Goal: Task Accomplishment & Management: Use online tool/utility

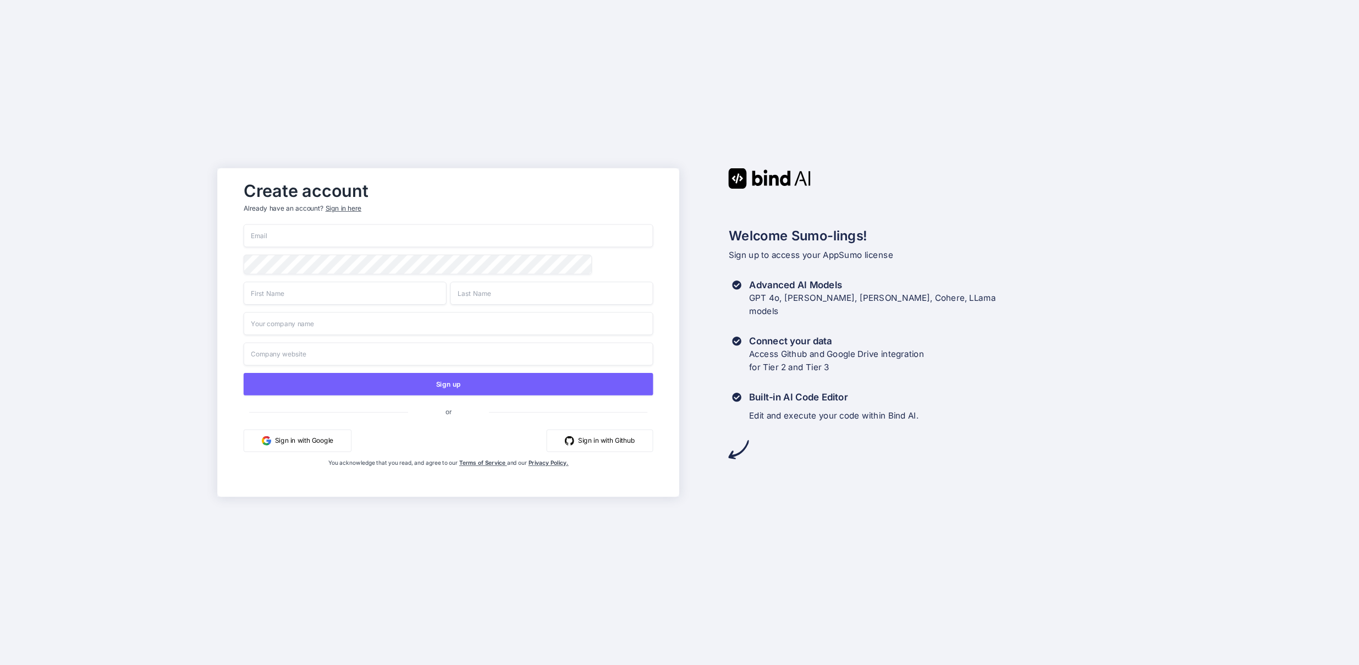
click at [330, 238] on input "email" at bounding box center [449, 235] width 410 height 23
type input "e.denuc@iglobalia.es"
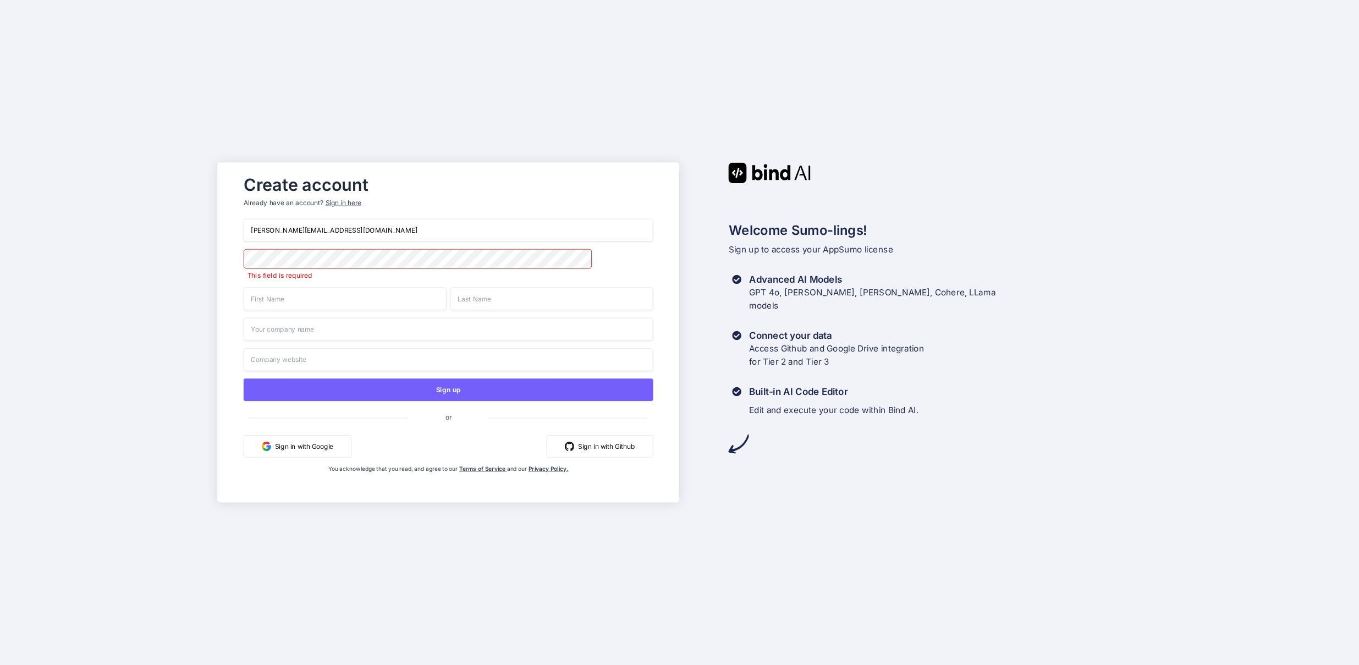
click at [288, 304] on input "text" at bounding box center [345, 298] width 203 height 23
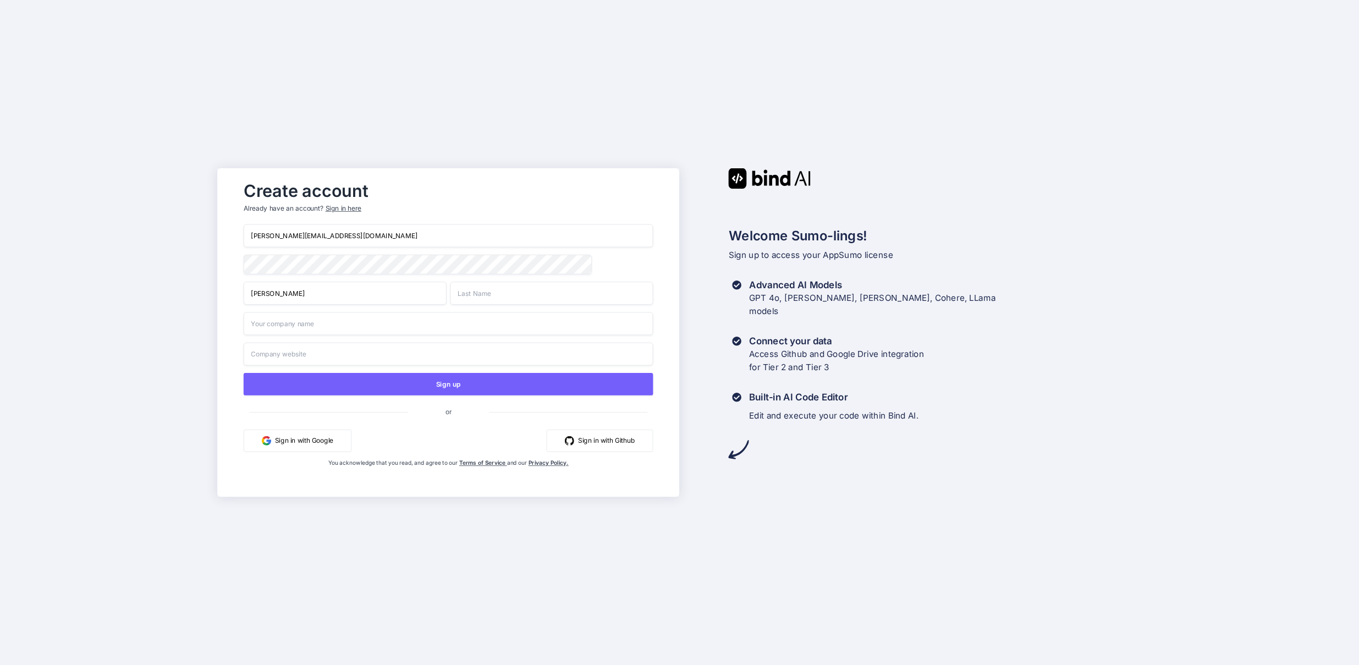
type input "Eduard"
click at [479, 296] on input "text" at bounding box center [551, 293] width 203 height 23
type input "Denuc"
click at [317, 329] on input "text" at bounding box center [449, 323] width 410 height 23
type input "Iglobalia"
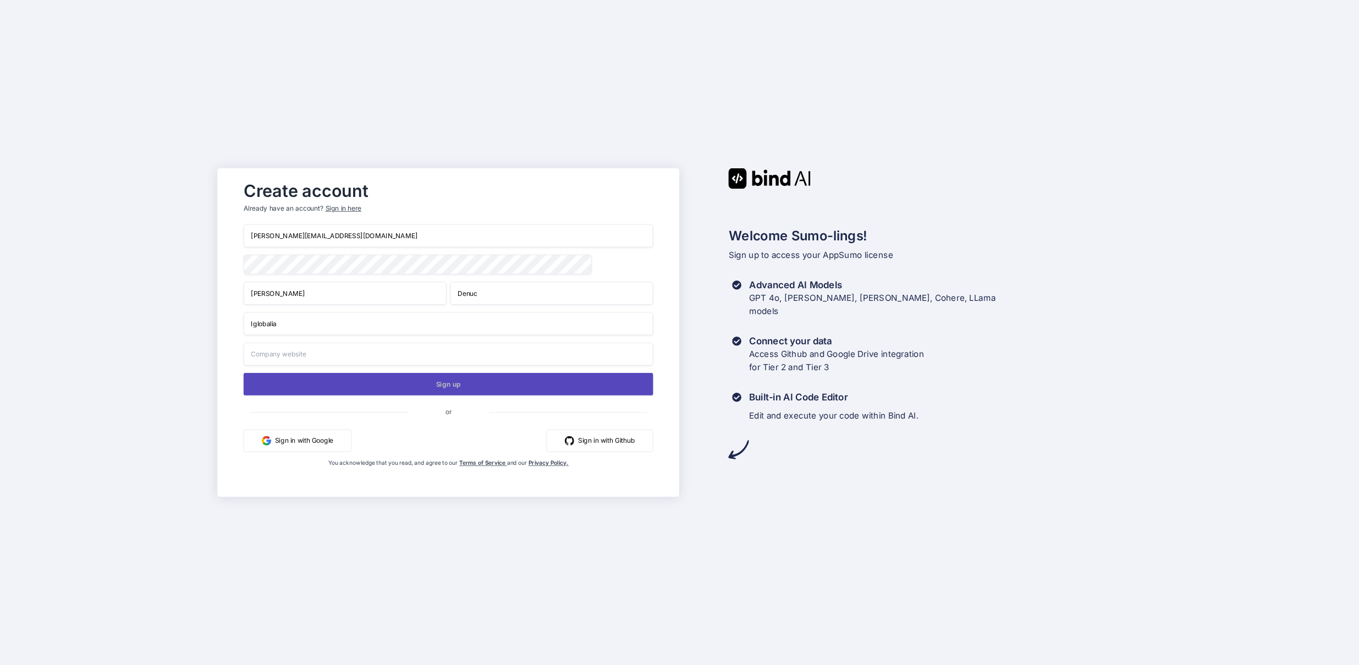
click at [454, 385] on button "Sign up" at bounding box center [449, 384] width 410 height 23
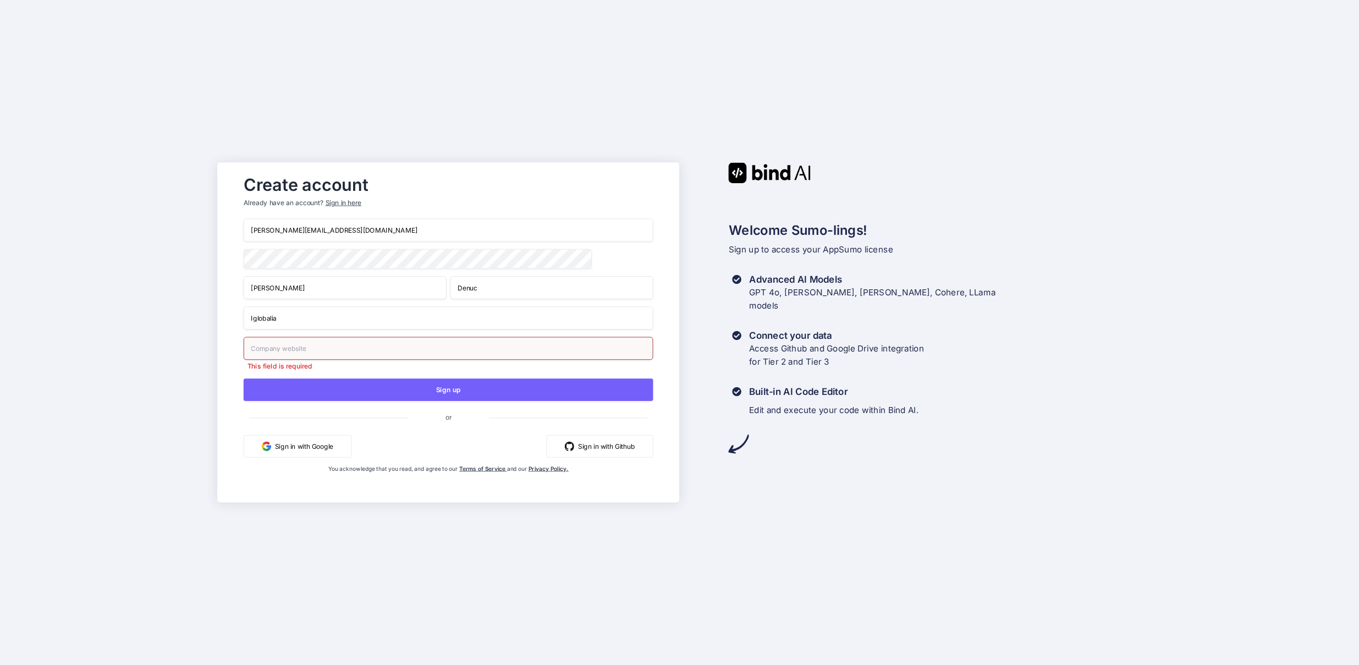
drag, startPoint x: 291, startPoint y: 322, endPoint x: 212, endPoint y: 319, distance: 78.7
click at [212, 319] on div "Create account Already have an account? Sign in here e.denuc@iglobalia.es Eduar…" at bounding box center [679, 332] width 1359 height 665
drag, startPoint x: 277, startPoint y: 316, endPoint x: 235, endPoint y: 315, distance: 41.8
click at [235, 315] on div "Create account Already have an account? Sign in here e.denuc@iglobalia.es Eduar…" at bounding box center [449, 332] width 432 height 324
click at [290, 355] on input "text" at bounding box center [449, 348] width 410 height 23
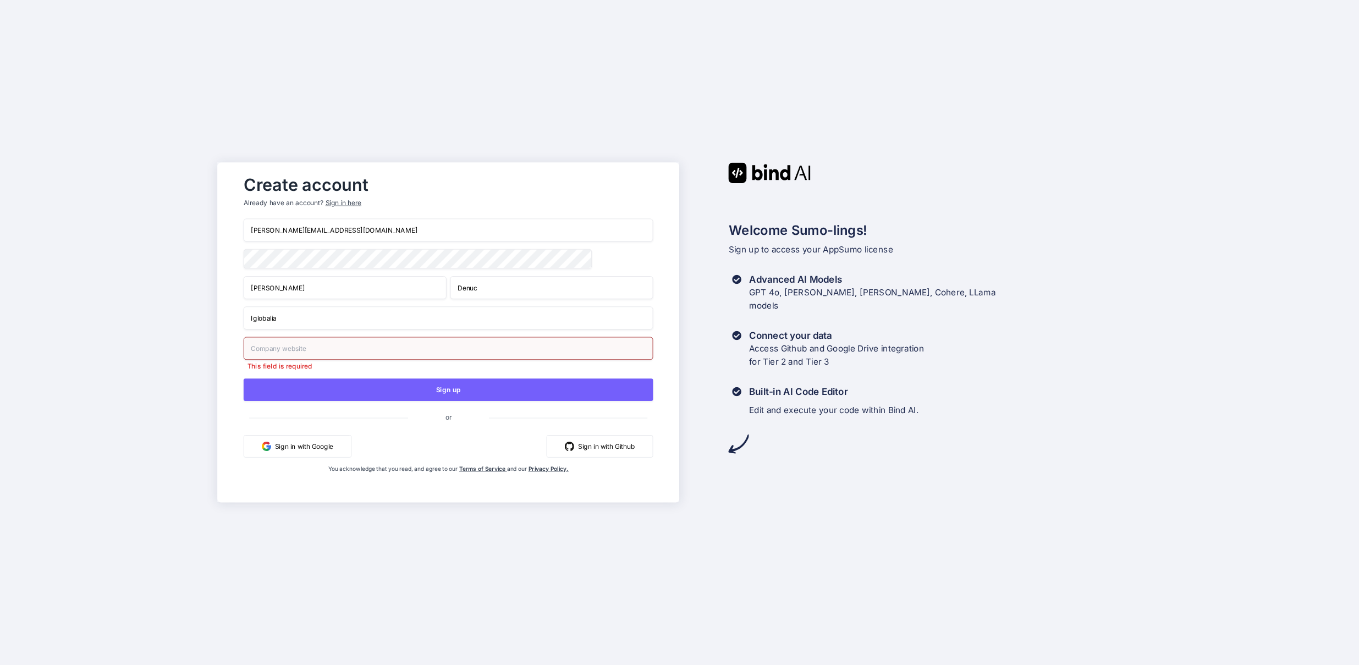
paste input "Iglobalia"
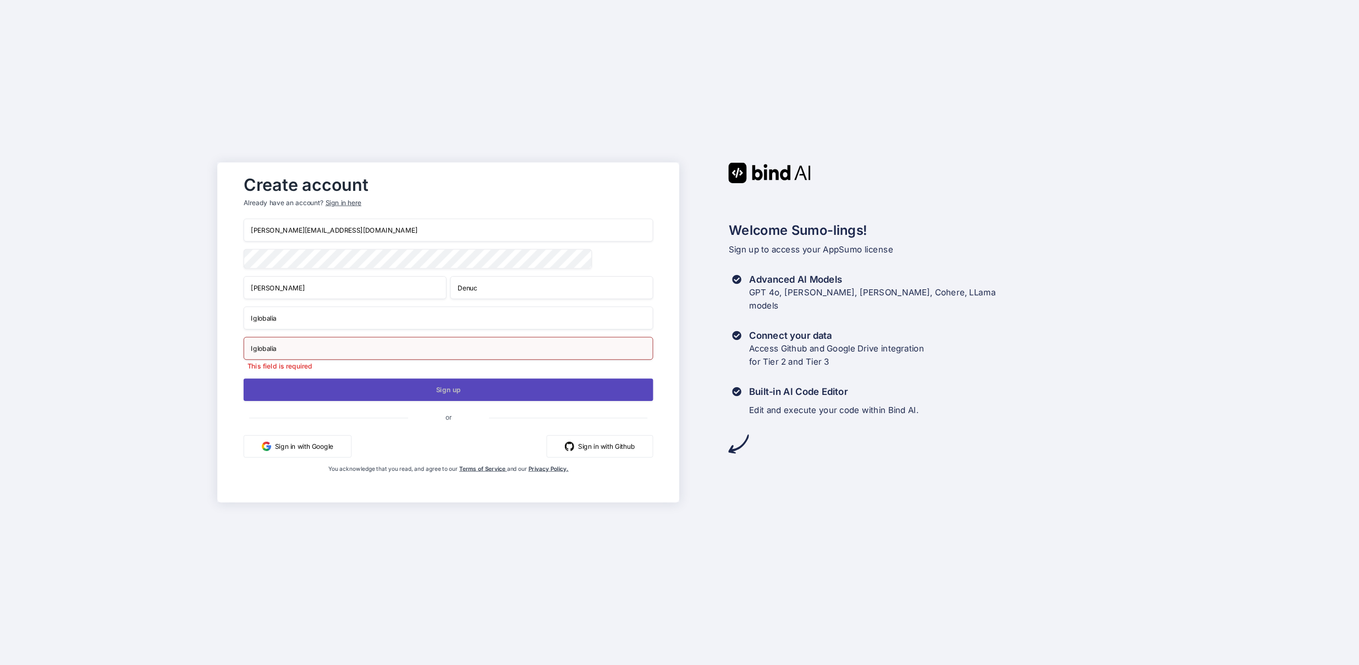
type input "Iglobalia"
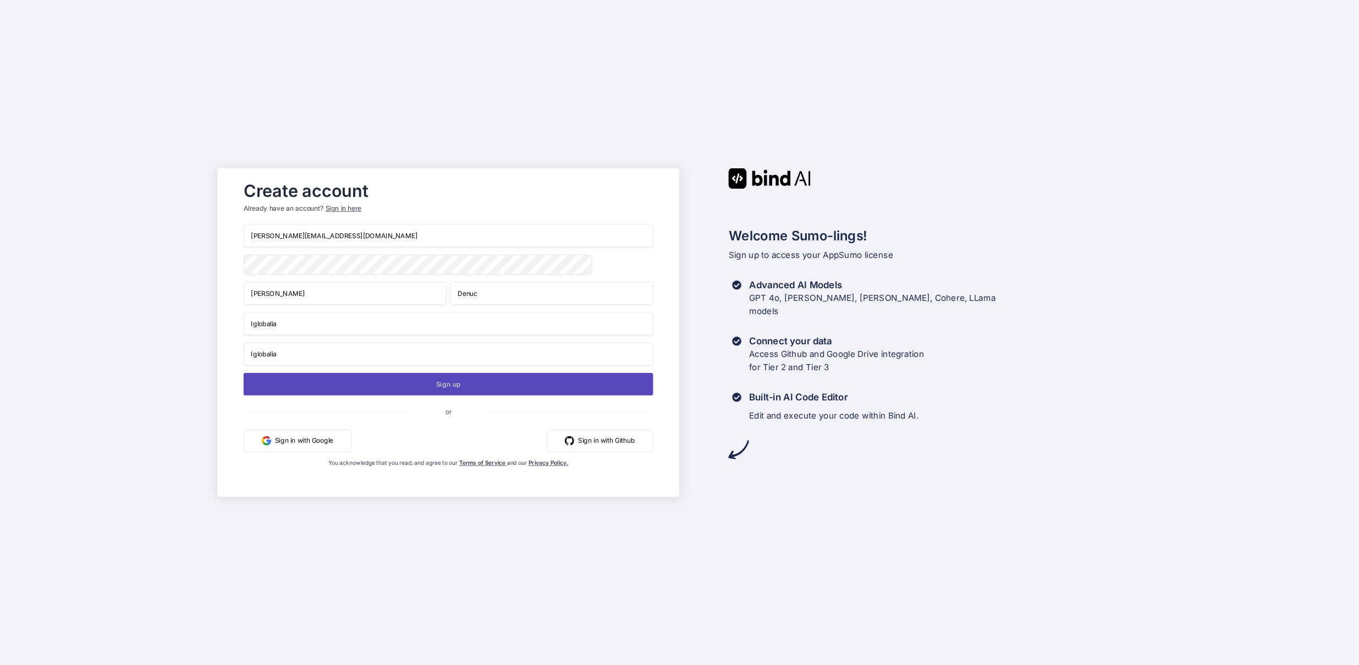
click at [463, 394] on button "Sign up" at bounding box center [449, 384] width 410 height 23
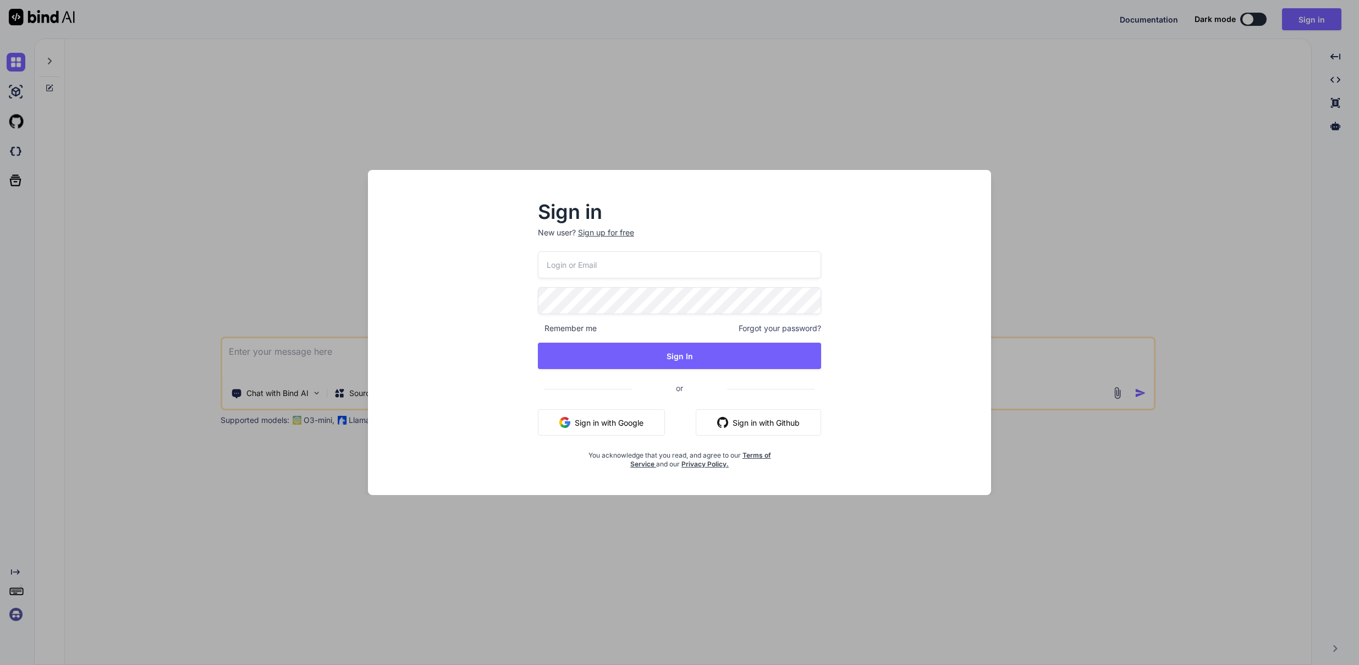
click at [576, 267] on input "email" at bounding box center [680, 264] width 284 height 27
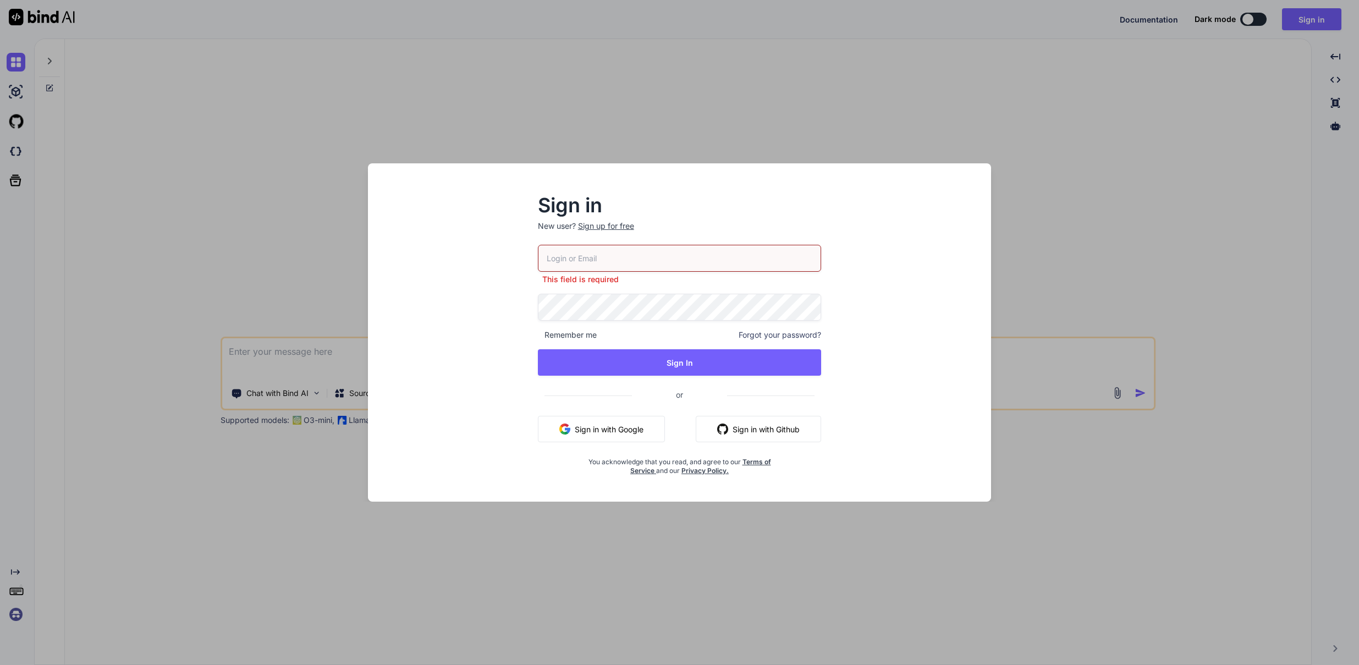
type input "e.denuc@iglobalia.es"
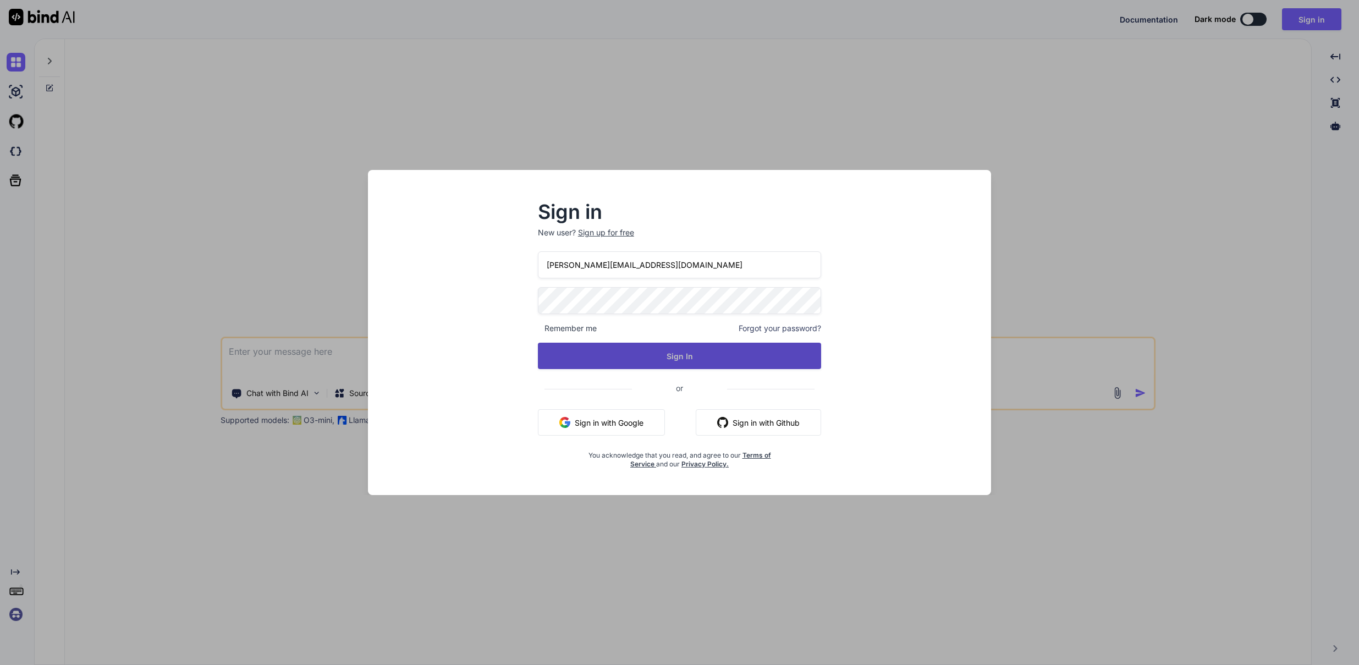
click at [687, 366] on button "Sign In" at bounding box center [680, 356] width 284 height 26
click at [686, 359] on button "Sign In" at bounding box center [680, 356] width 284 height 26
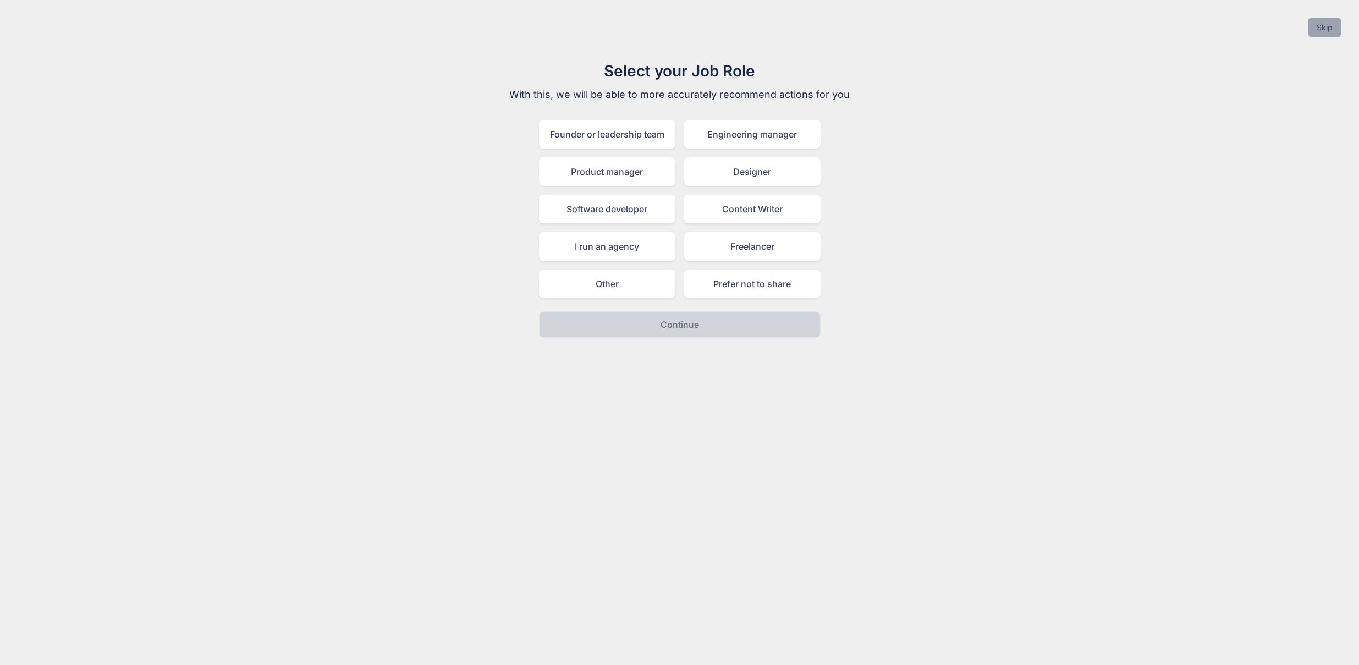
click at [1316, 27] on button "Skip" at bounding box center [1325, 28] width 34 height 20
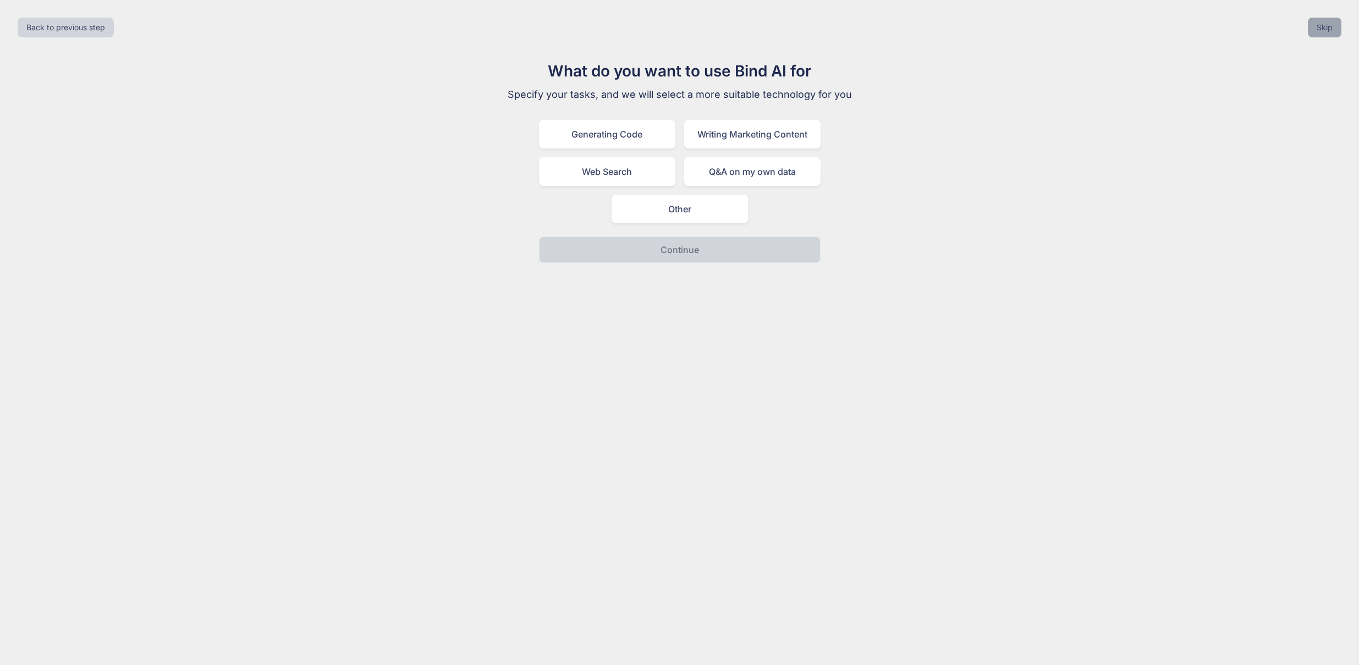
click at [1325, 27] on button "Skip" at bounding box center [1325, 28] width 34 height 20
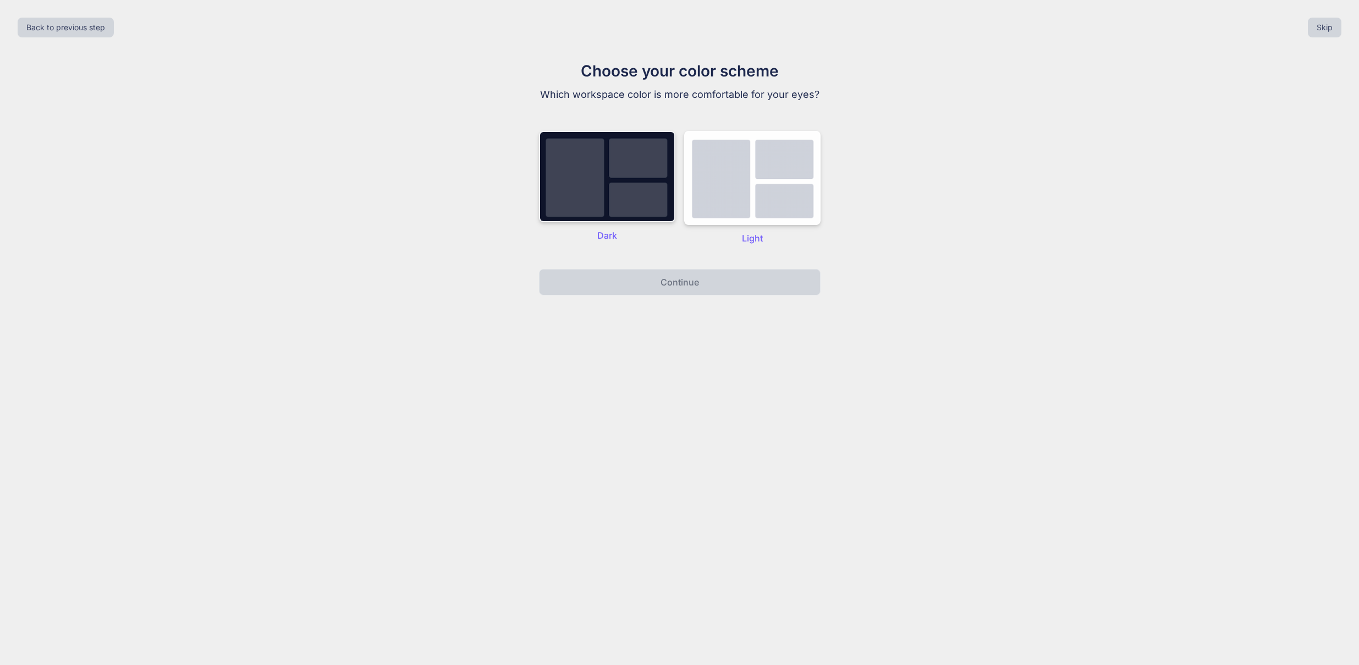
click at [599, 175] on img at bounding box center [607, 176] width 136 height 91
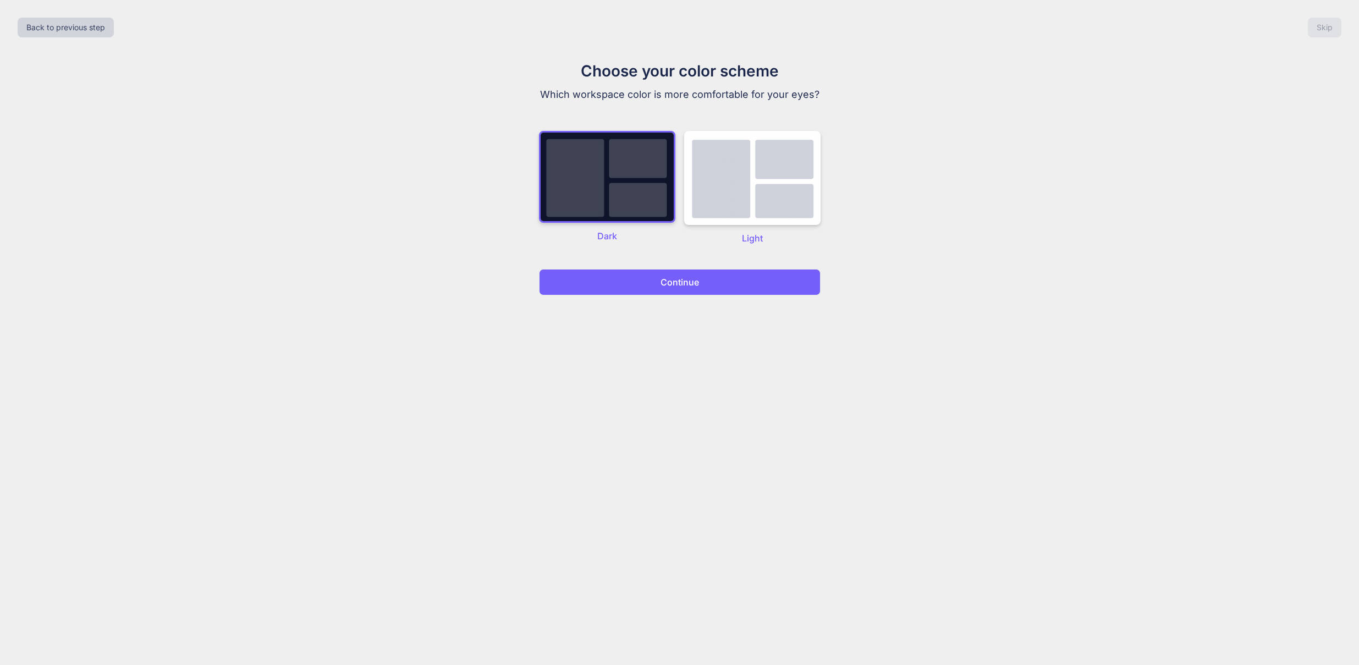
click at [730, 285] on button "Continue" at bounding box center [680, 282] width 282 height 26
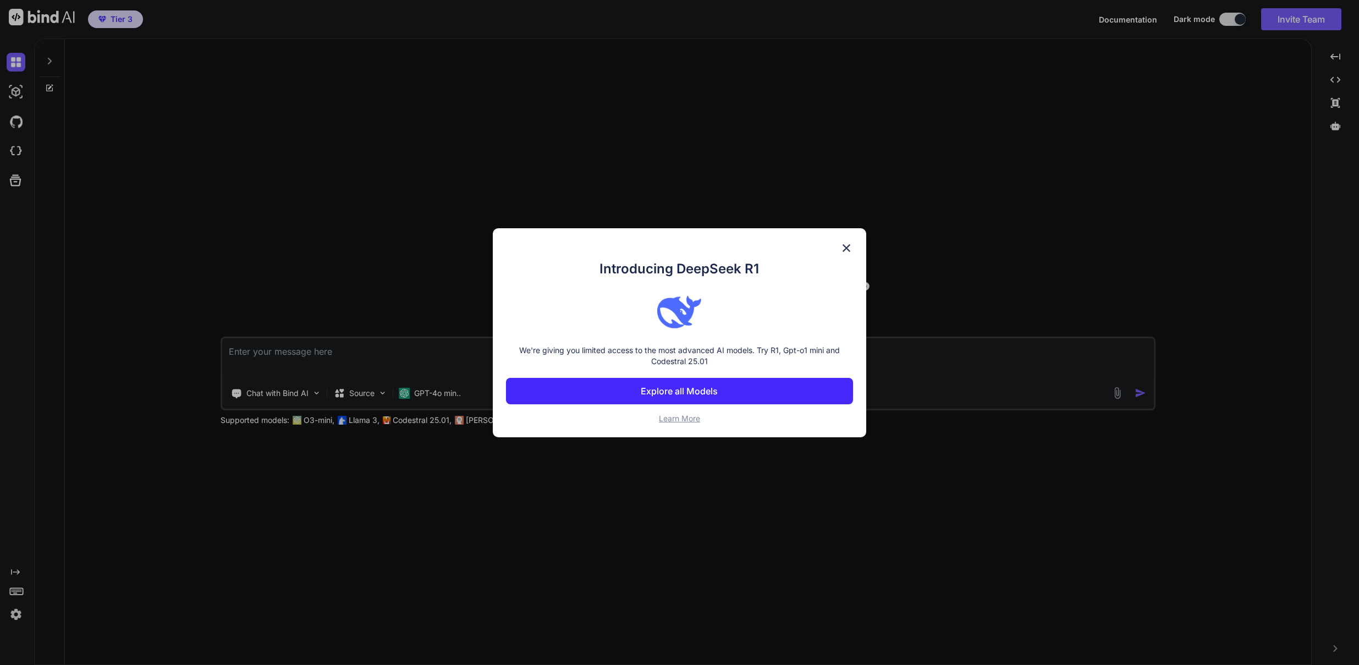
click at [846, 248] on img at bounding box center [846, 247] width 13 height 13
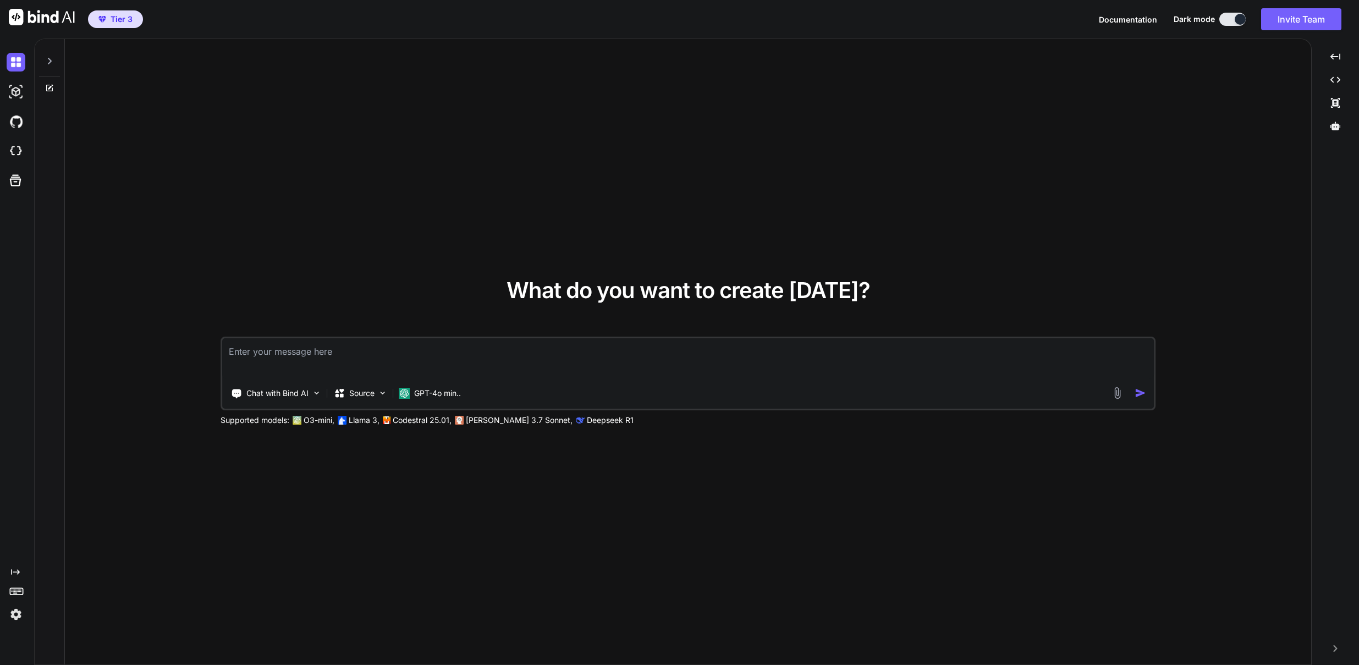
click at [47, 60] on icon at bounding box center [49, 61] width 9 height 9
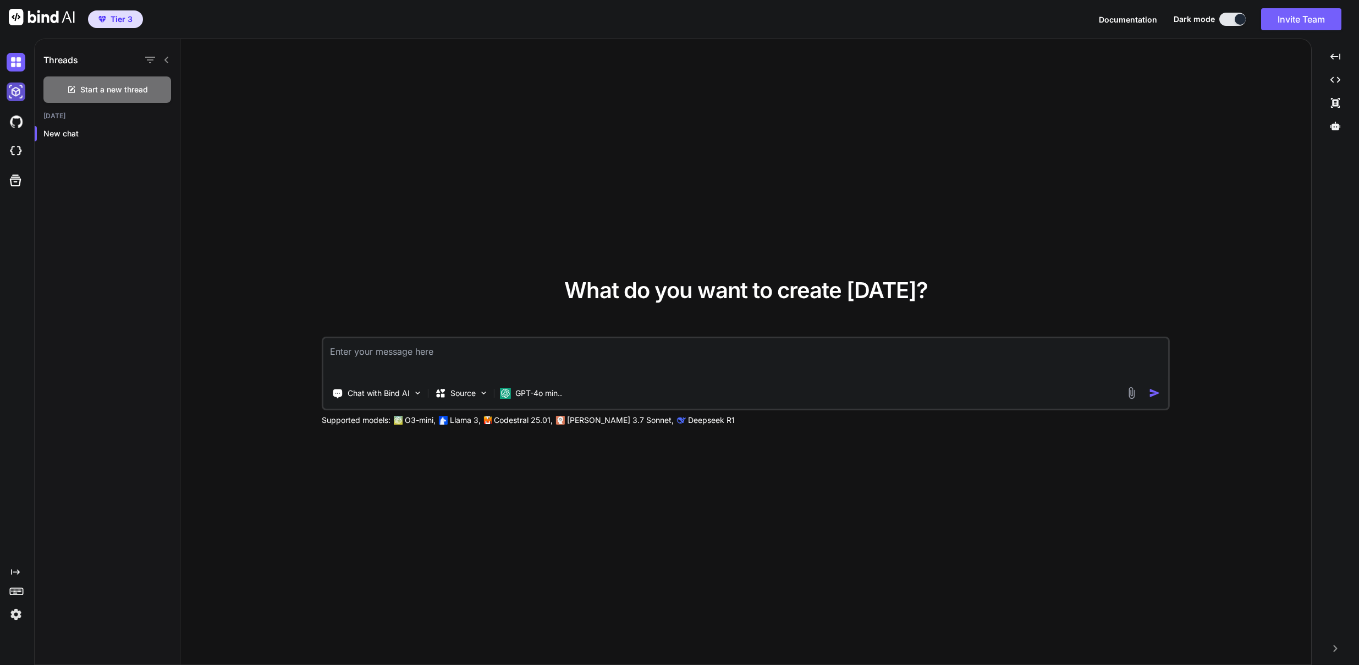
click at [14, 87] on img at bounding box center [16, 91] width 19 height 19
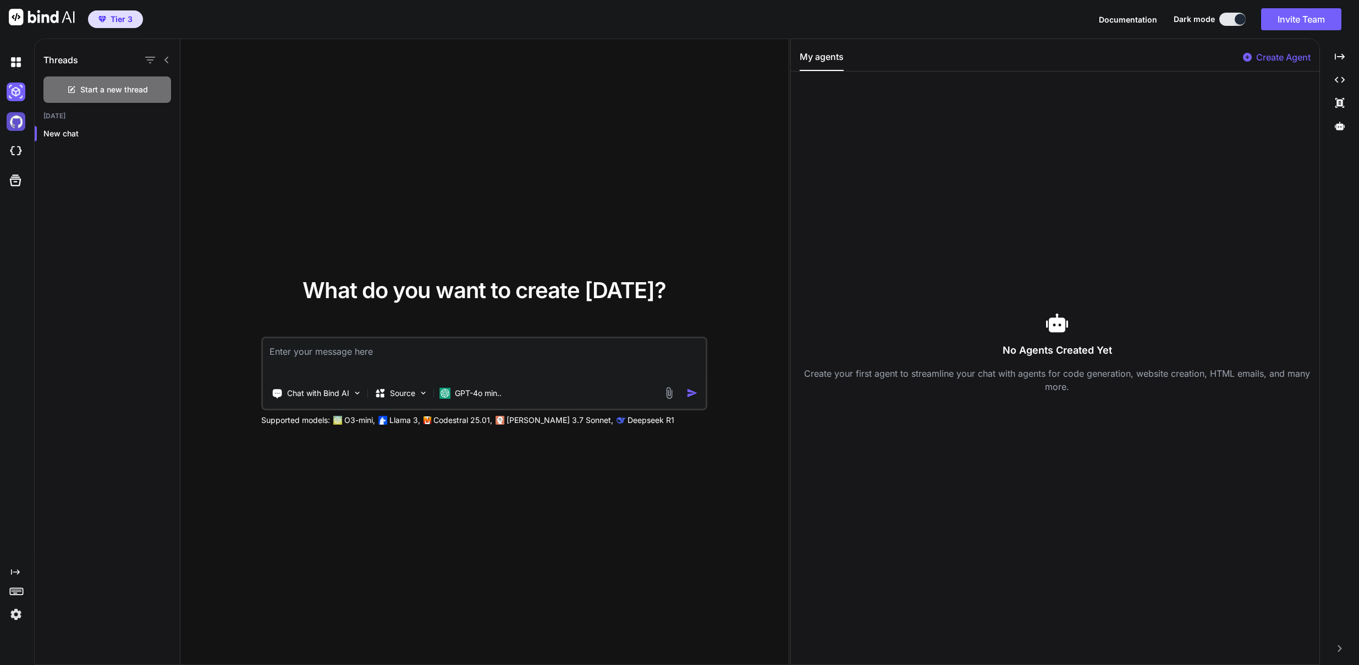
click at [18, 119] on img at bounding box center [16, 121] width 19 height 19
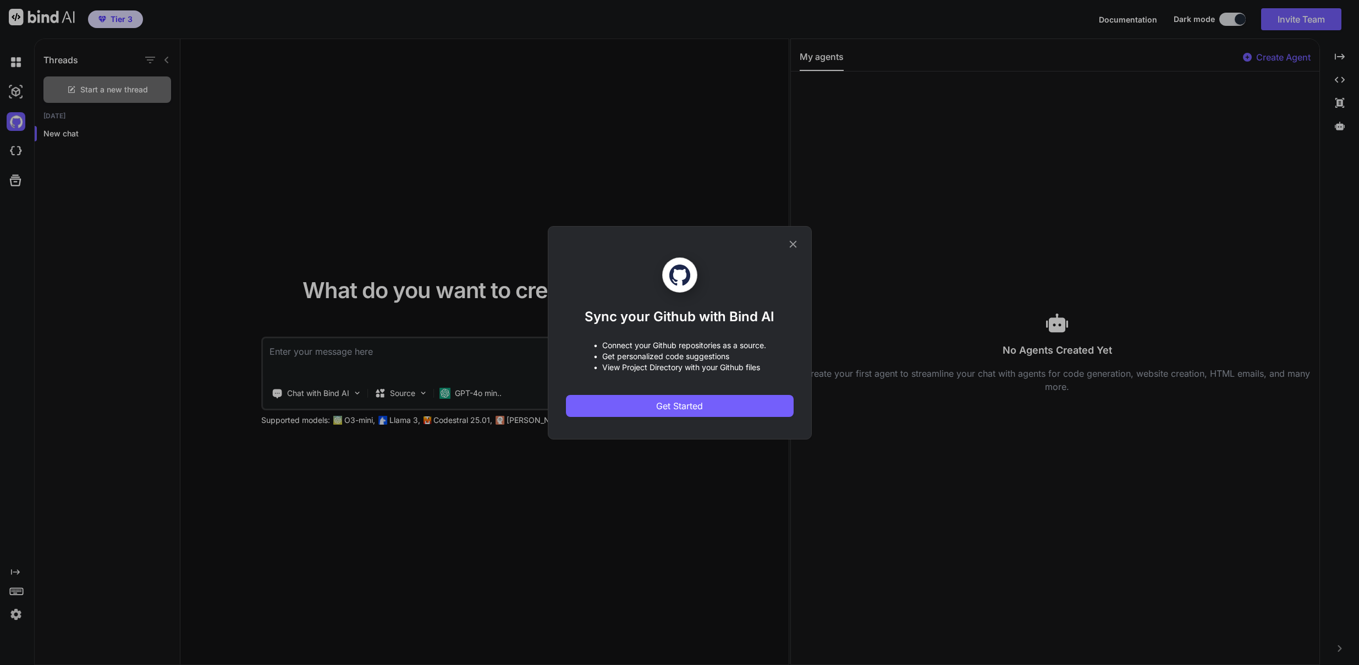
click at [794, 242] on icon at bounding box center [792, 243] width 7 height 7
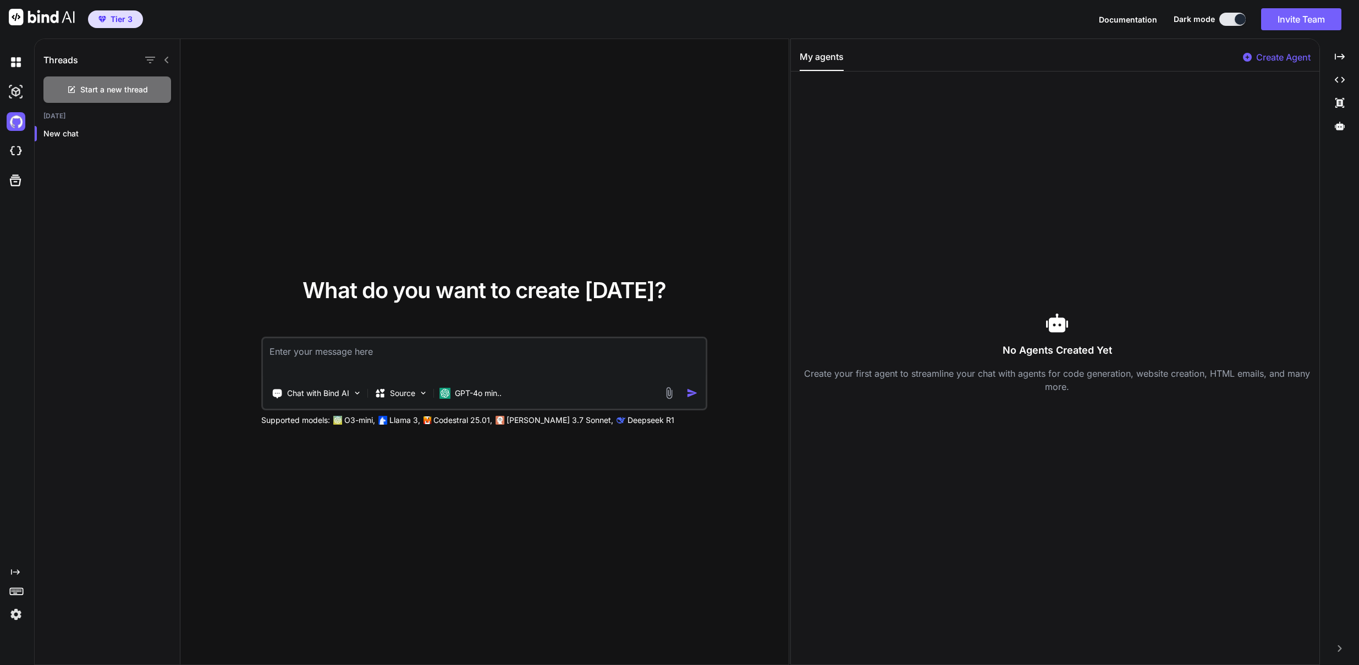
click at [14, 570] on icon "Created with Pixso." at bounding box center [15, 572] width 9 height 9
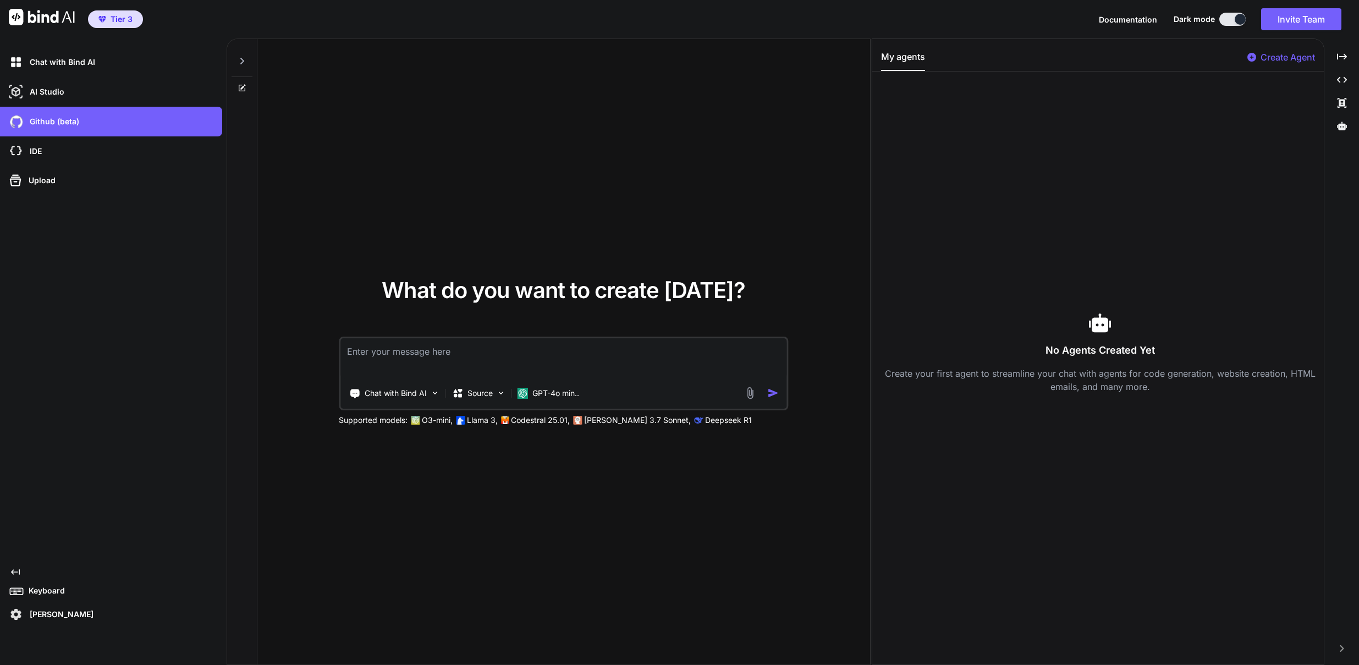
click at [18, 614] on img at bounding box center [16, 614] width 19 height 19
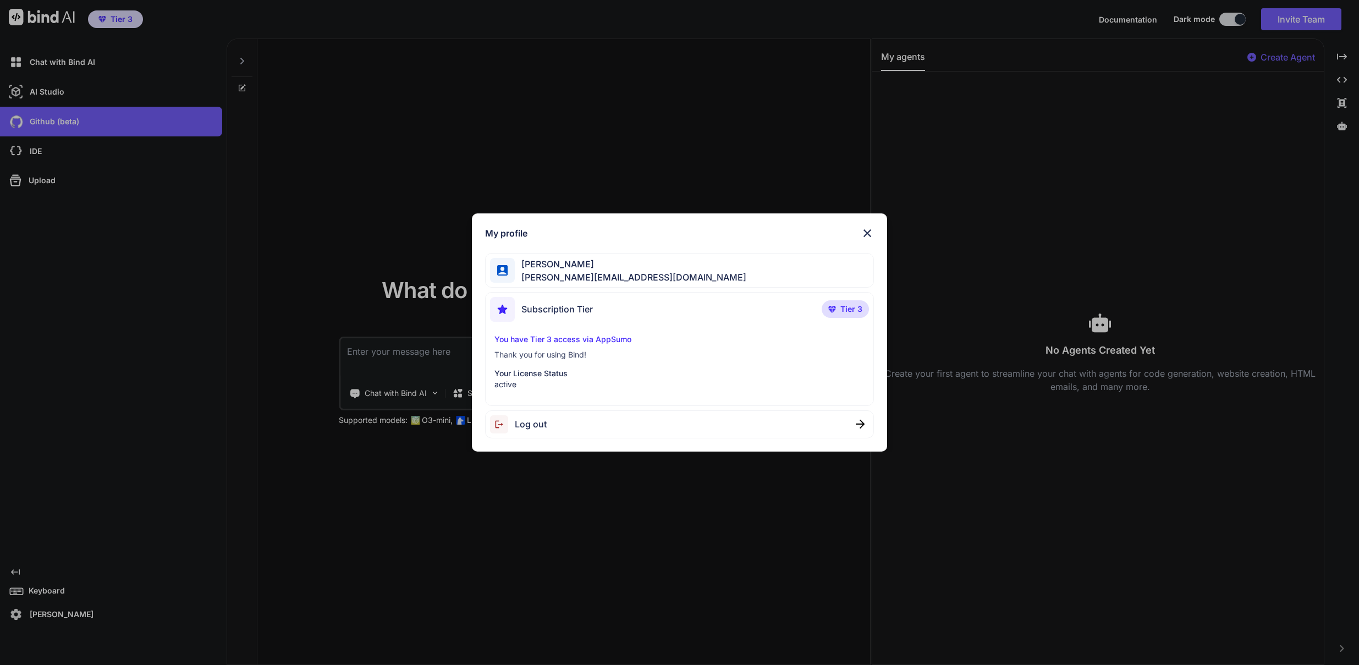
click at [602, 305] on div "Subscription Tier Tier 3" at bounding box center [679, 311] width 379 height 29
click at [57, 86] on div "My profile Eduard Denuc e.denuc@iglobalia.es Subscription Tier Tier 3 You have …" at bounding box center [679, 332] width 1359 height 665
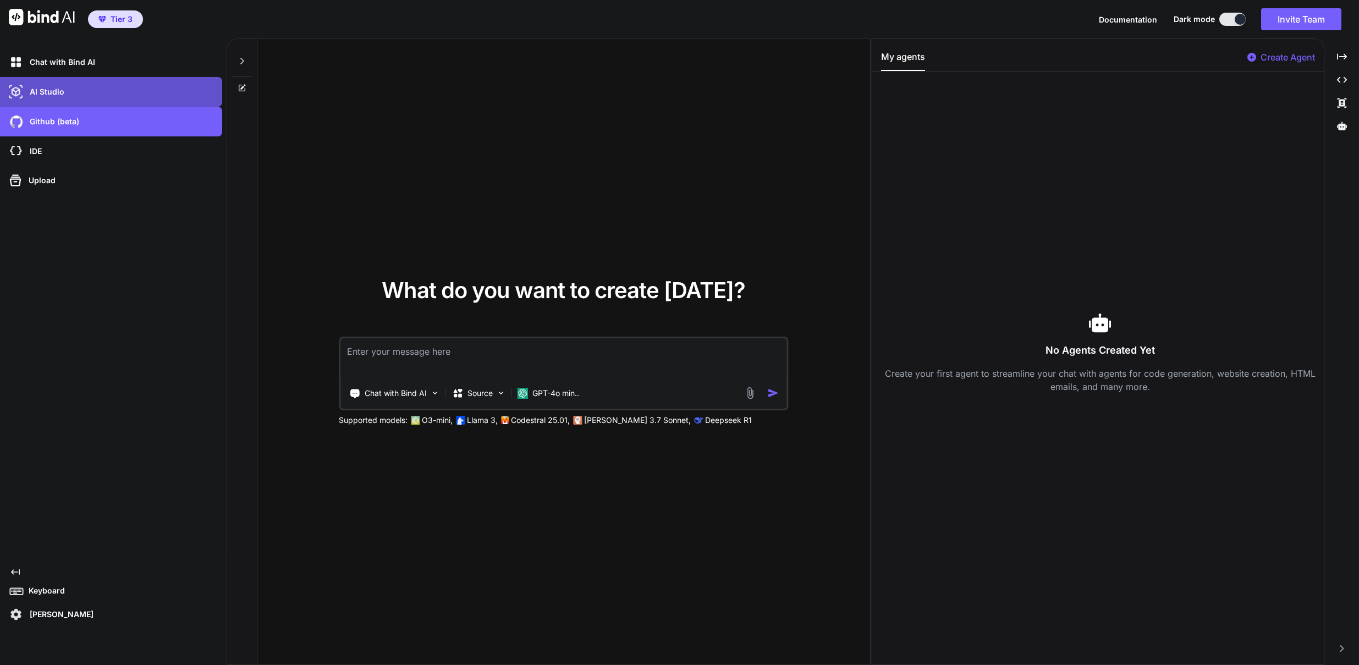
click at [51, 93] on p "AI Studio" at bounding box center [44, 91] width 39 height 11
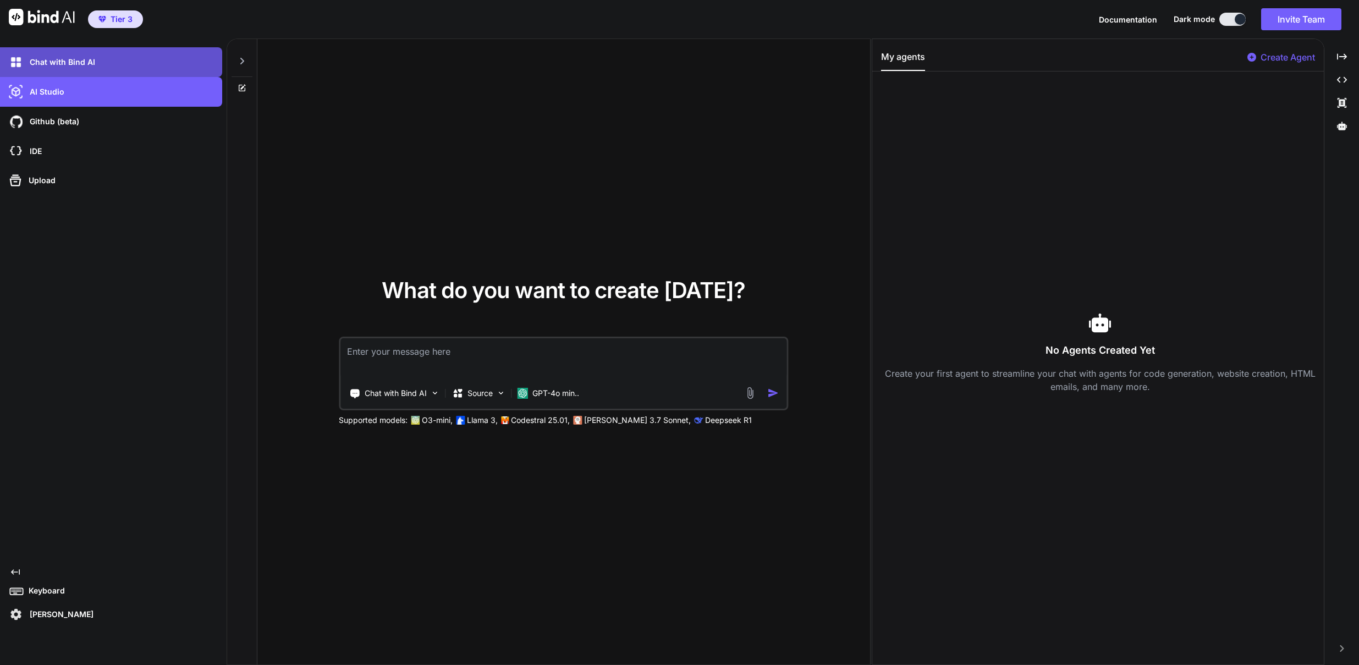
click at [71, 64] on p "Chat with Bind AI" at bounding box center [60, 62] width 70 height 11
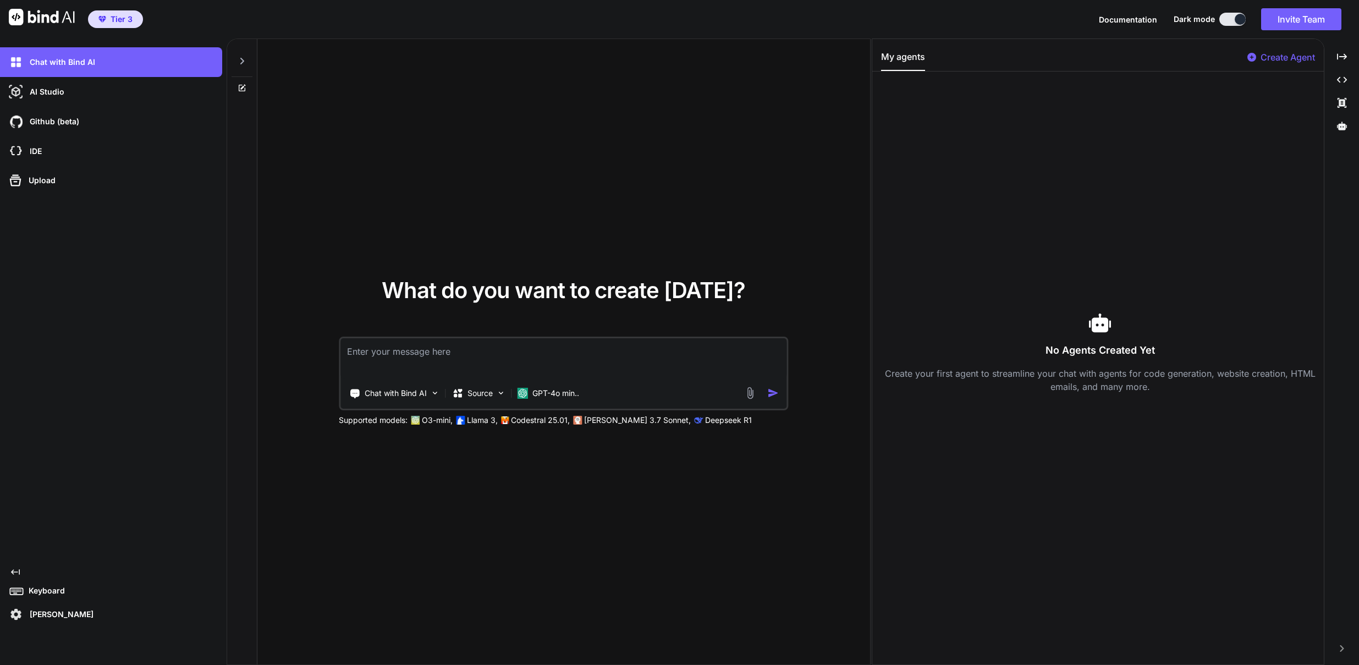
click at [243, 63] on icon at bounding box center [242, 61] width 9 height 9
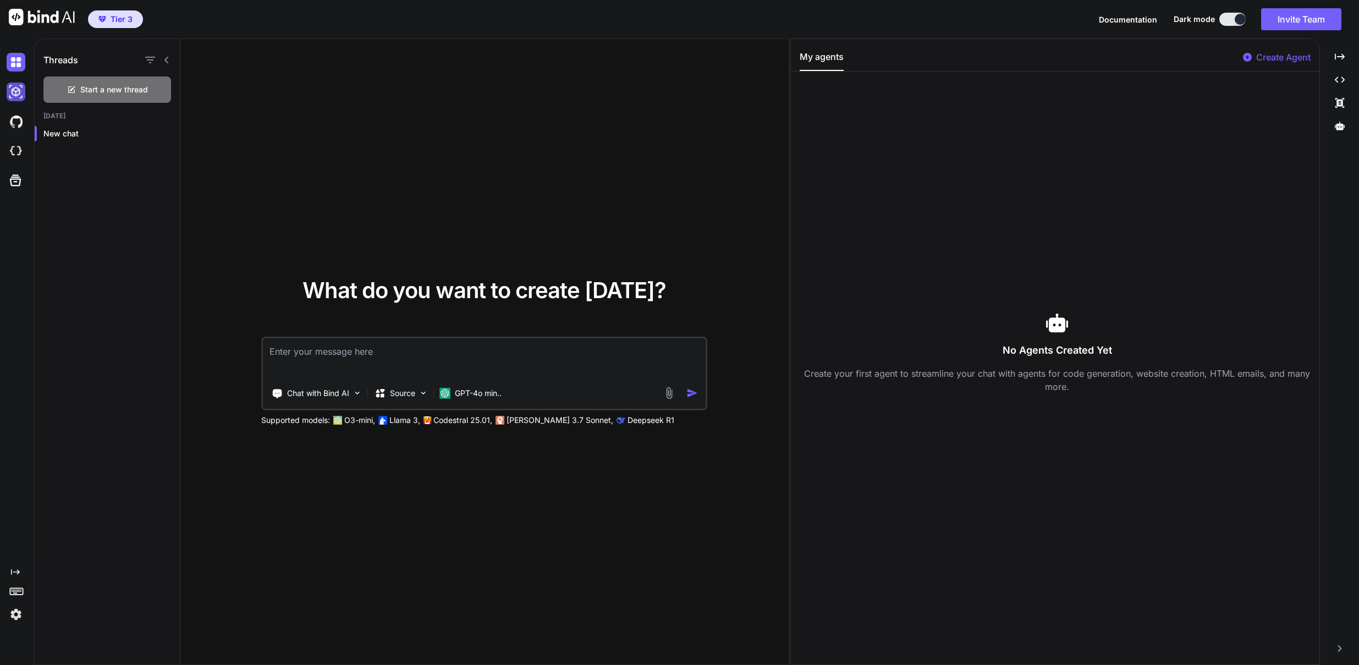
click at [15, 91] on img at bounding box center [16, 91] width 19 height 19
click at [15, 93] on img at bounding box center [16, 91] width 19 height 19
click at [57, 136] on p "New chat" at bounding box center [111, 133] width 136 height 11
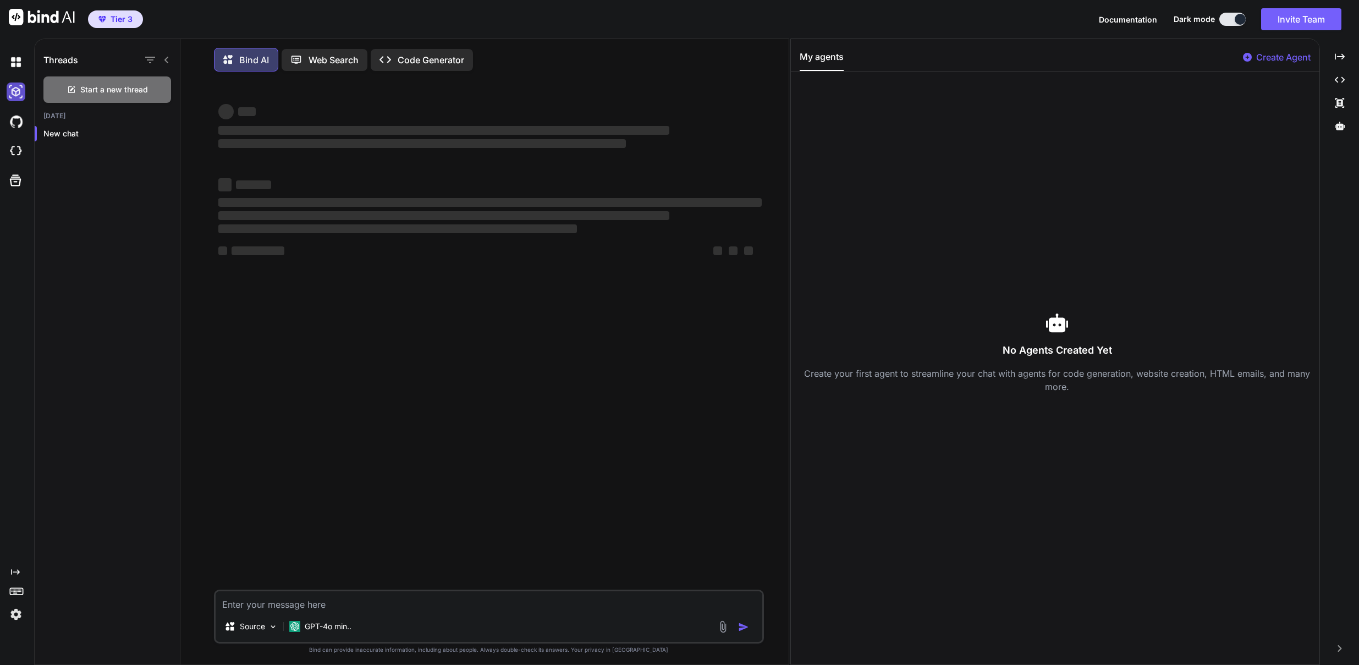
click at [16, 92] on img at bounding box center [16, 91] width 19 height 19
click at [15, 153] on img at bounding box center [16, 151] width 19 height 19
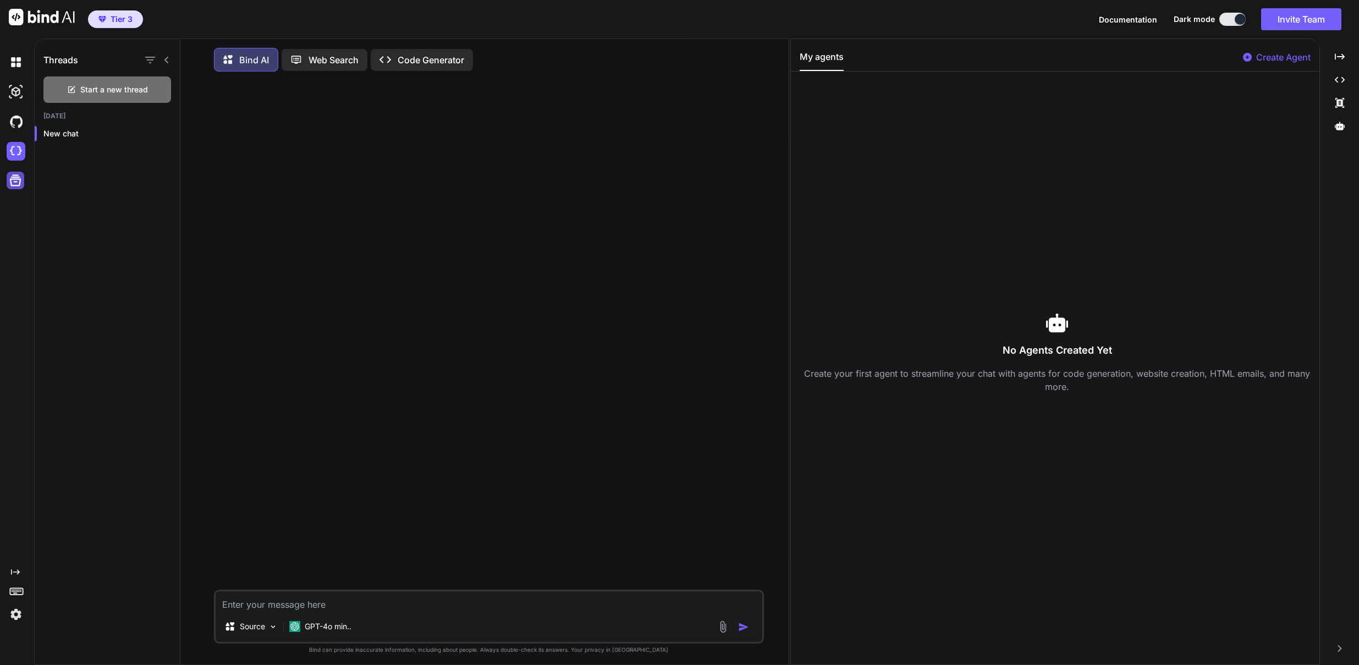
click at [15, 183] on icon at bounding box center [15, 180] width 15 height 15
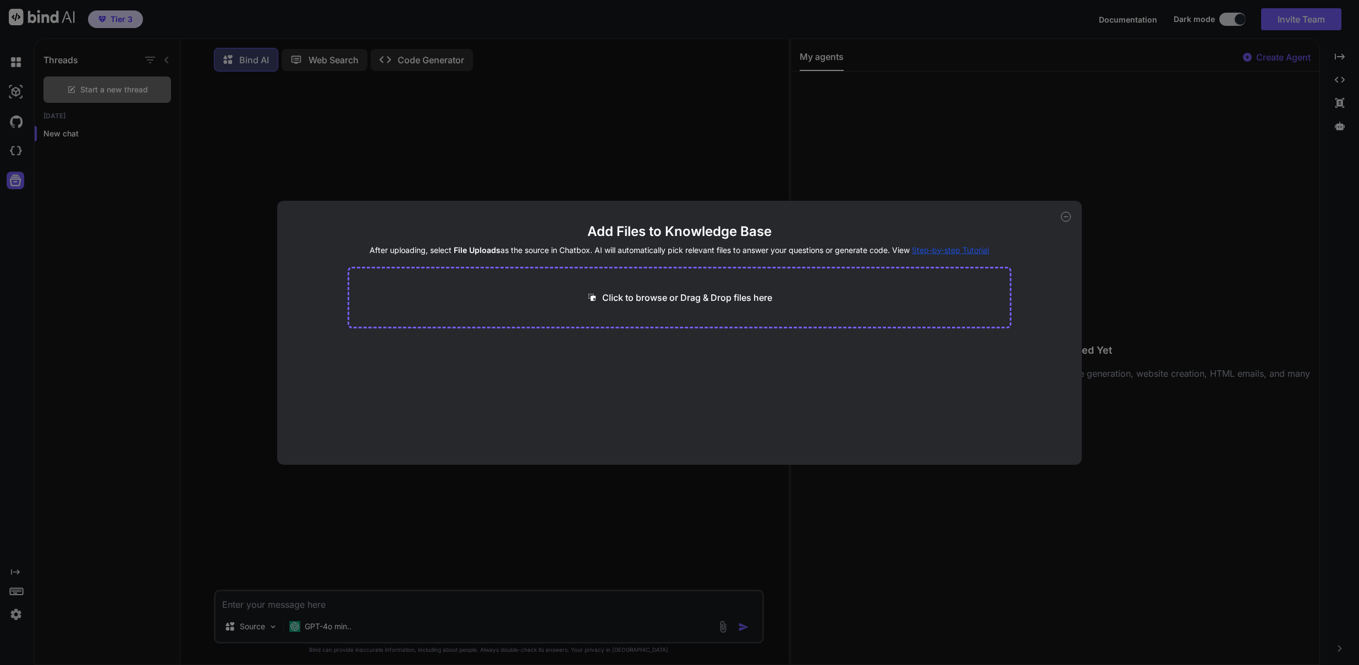
click at [13, 153] on div "Add Files to Knowledge Base After uploading, select File Uploads as the source …" at bounding box center [679, 332] width 1359 height 665
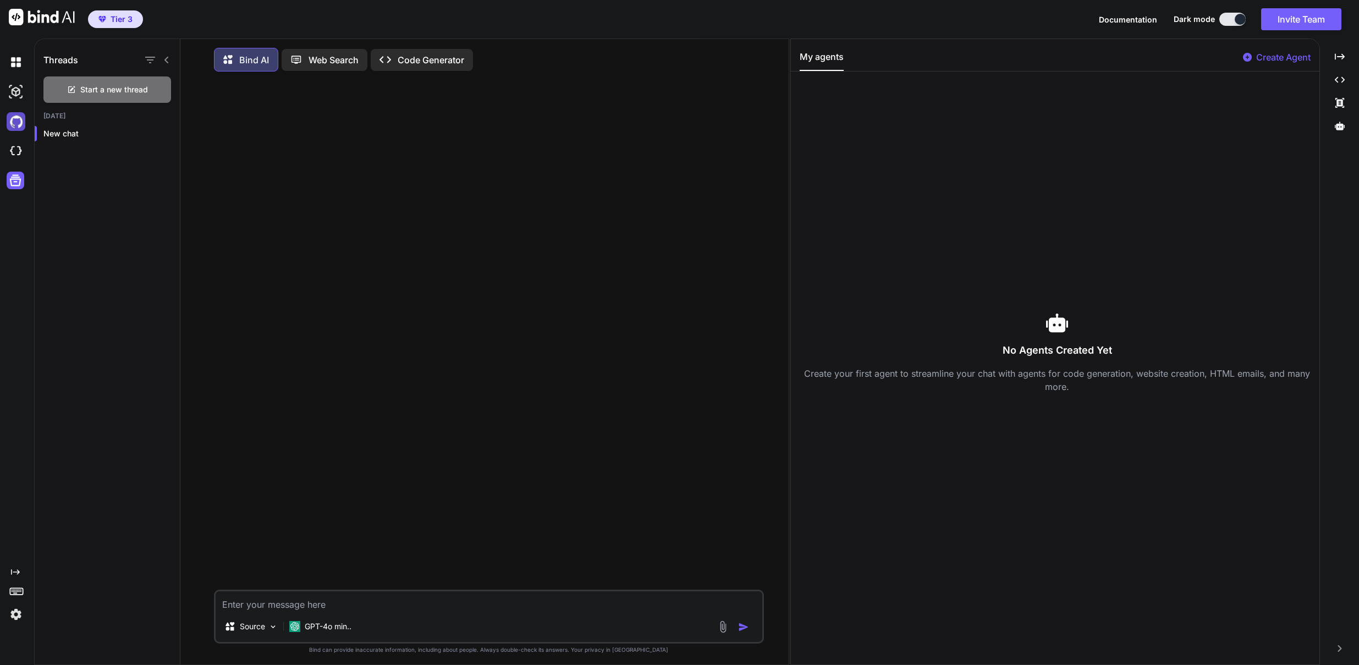
click at [16, 120] on img at bounding box center [16, 121] width 19 height 19
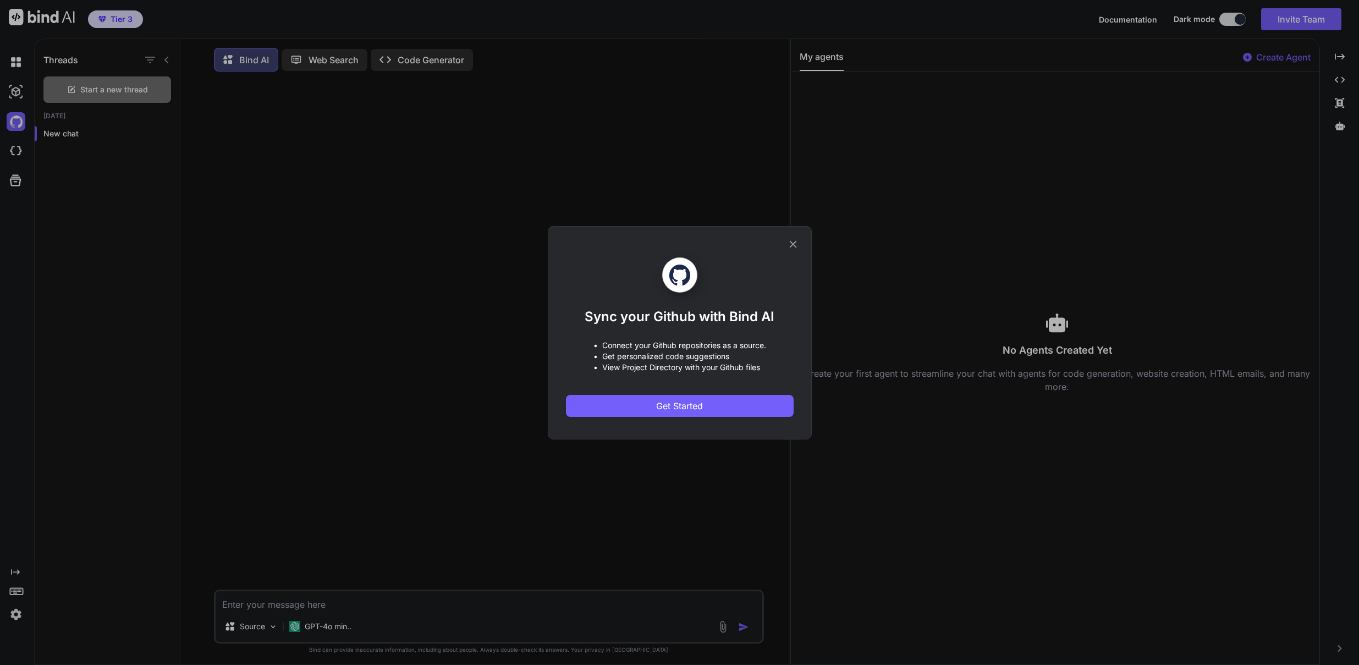
click at [15, 93] on div "Sync your Github with Bind AI • Connect your Github repositories as a source. •…" at bounding box center [679, 332] width 1359 height 665
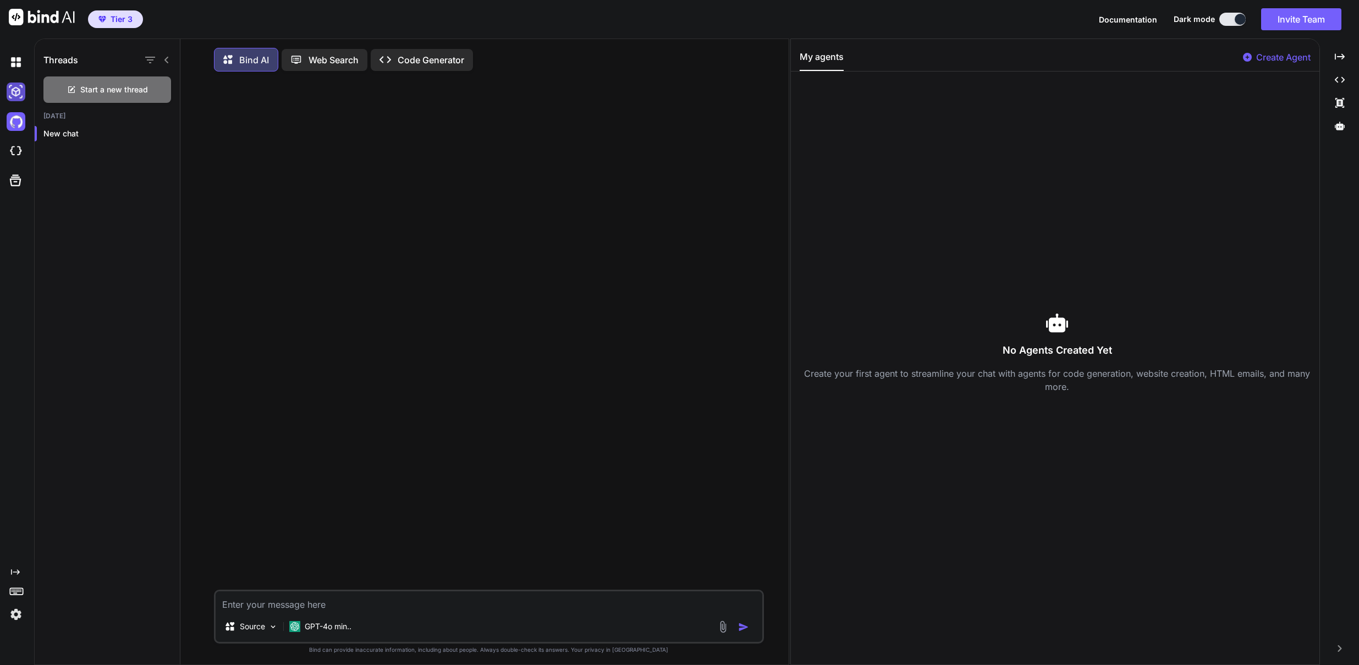
click at [16, 85] on img at bounding box center [16, 91] width 19 height 19
click at [16, 59] on img at bounding box center [16, 62] width 19 height 19
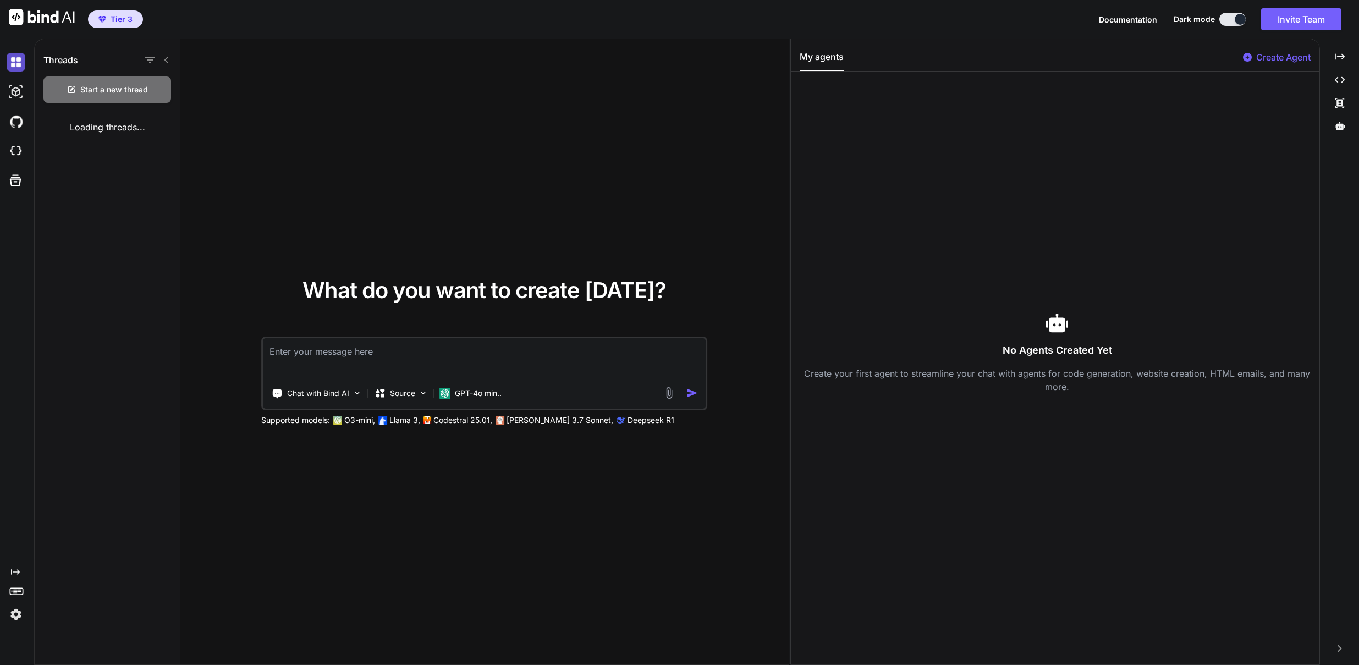
click at [16, 59] on img at bounding box center [16, 62] width 19 height 19
click at [407, 394] on p "Source" at bounding box center [402, 393] width 25 height 11
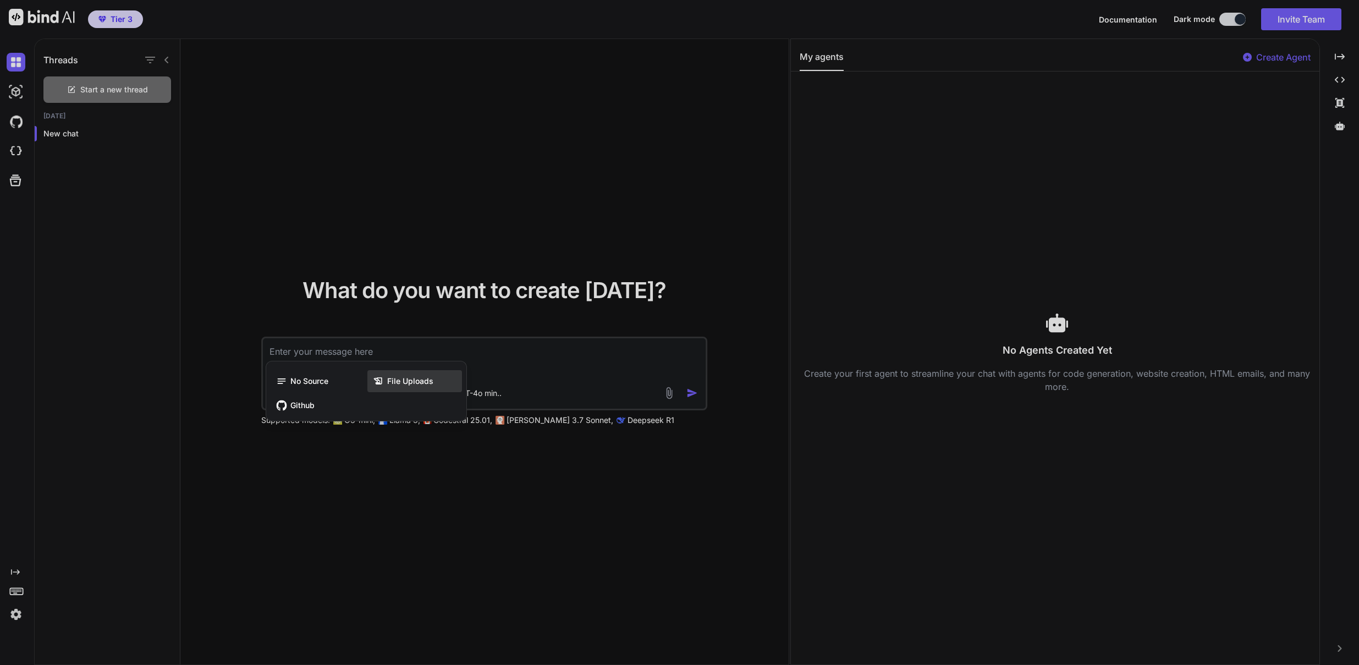
click at [412, 379] on span "File Uploads" at bounding box center [410, 381] width 46 height 11
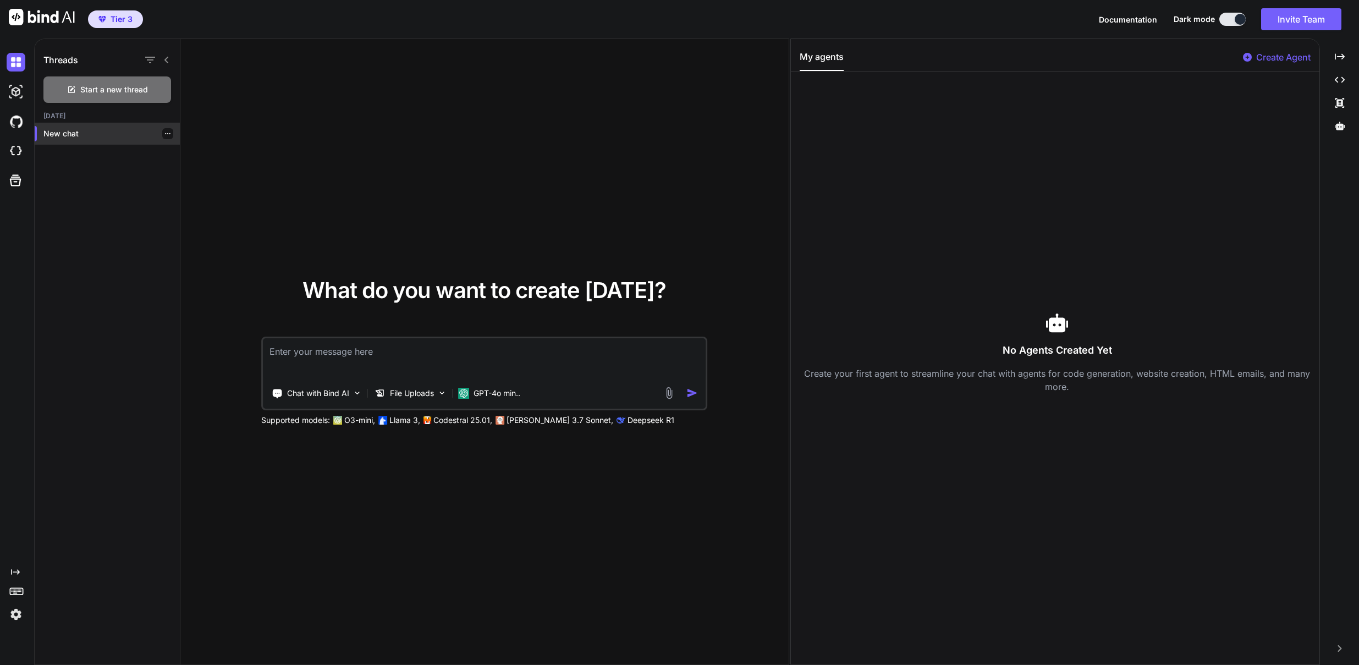
click at [57, 135] on p "New chat" at bounding box center [111, 133] width 136 height 11
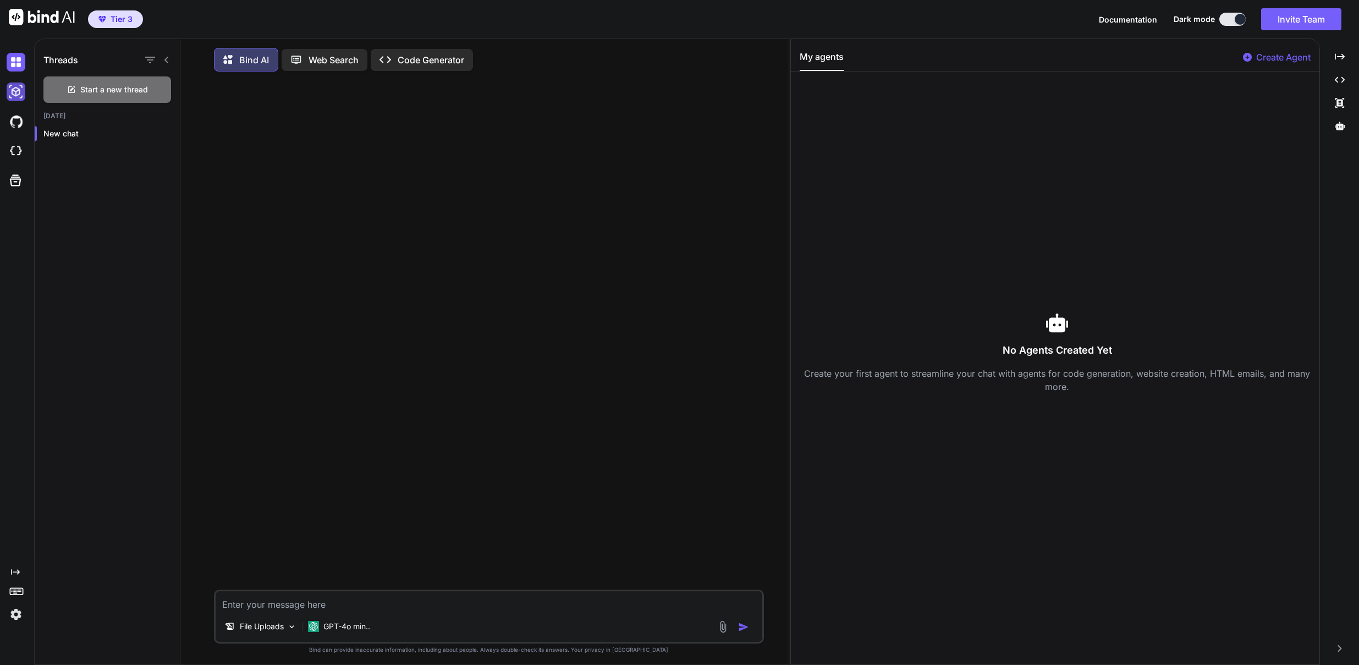
click at [12, 95] on img at bounding box center [16, 91] width 19 height 19
click at [22, 95] on img at bounding box center [16, 91] width 19 height 19
click at [68, 134] on p "New chat" at bounding box center [111, 133] width 136 height 11
click at [17, 145] on img at bounding box center [16, 151] width 19 height 19
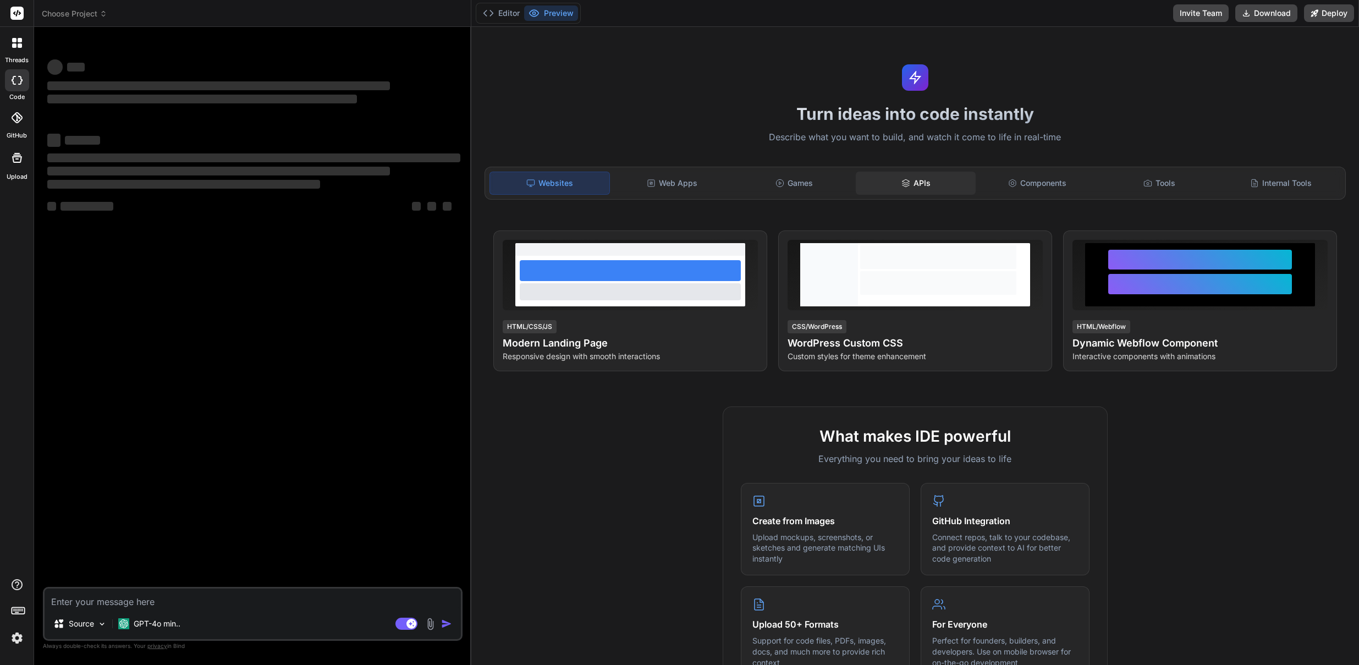
click at [901, 190] on div "APIs" at bounding box center [915, 183] width 119 height 23
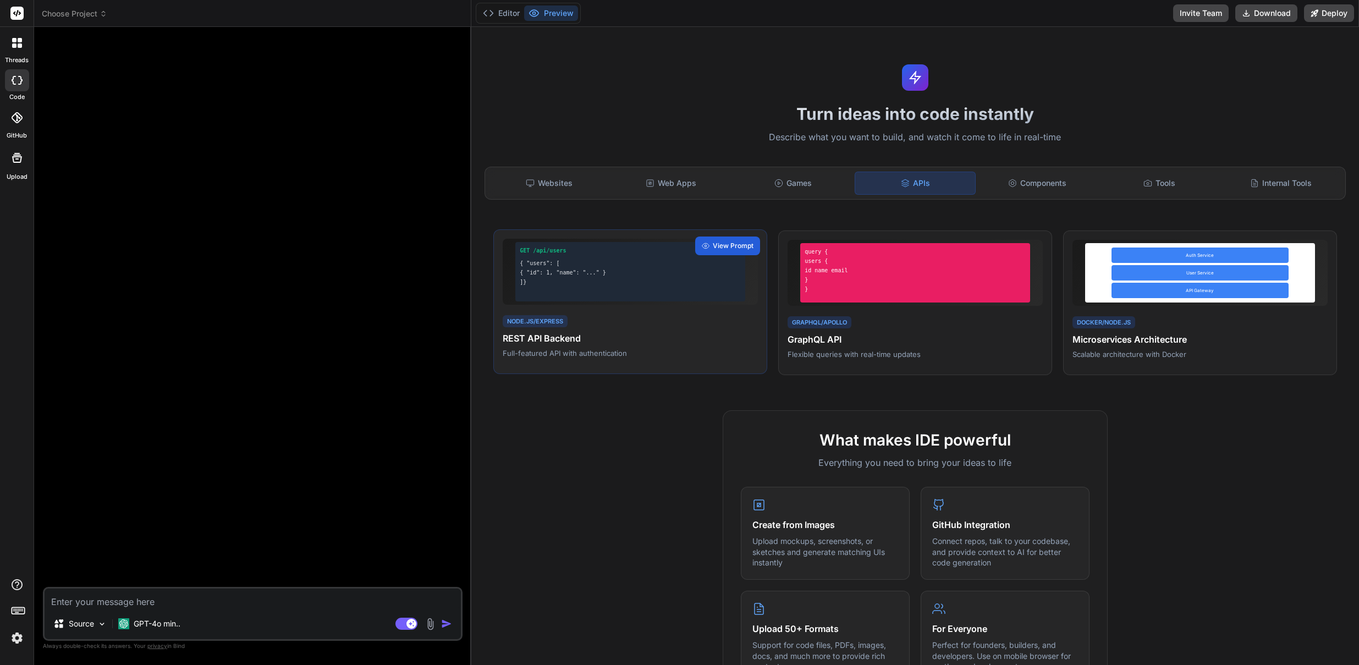
click at [656, 335] on h4 "REST API Backend" at bounding box center [630, 338] width 255 height 13
click at [655, 184] on div "Web Apps" at bounding box center [670, 183] width 119 height 23
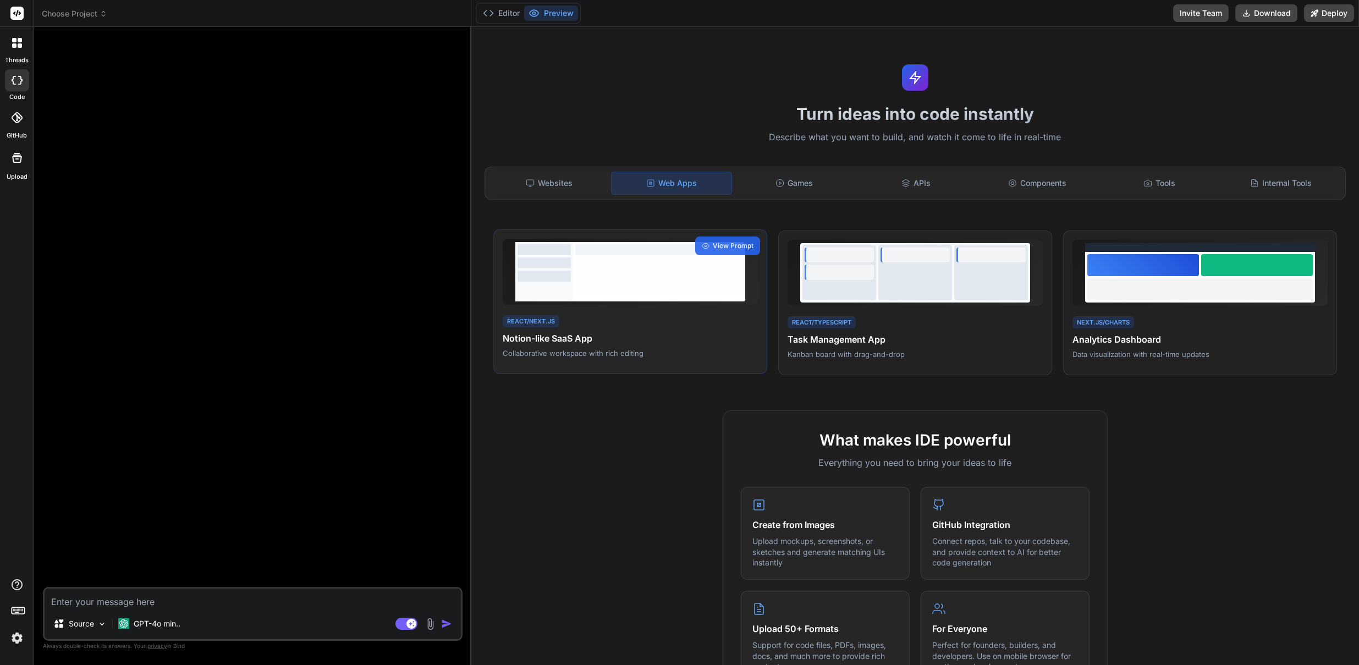
click at [592, 281] on div at bounding box center [659, 276] width 168 height 38
click at [720, 244] on span "View Prompt" at bounding box center [733, 246] width 41 height 10
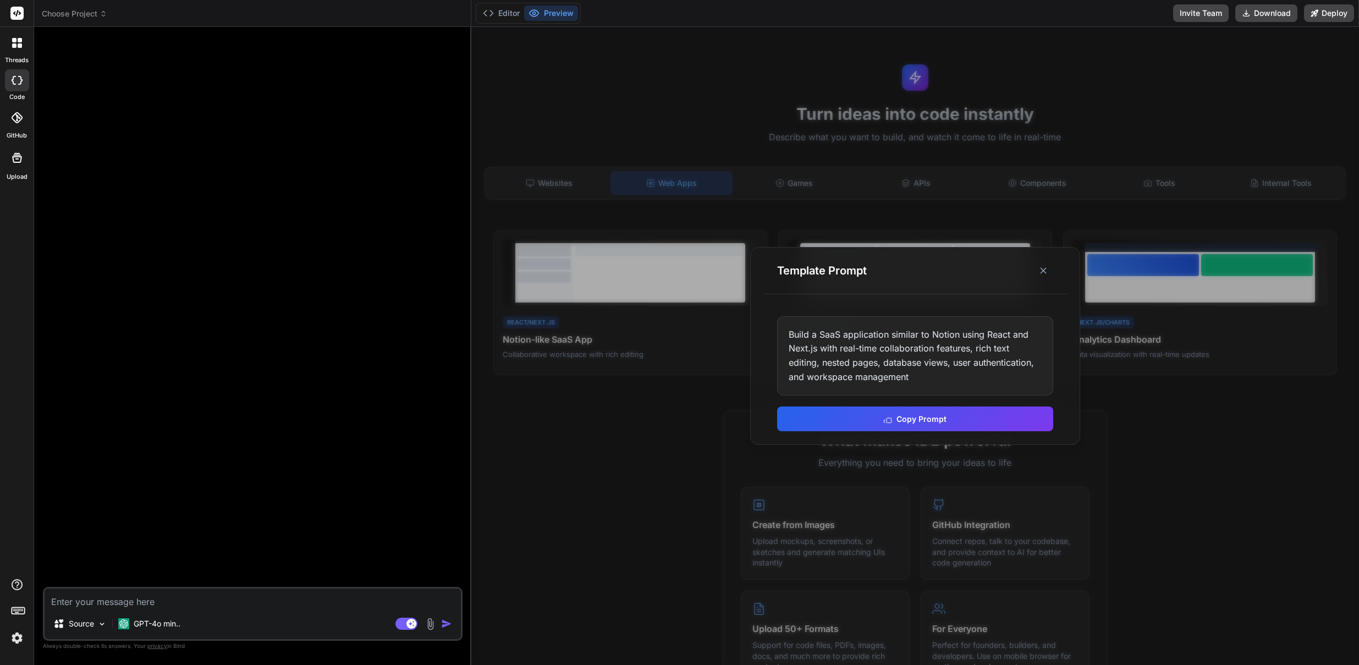
click at [14, 164] on div at bounding box center [17, 158] width 26 height 26
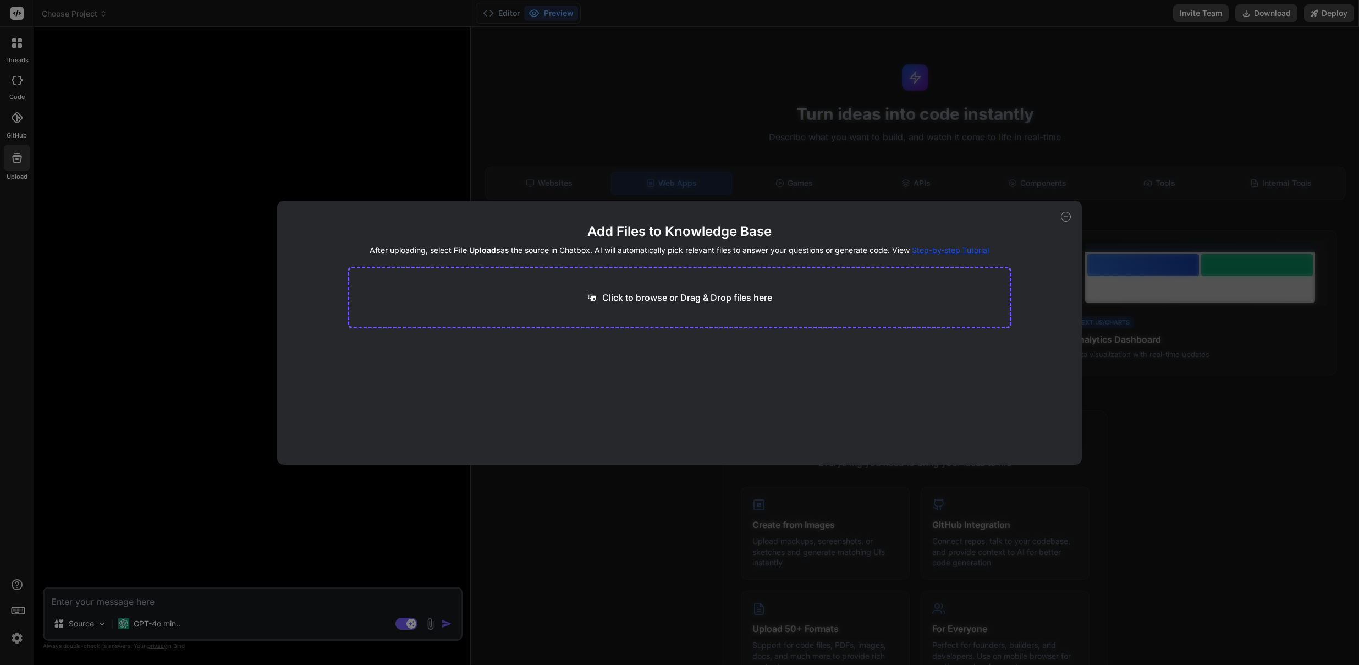
click at [804, 101] on div "Add Files to Knowledge Base After uploading, select File Uploads as the source …" at bounding box center [679, 332] width 1359 height 665
type textarea "x"
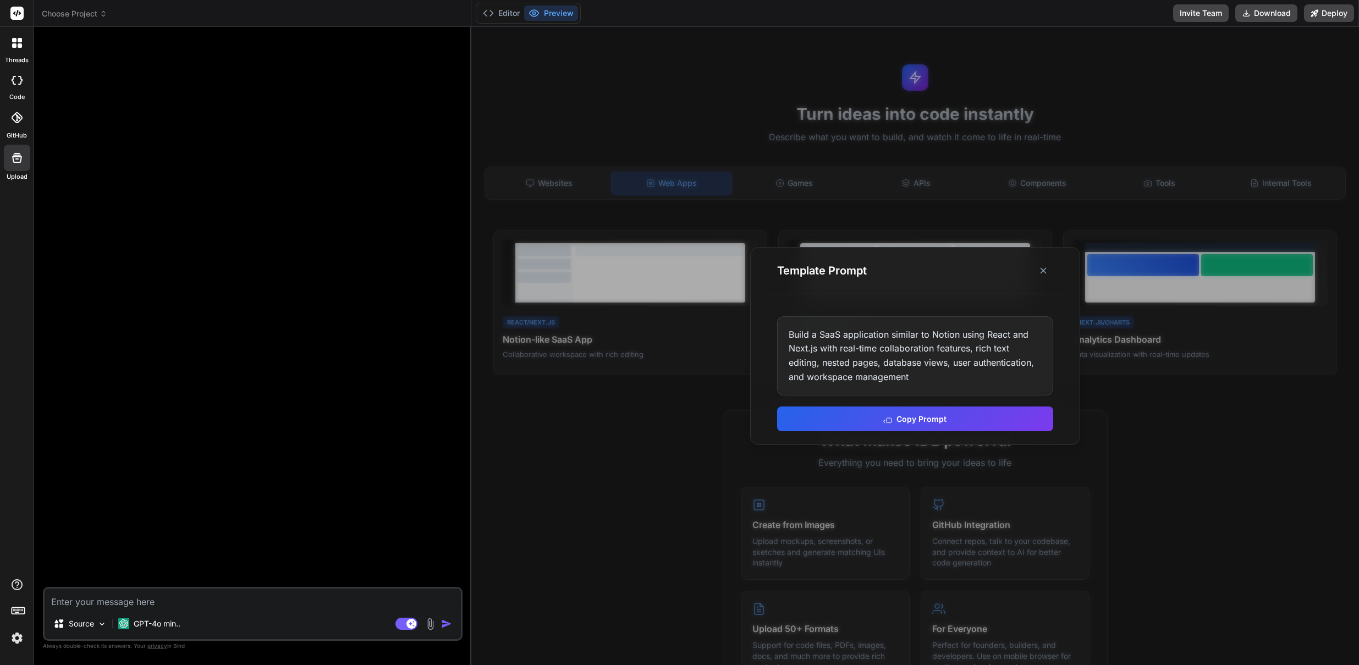
click at [1153, 180] on div at bounding box center [915, 346] width 888 height 638
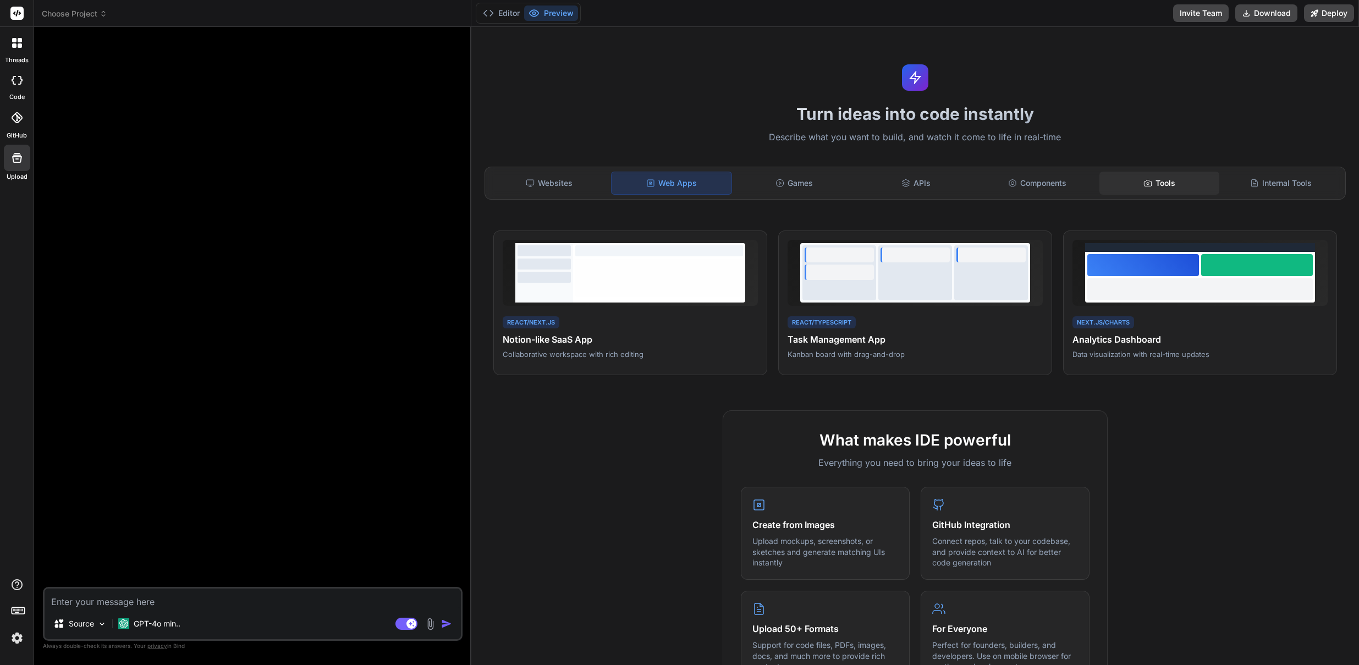
click at [1163, 183] on div "Tools" at bounding box center [1158, 183] width 119 height 23
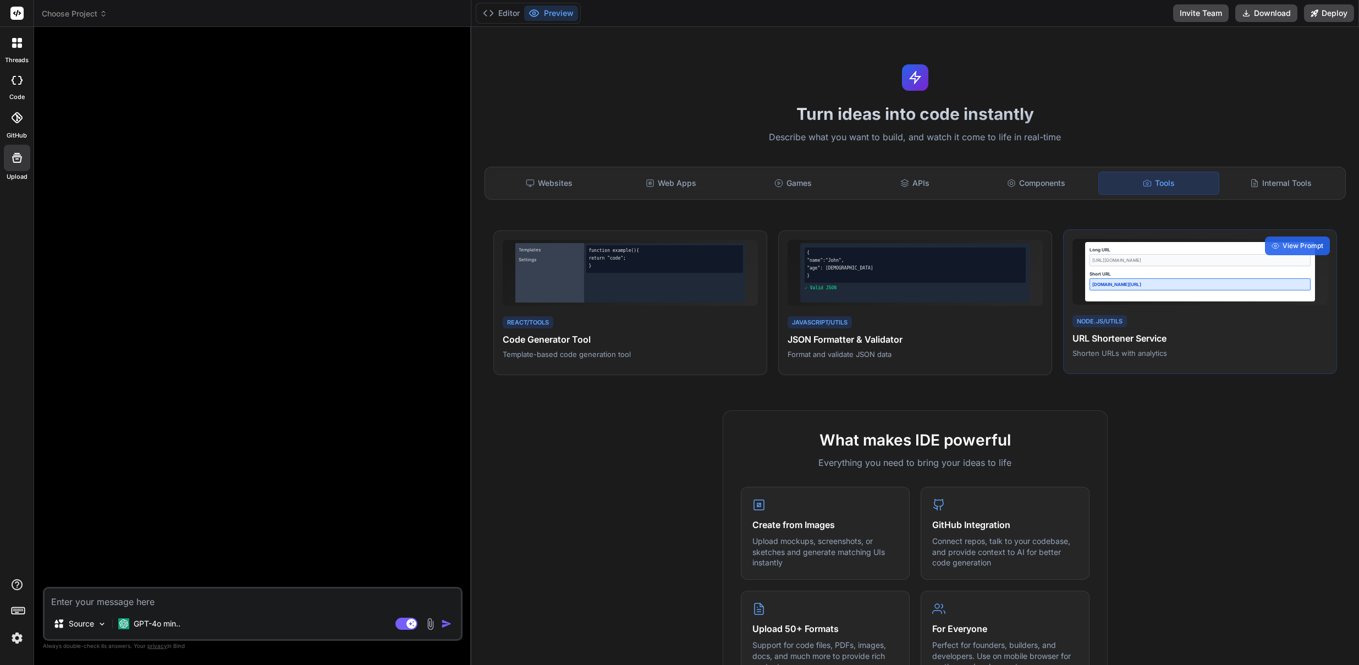
scroll to position [388, 0]
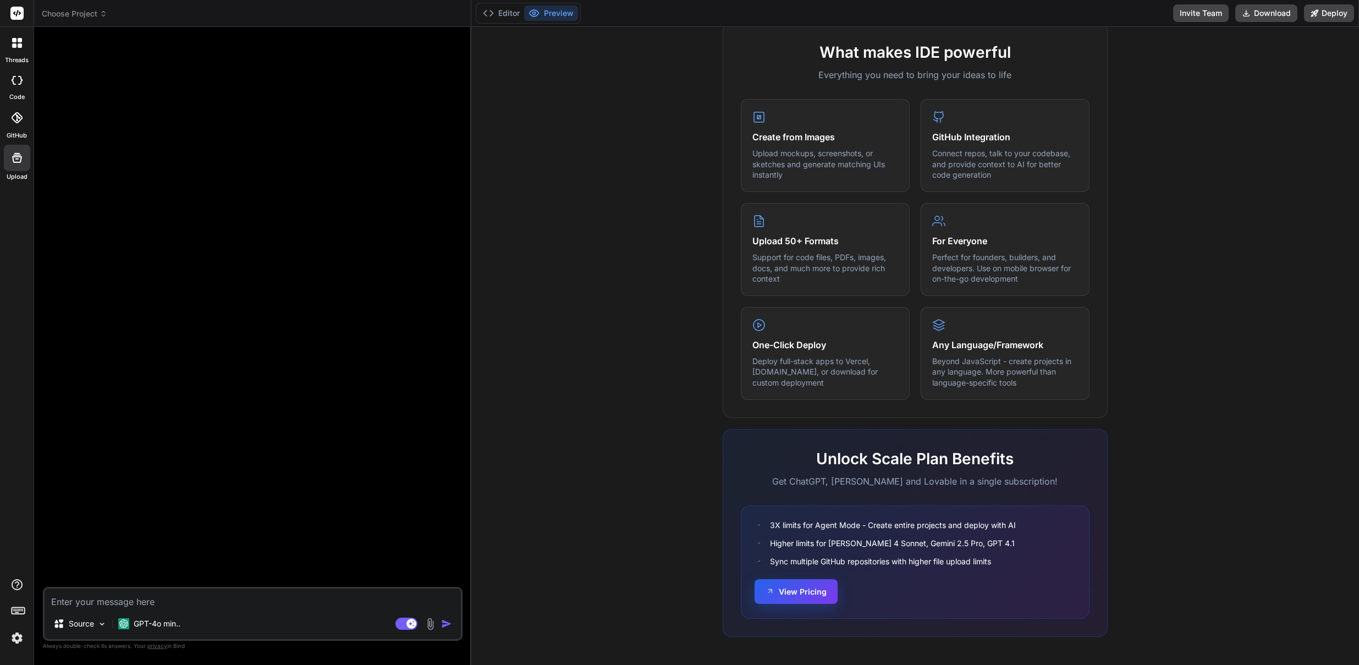
click at [802, 591] on button "View Pricing" at bounding box center [795, 591] width 83 height 25
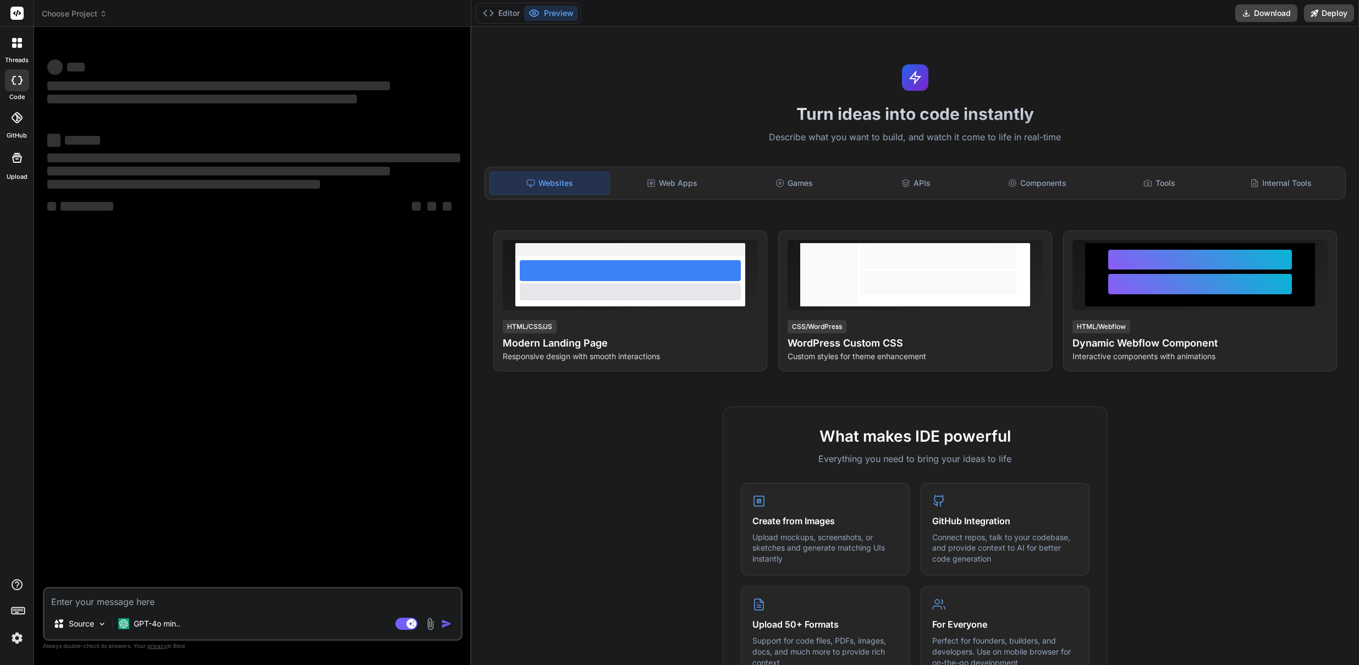
click at [141, 600] on textarea at bounding box center [253, 598] width 416 height 20
click at [688, 183] on div "Web Apps" at bounding box center [671, 183] width 119 height 23
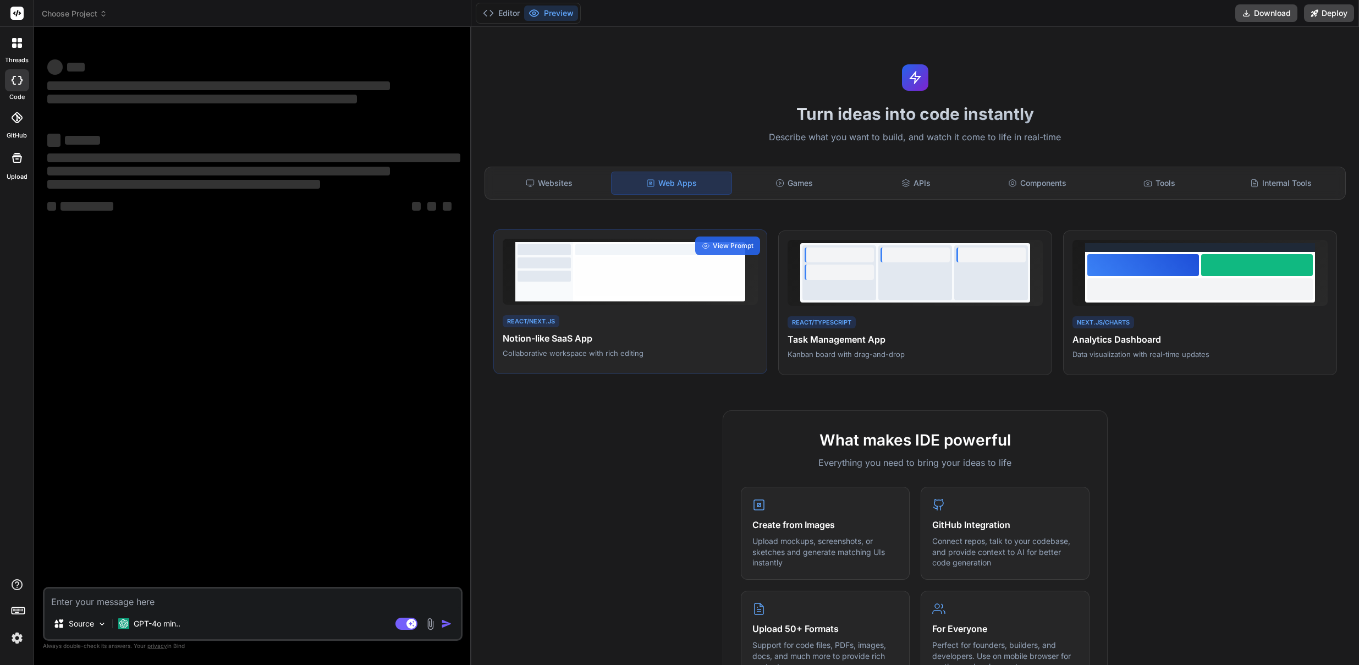
click at [613, 327] on div "React/Next.js Notion-like SaaS App Collaborative workspace with rich editing" at bounding box center [630, 335] width 255 height 45
click at [128, 602] on textarea at bounding box center [253, 598] width 416 height 20
type textarea "x"
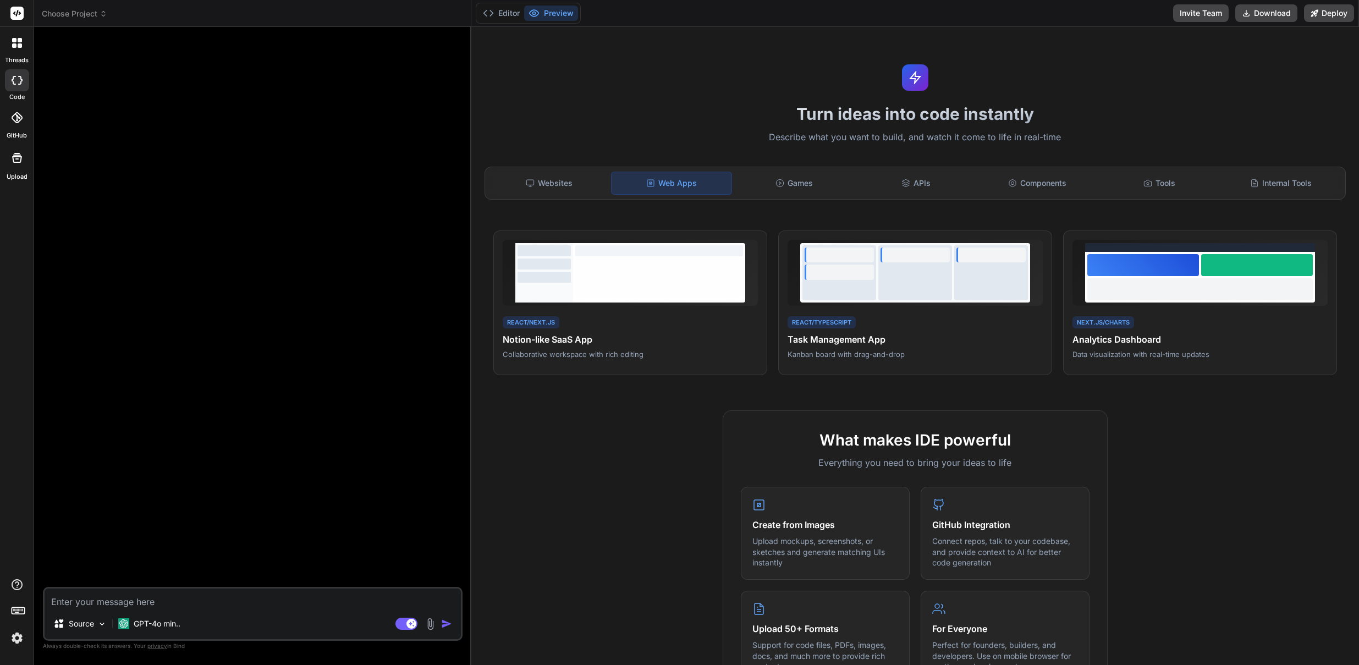
paste textarea "Create a fully responsive web application using Vite and TypeScript that genera…"
type textarea "Create a fully responsive web application using Vite and TypeScript that genera…"
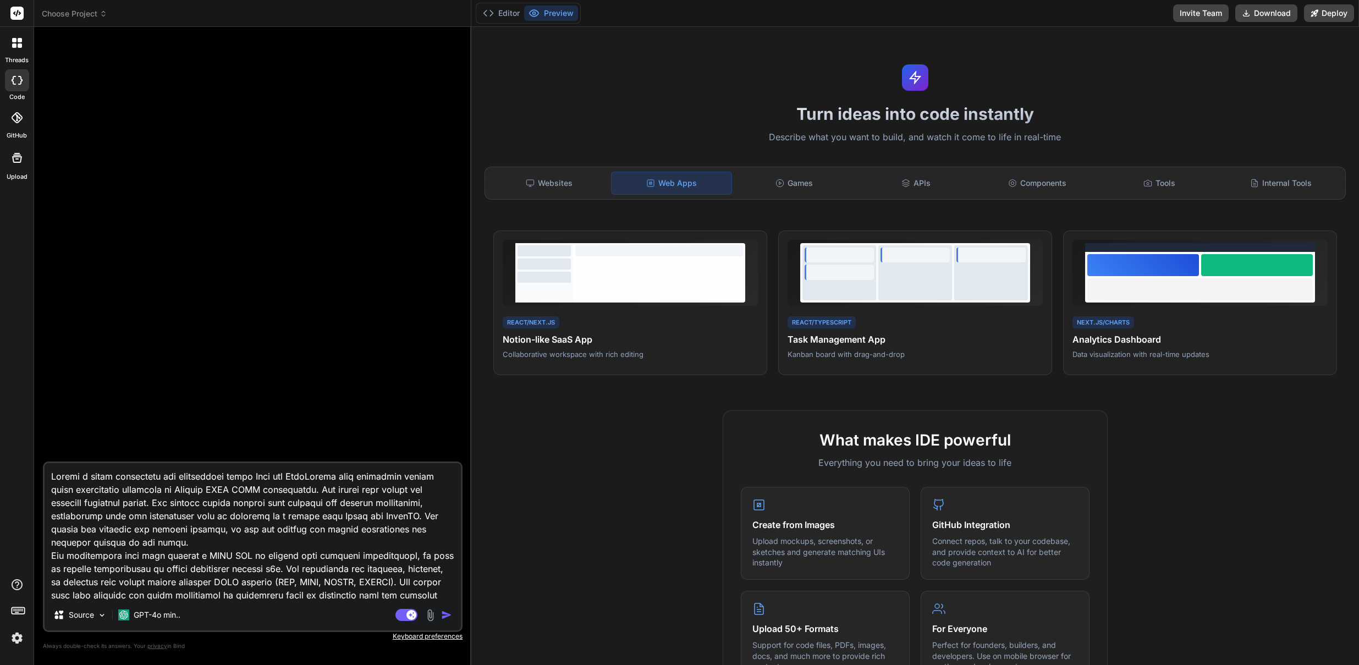
scroll to position [80, 0]
type textarea "x"
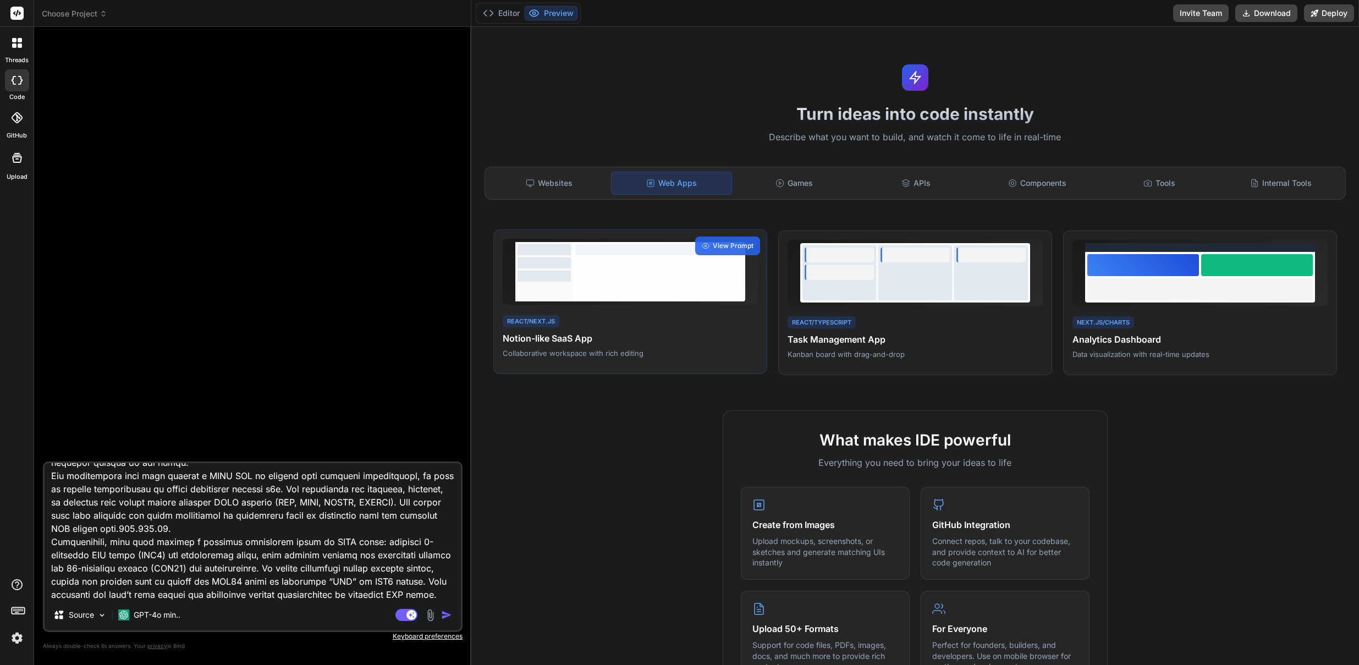
type textarea "Create a fully responsive web application using Vite and TypeScript that genera…"
click at [619, 264] on div at bounding box center [659, 276] width 168 height 38
click at [714, 243] on span "View Prompt" at bounding box center [733, 246] width 41 height 10
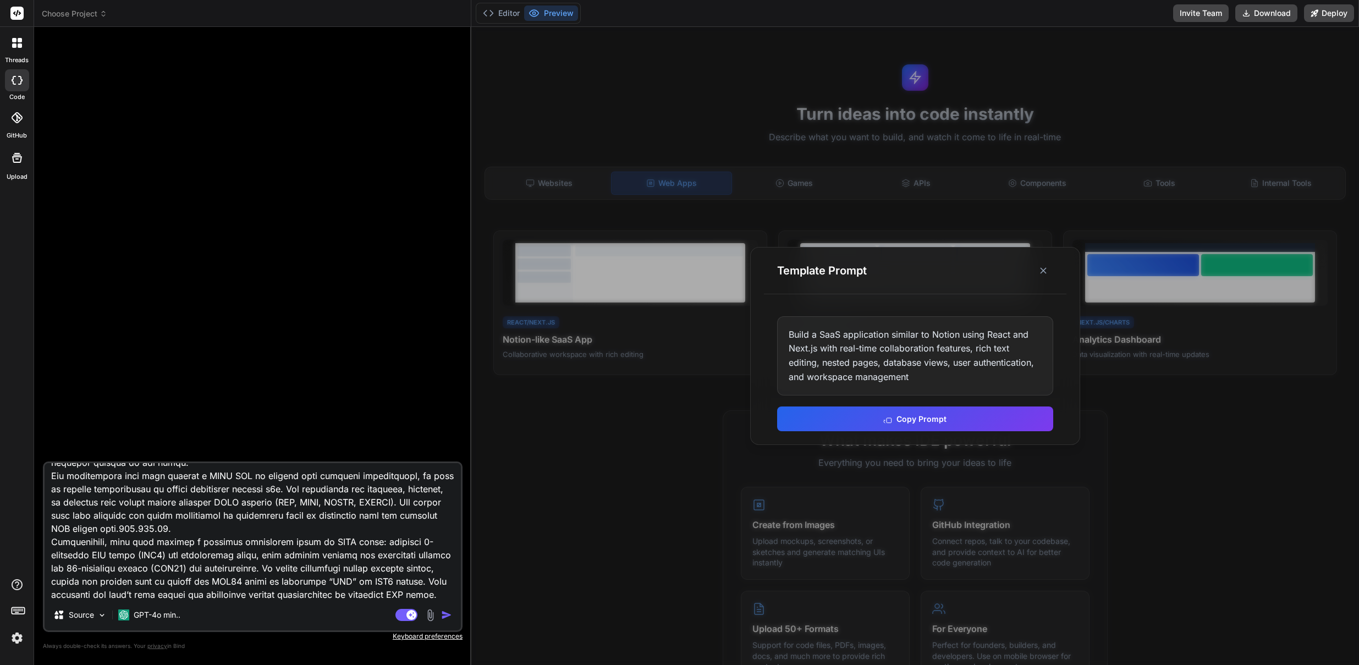
scroll to position [0, 0]
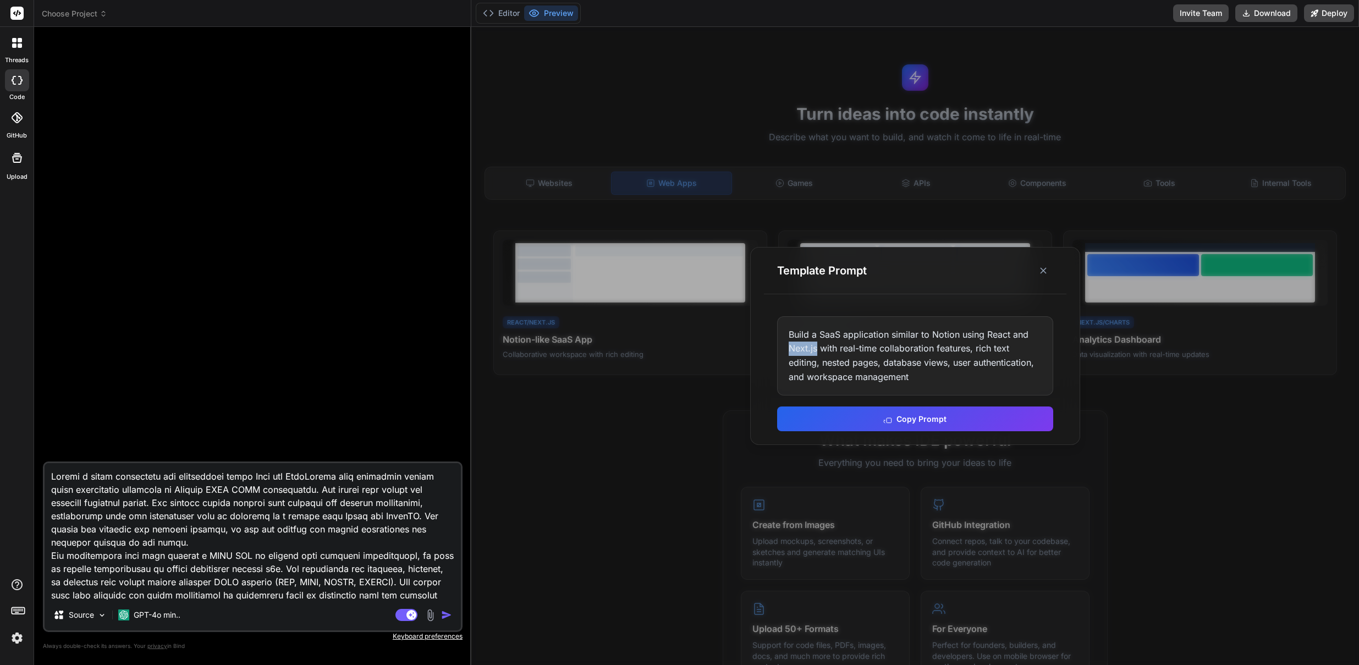
drag, startPoint x: 790, startPoint y: 350, endPoint x: 818, endPoint y: 346, distance: 28.2
click at [818, 346] on div "Build a SaaS application similar to Notion using React and Next.js with real-ti…" at bounding box center [915, 355] width 276 height 79
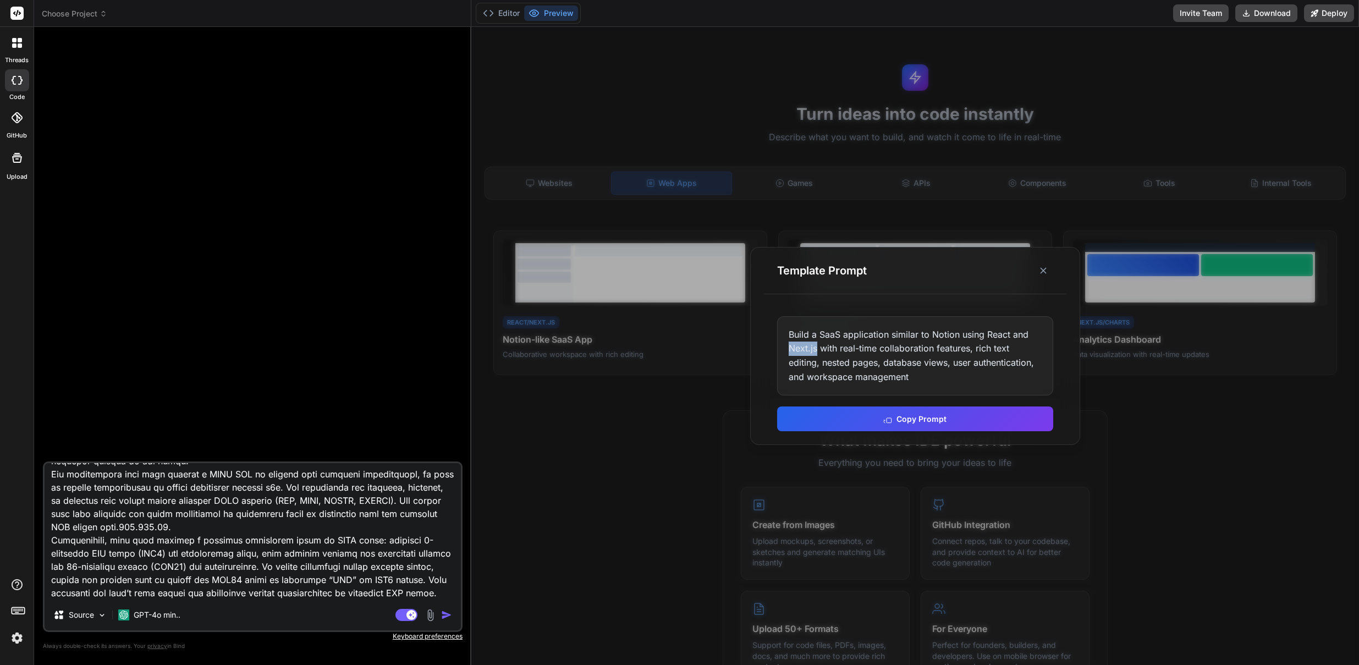
click at [445, 615] on img "button" at bounding box center [446, 614] width 11 height 11
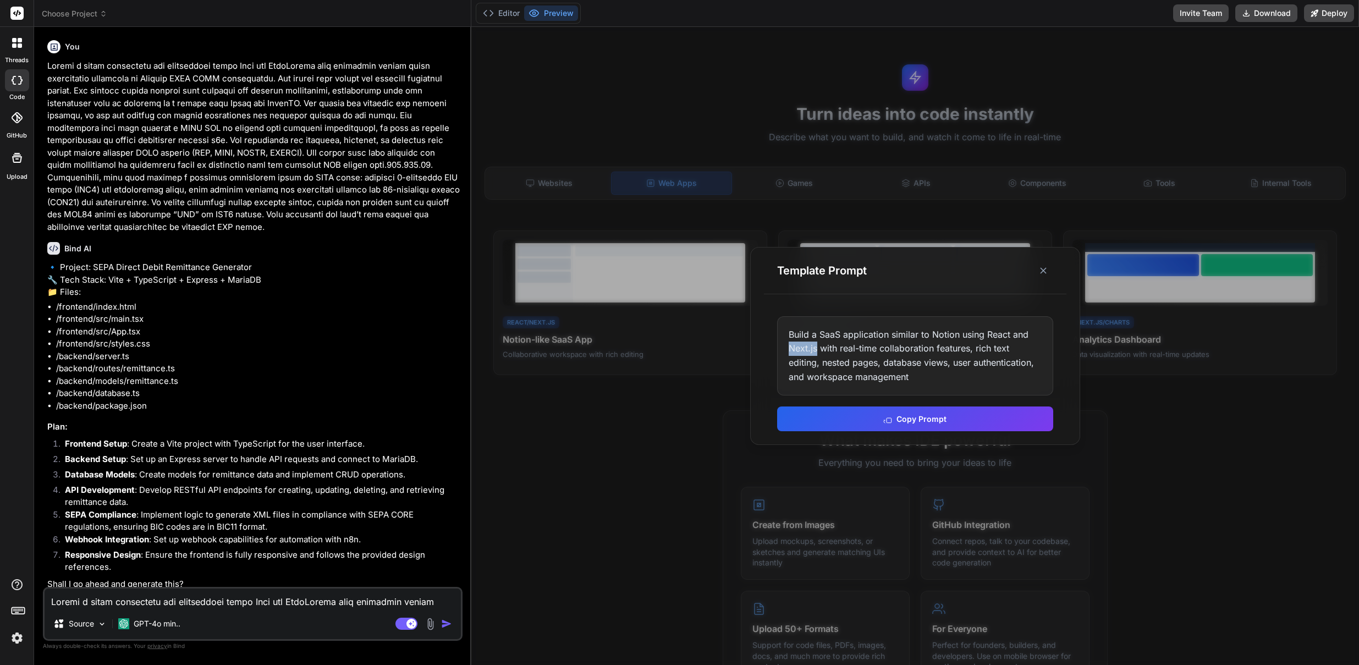
type textarea "x"
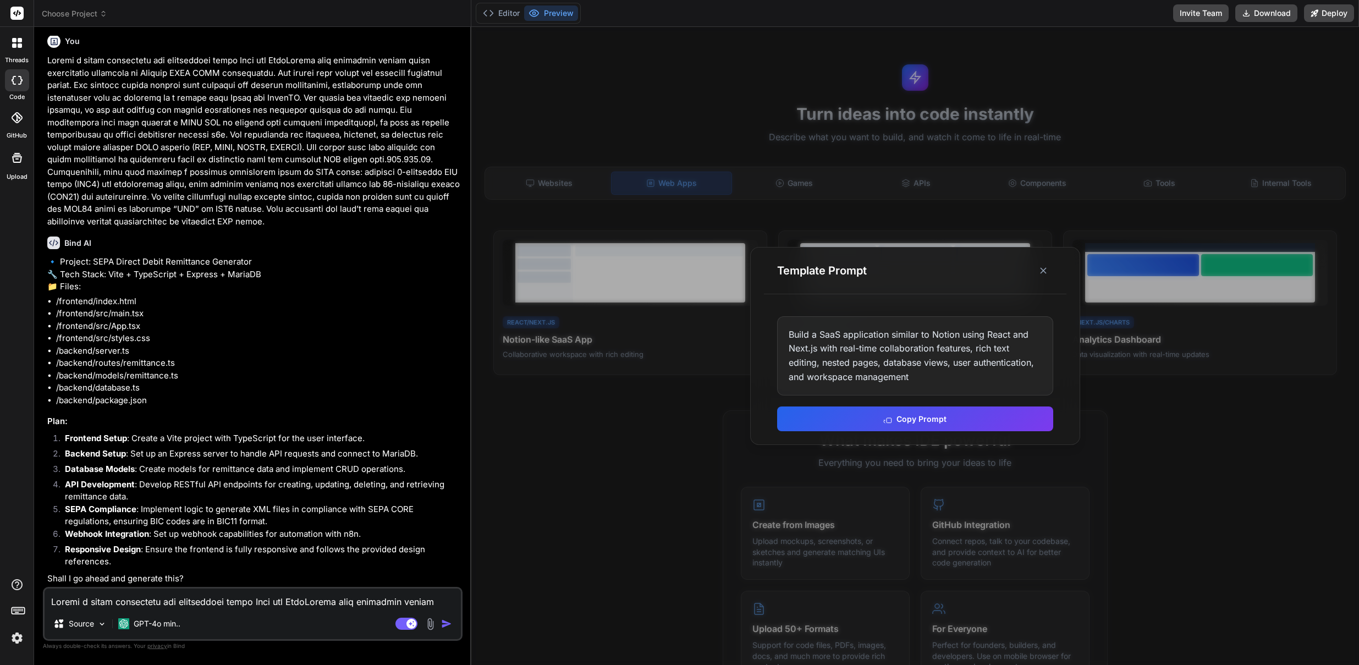
click at [183, 603] on textarea at bounding box center [253, 598] width 416 height 20
type textarea "Y"
type textarea "x"
type textarea "Ye"
type textarea "x"
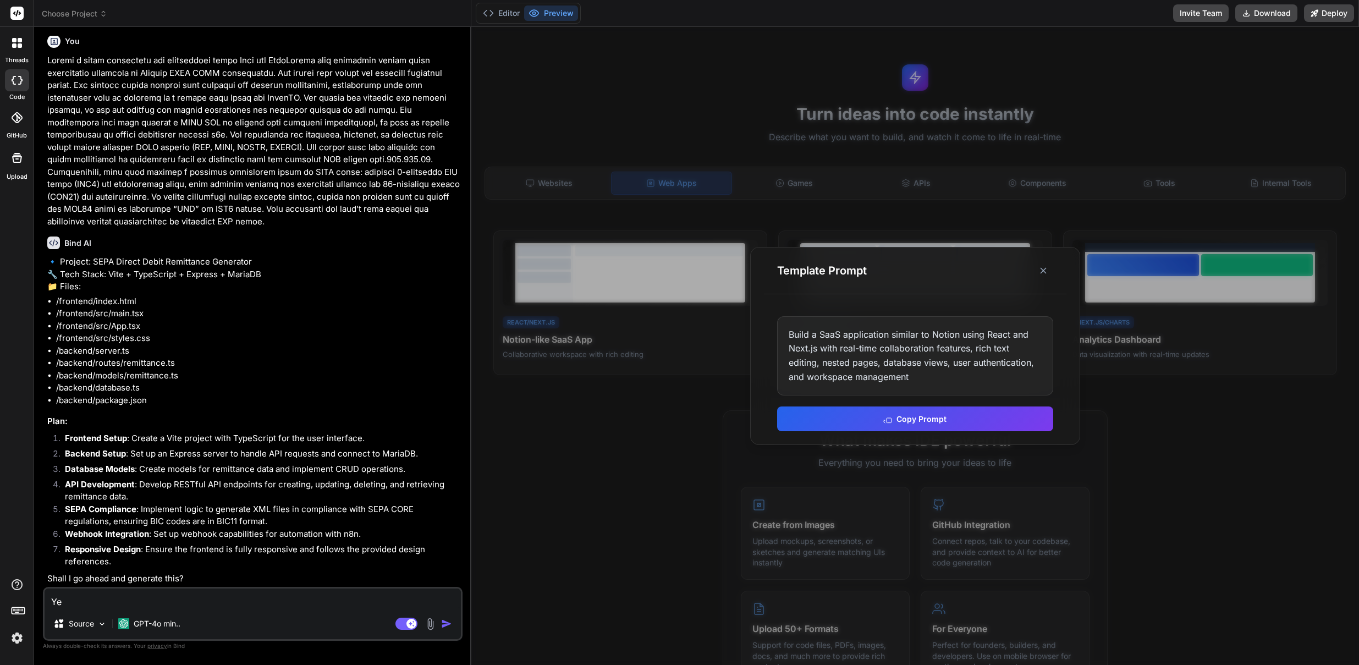
type textarea "Yes"
type textarea "x"
type textarea "Yes!"
type textarea "x"
type textarea "Yes!"
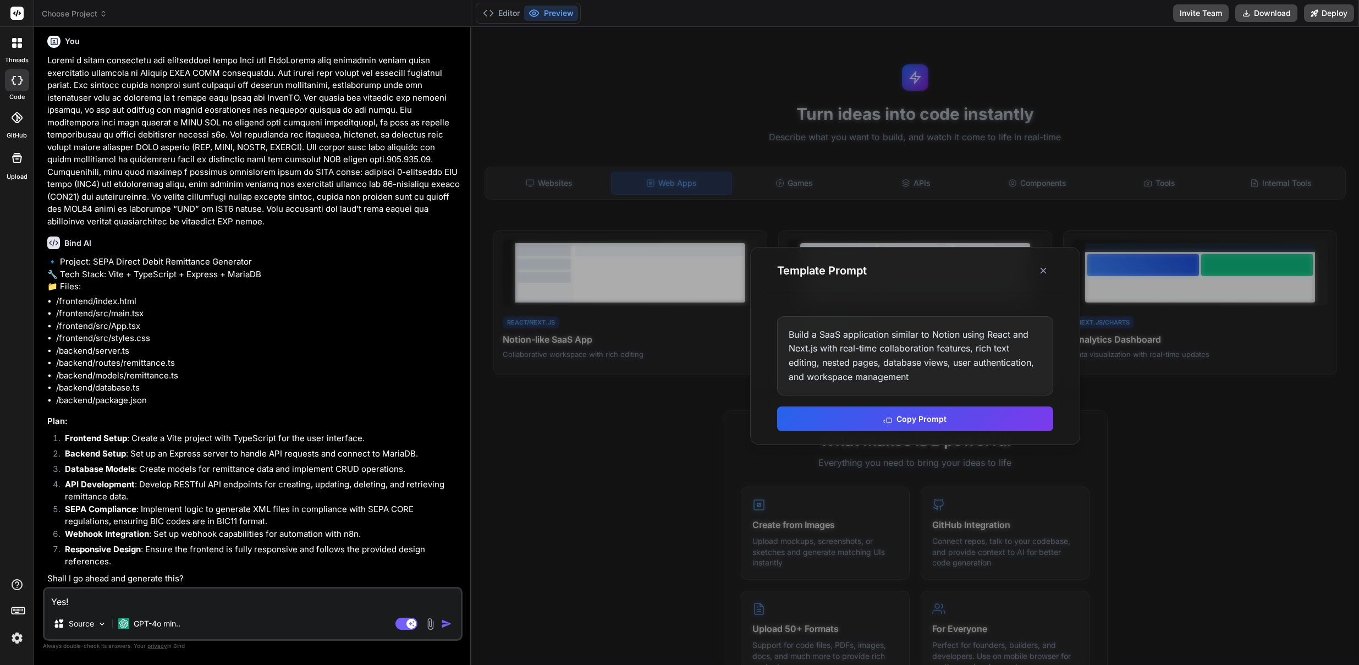
click at [446, 623] on img "button" at bounding box center [446, 623] width 11 height 11
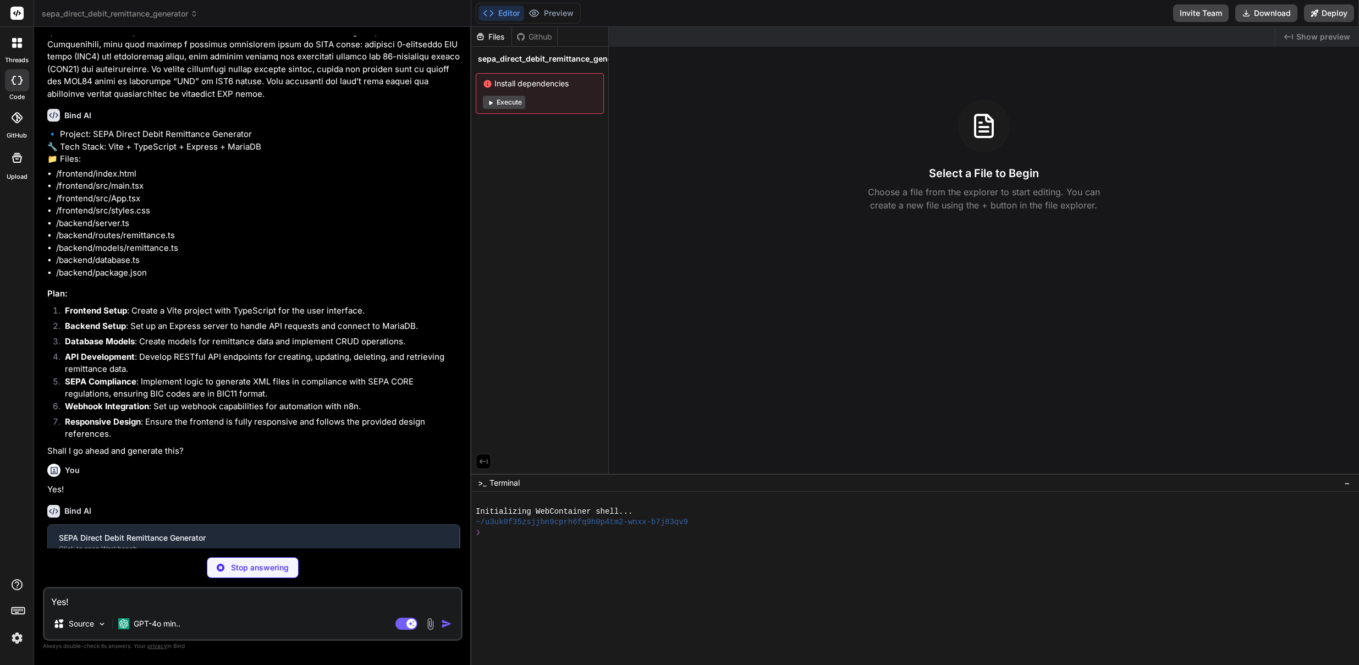
scroll to position [144, 0]
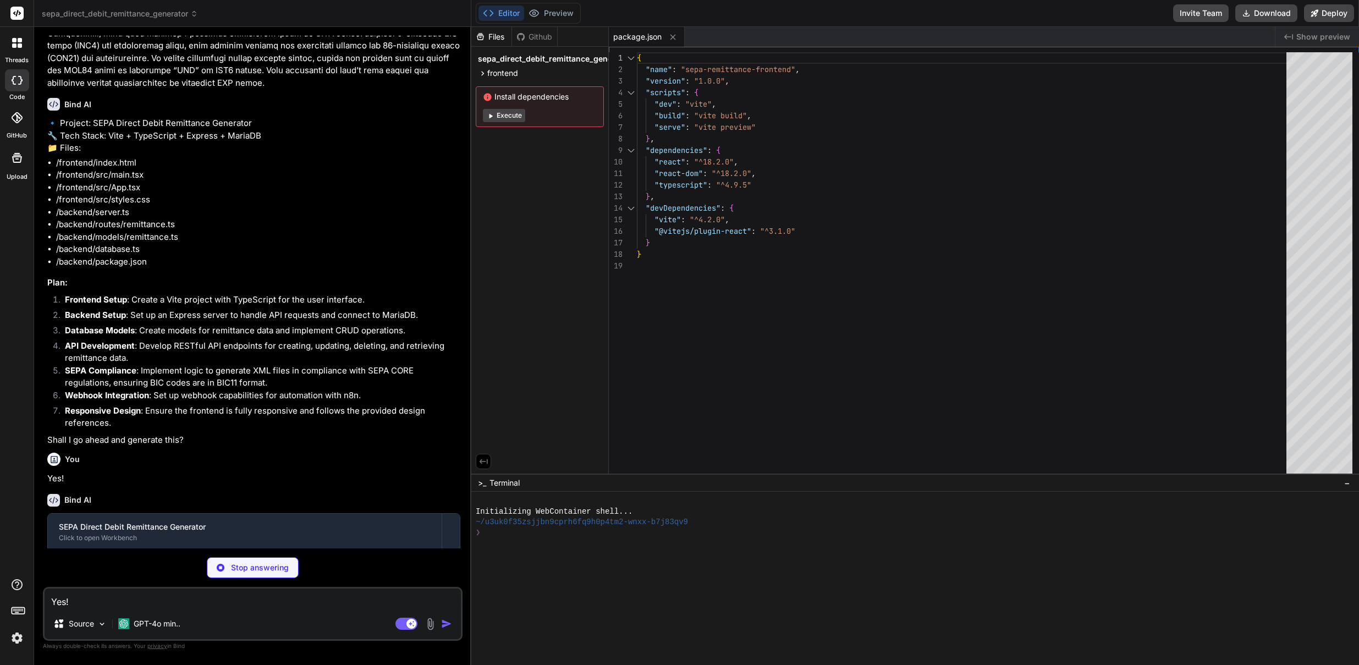
type textarea "x"
type textarea "<script type="module" src="/src/main.tsx"></script> </body> </html>"
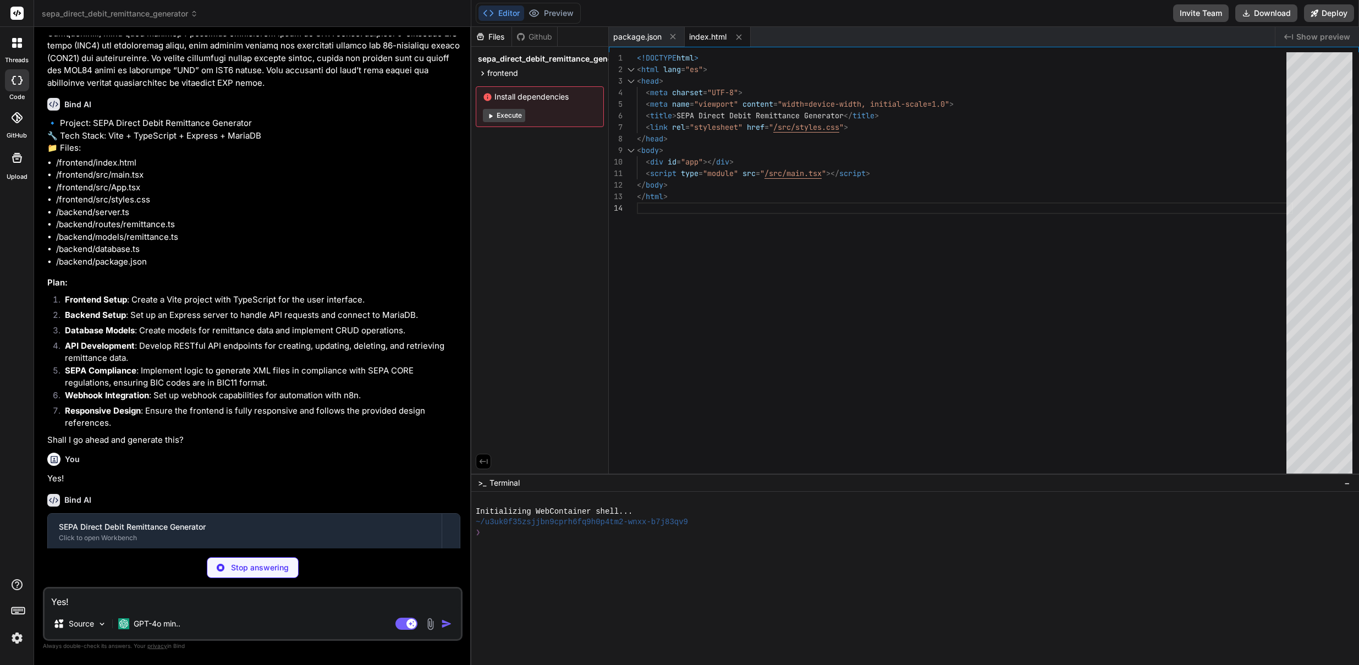
type textarea "x"
type textarea "import React from 'react'; import ReactDOM from 'react-dom'; import App from '.…"
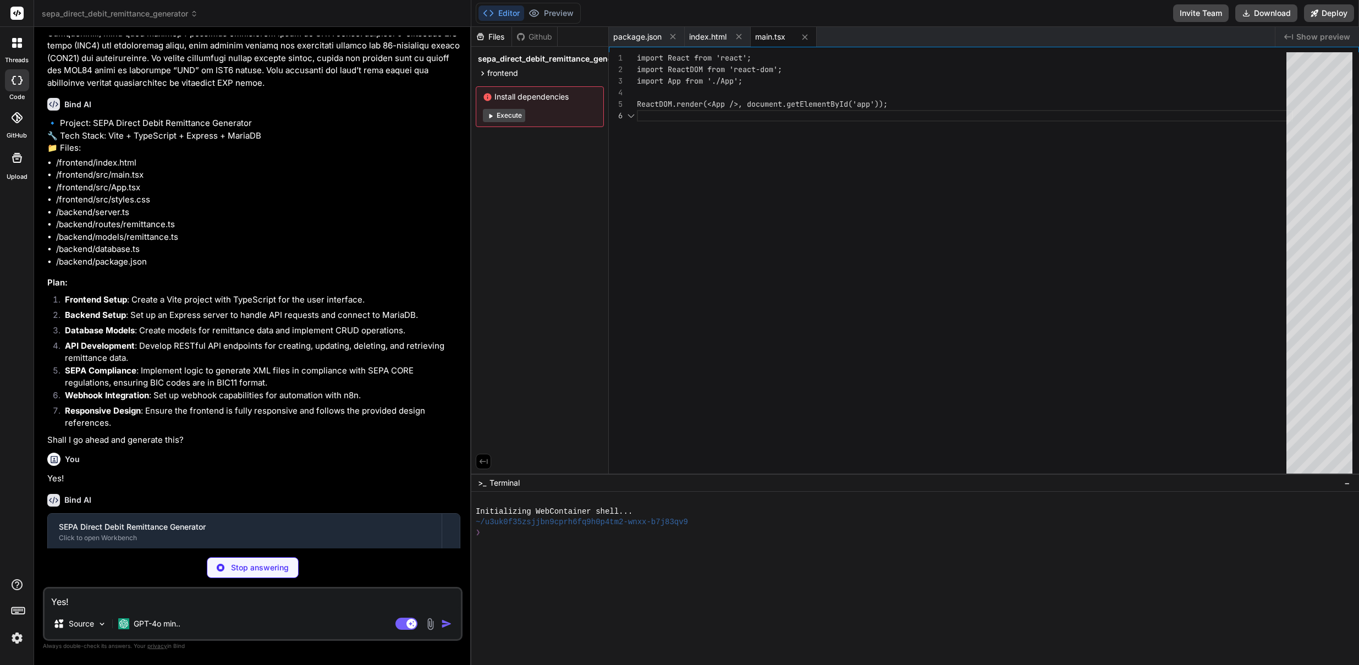
scroll to position [58, 0]
type textarea "x"
type textarea "export default App;"
type textarea "x"
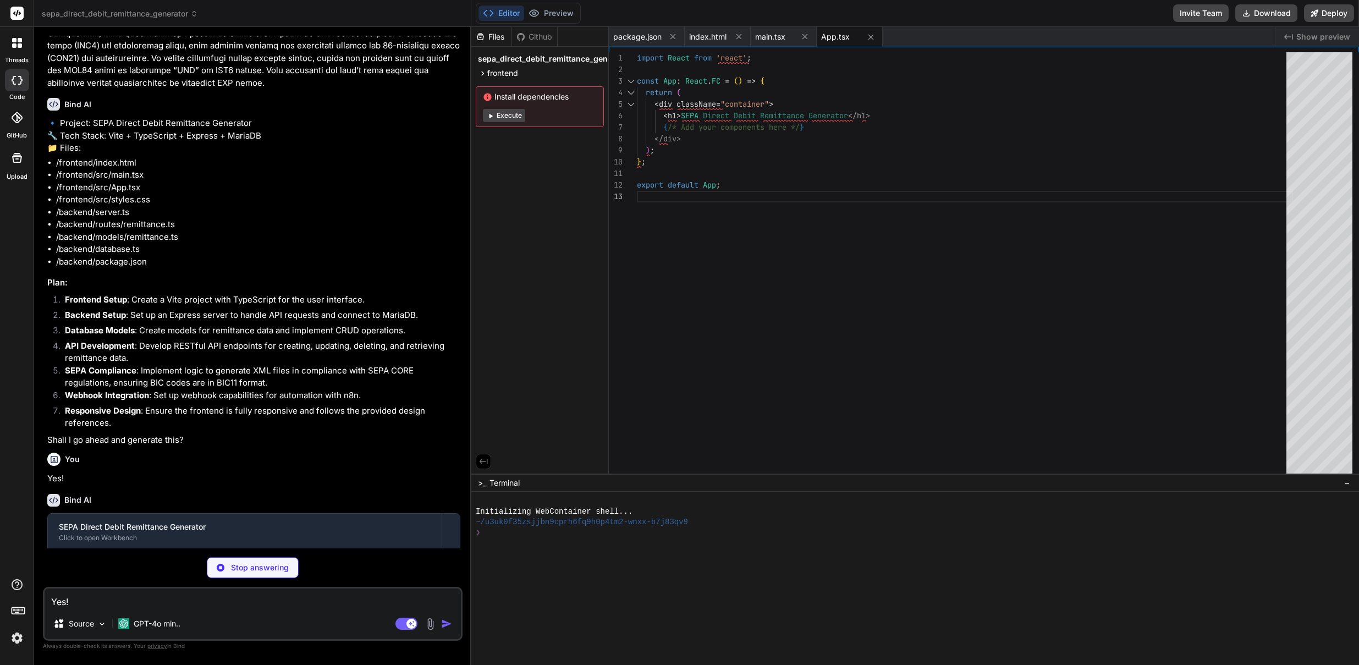
type textarea "padding: 20px; background: white; border-radius: 8px; box-shadow: 0 2px 10px rg…"
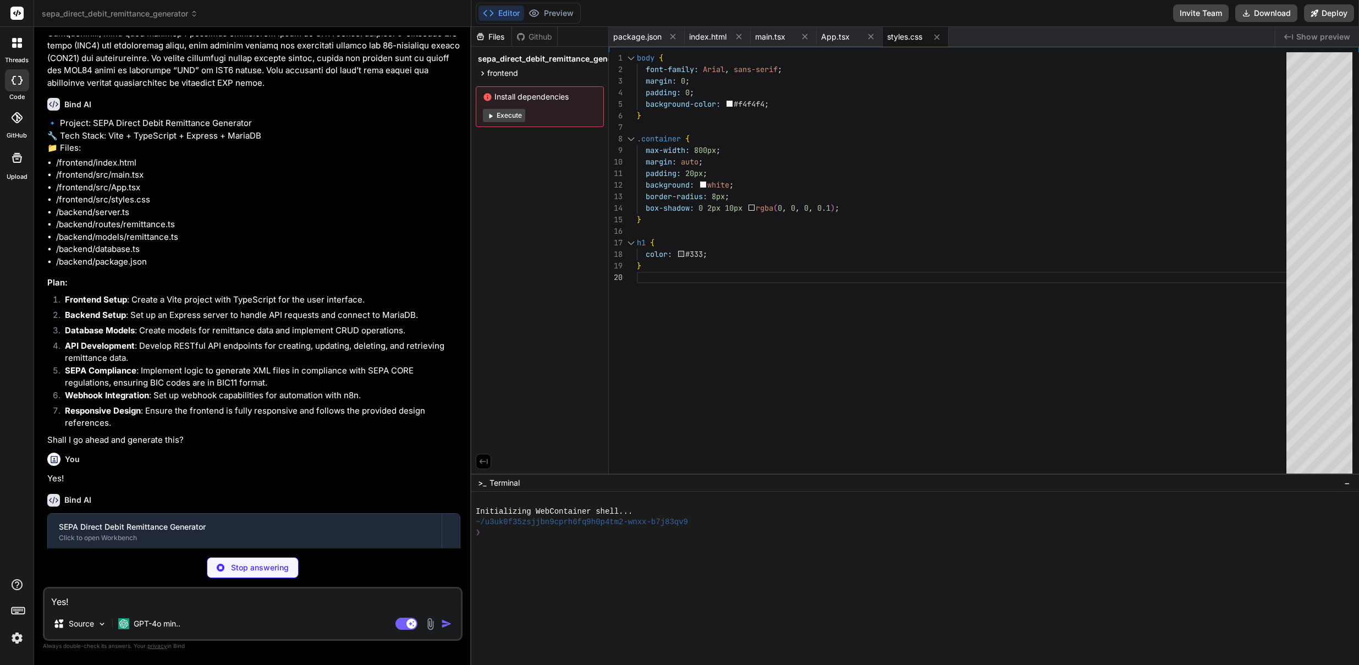
type textarea "x"
type textarea ""body-parser": "^1.20.2", "xmlbuilder": "^15.1.0" } }"
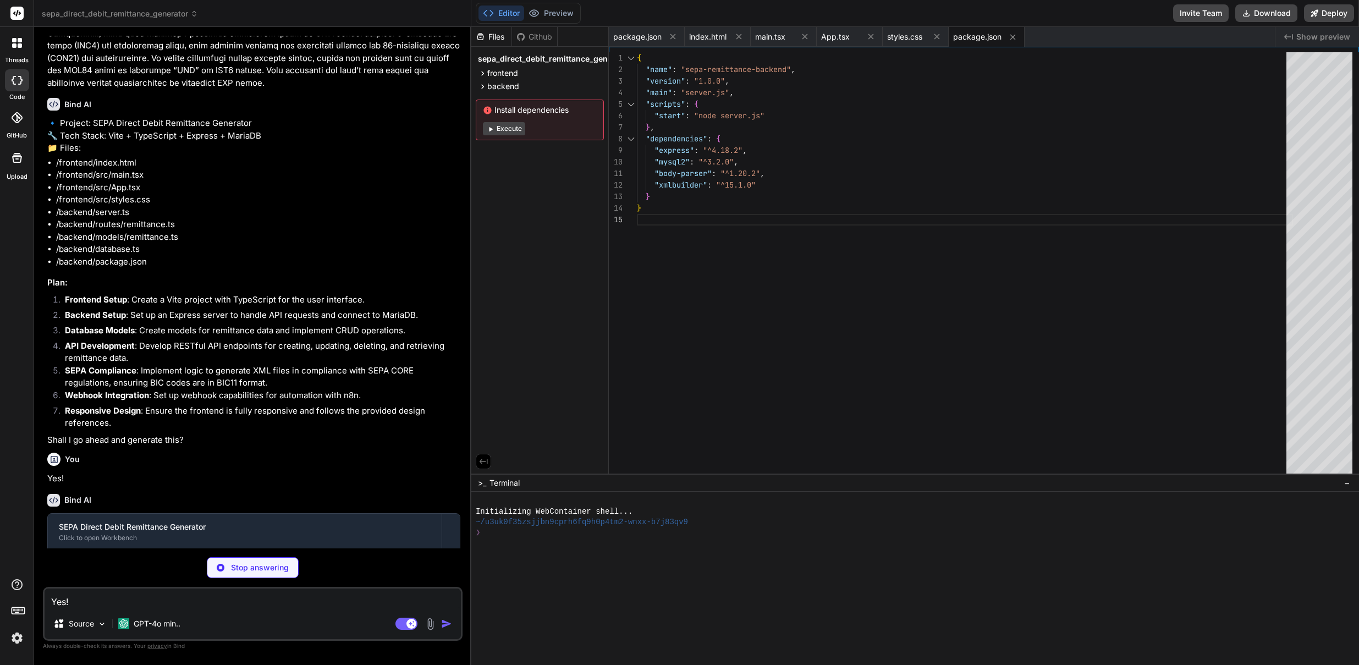
type textarea "x"
type textarea "app.listen(PORT, () => { console.log(`Server is running on http://localhost:${P…"
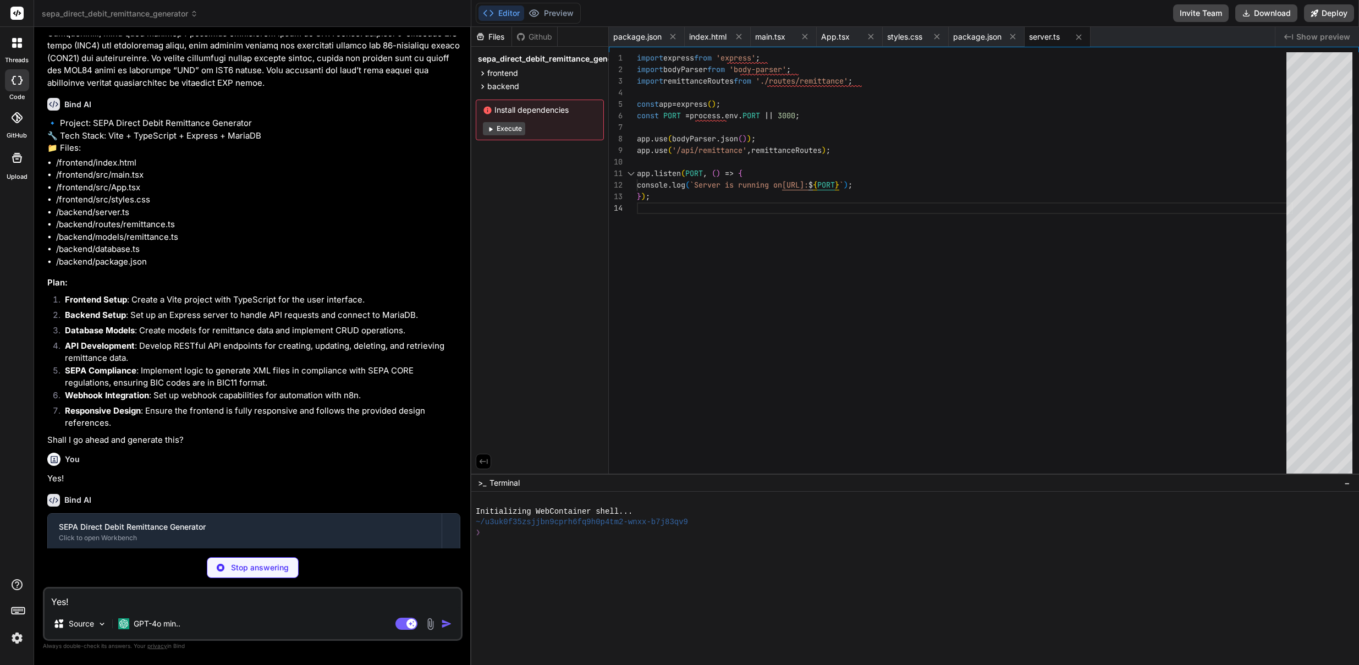
type textarea "x"
type textarea "export default router;"
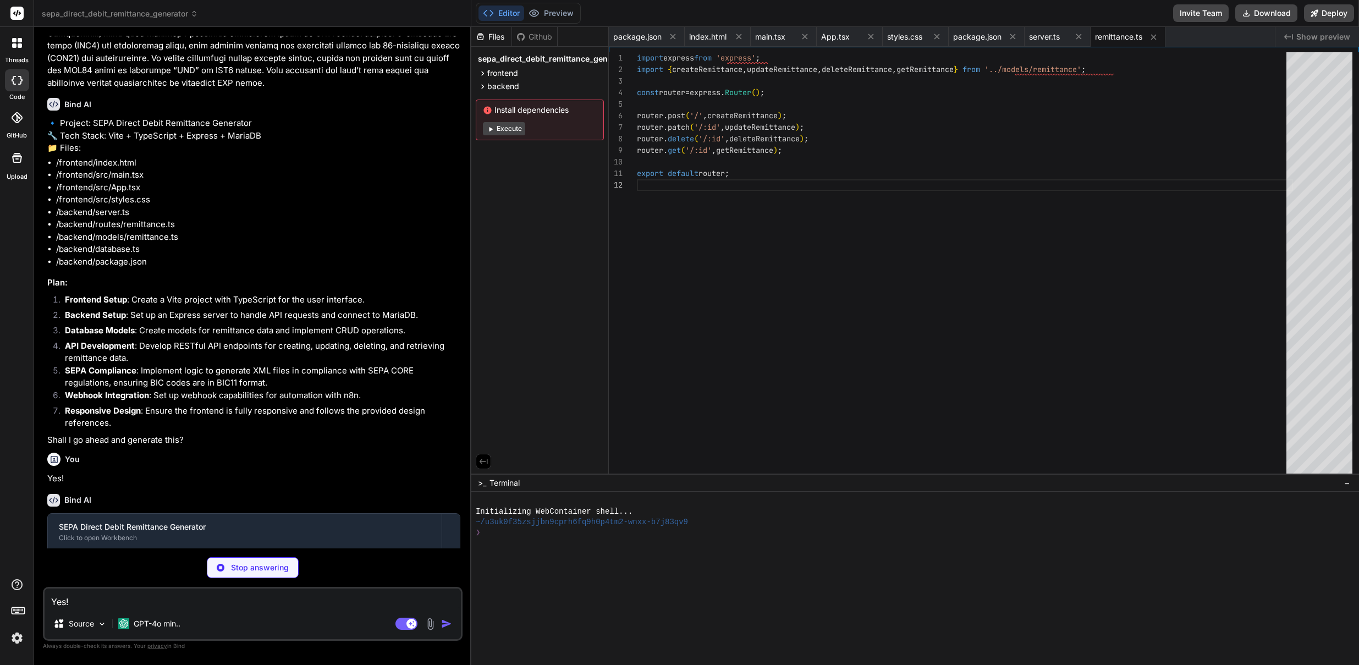
type textarea "x"
type textarea "}; export const getRemittance = async (req, res) => { // Logic to get remittanc…"
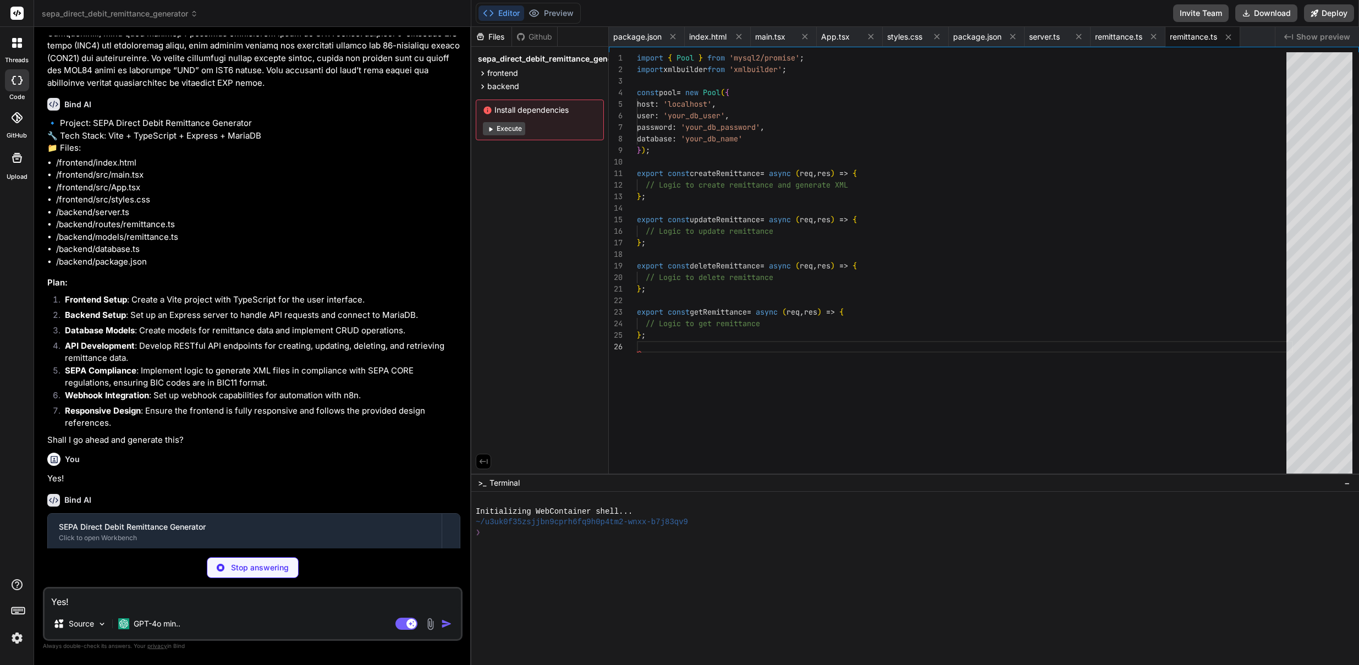
scroll to position [58, 0]
type textarea "x"
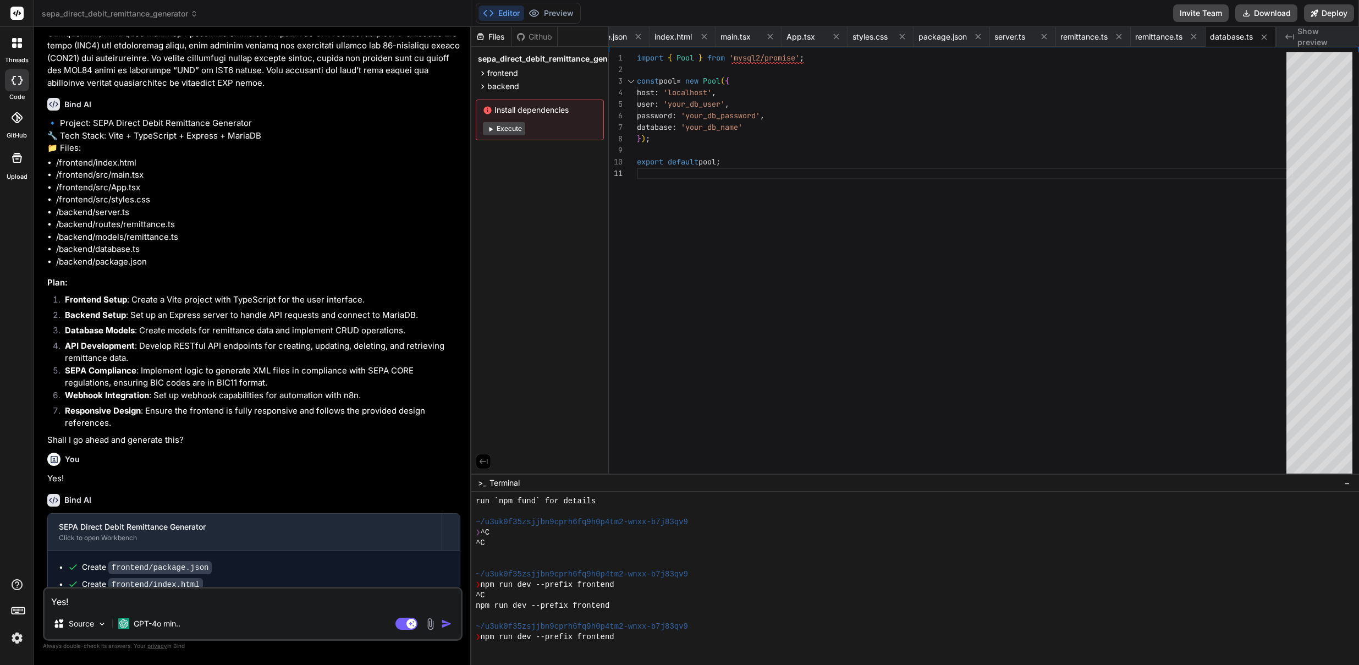
scroll to position [387, 0]
click at [491, 126] on icon at bounding box center [490, 129] width 8 height 8
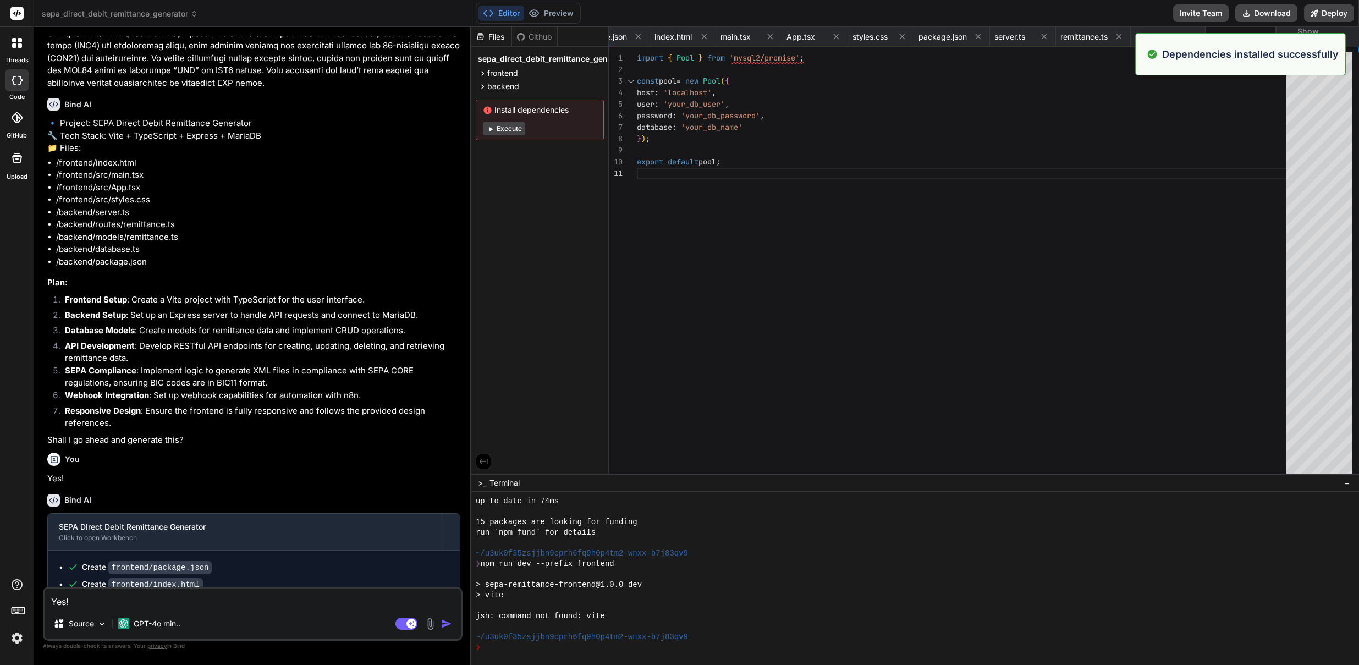
scroll to position [596, 0]
click at [1339, 36] on span "Show preview" at bounding box center [1323, 37] width 53 height 22
click at [515, 133] on button "Execute" at bounding box center [504, 128] width 42 height 13
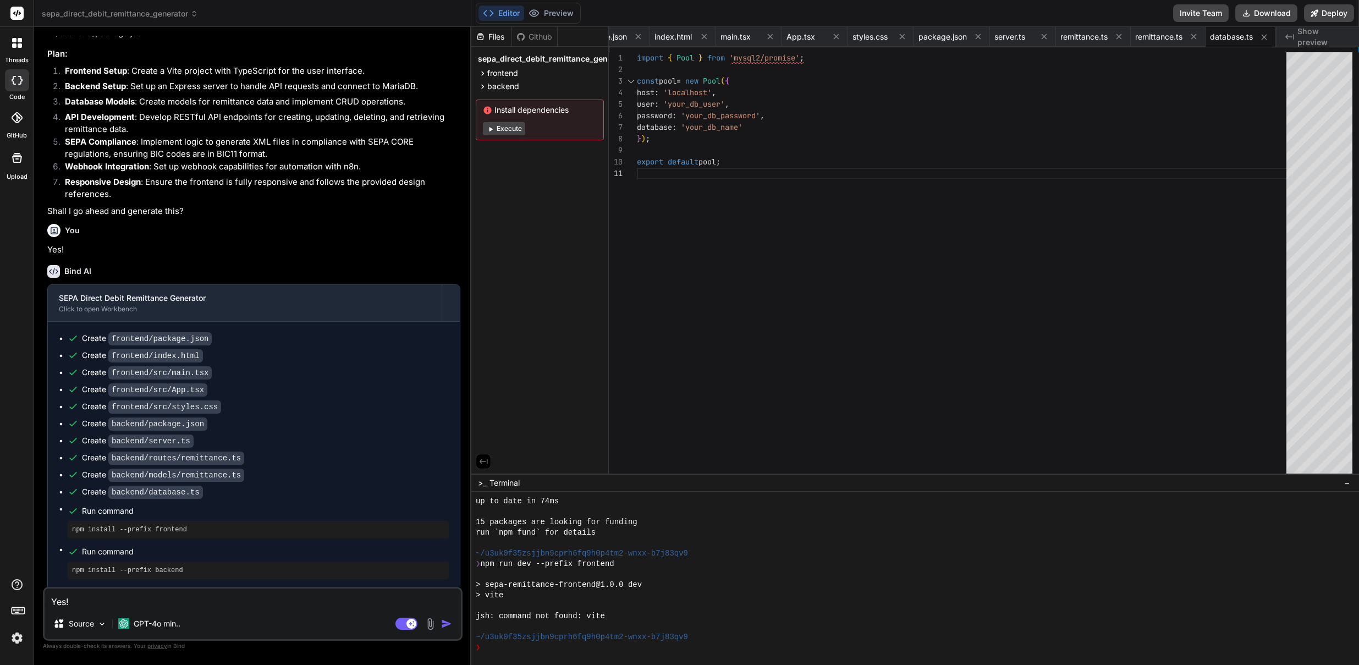
scroll to position [439, 0]
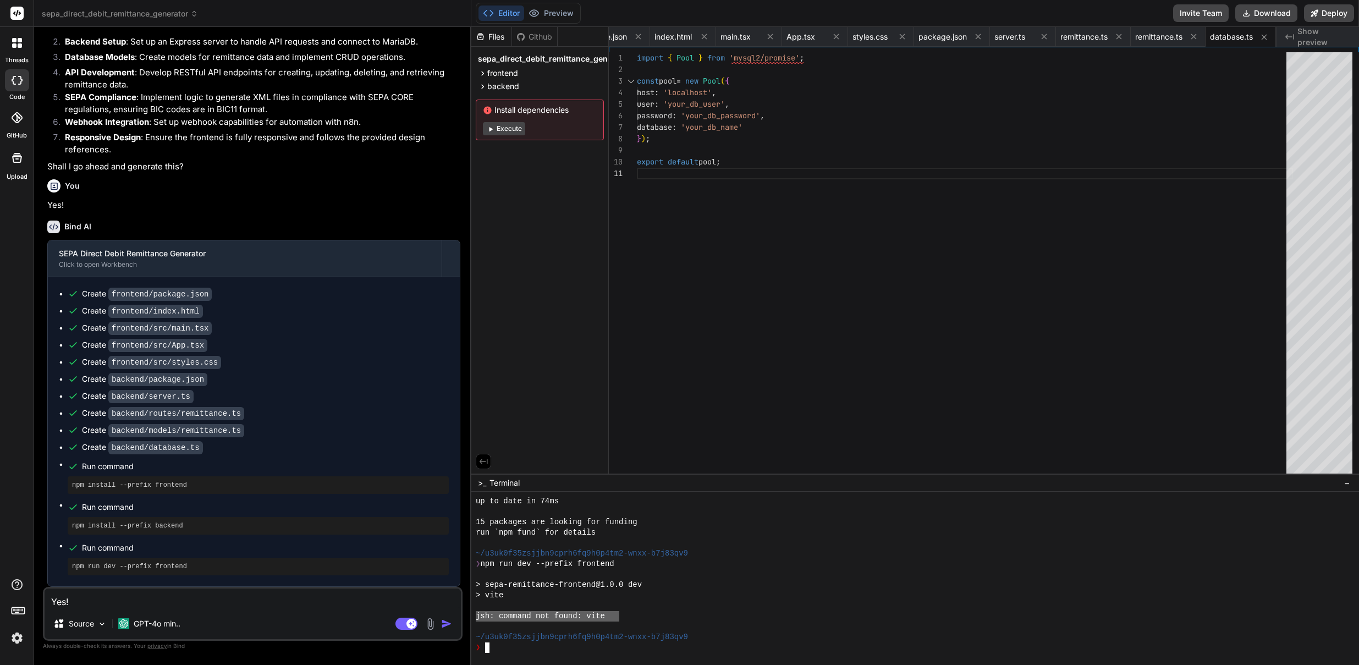
drag, startPoint x: 475, startPoint y: 618, endPoint x: 618, endPoint y: 621, distance: 143.6
click at [618, 621] on div "\\\\\\\\\\\\\\\\\\\\\\\\\\\\\\\\ up to date in 74ms 15 packages are looking for…" at bounding box center [915, 578] width 888 height 173
click at [515, 128] on button "Execute" at bounding box center [504, 128] width 42 height 13
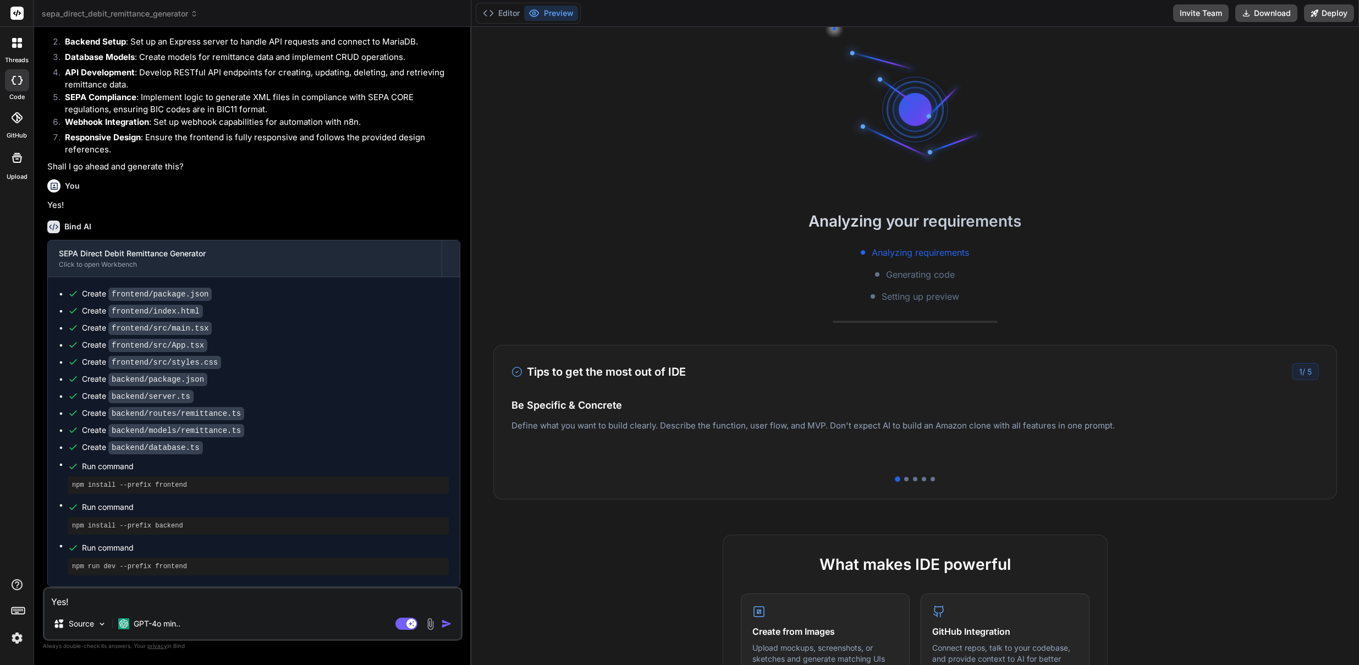
scroll to position [930, 0]
type textarea "x"
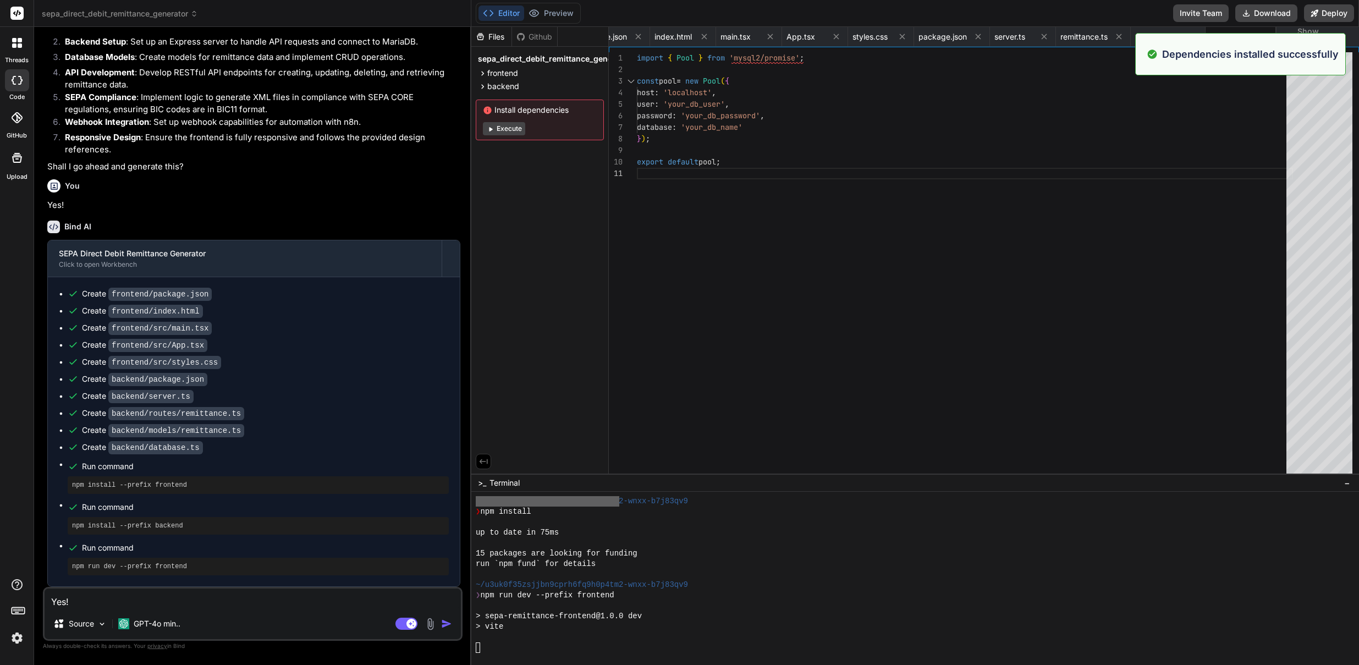
scroll to position [1013, 0]
click at [543, 72] on div "frontend" at bounding box center [540, 73] width 128 height 13
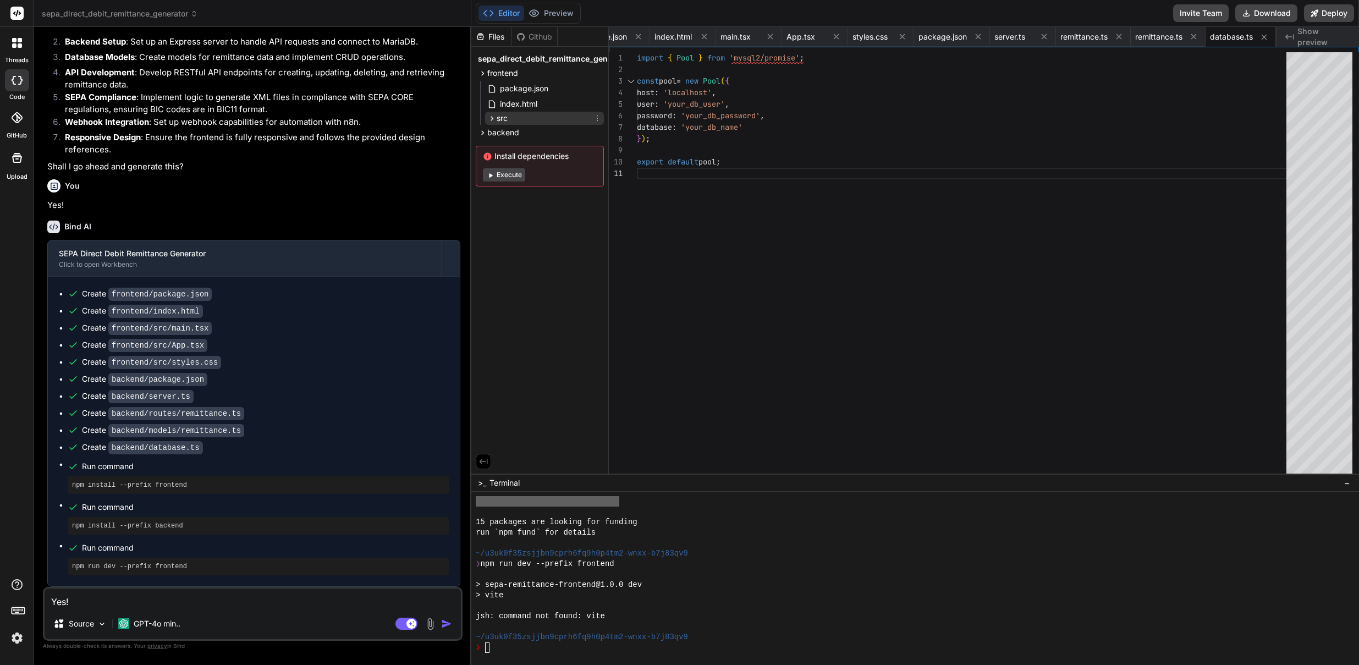
click at [491, 119] on icon at bounding box center [491, 118] width 9 height 9
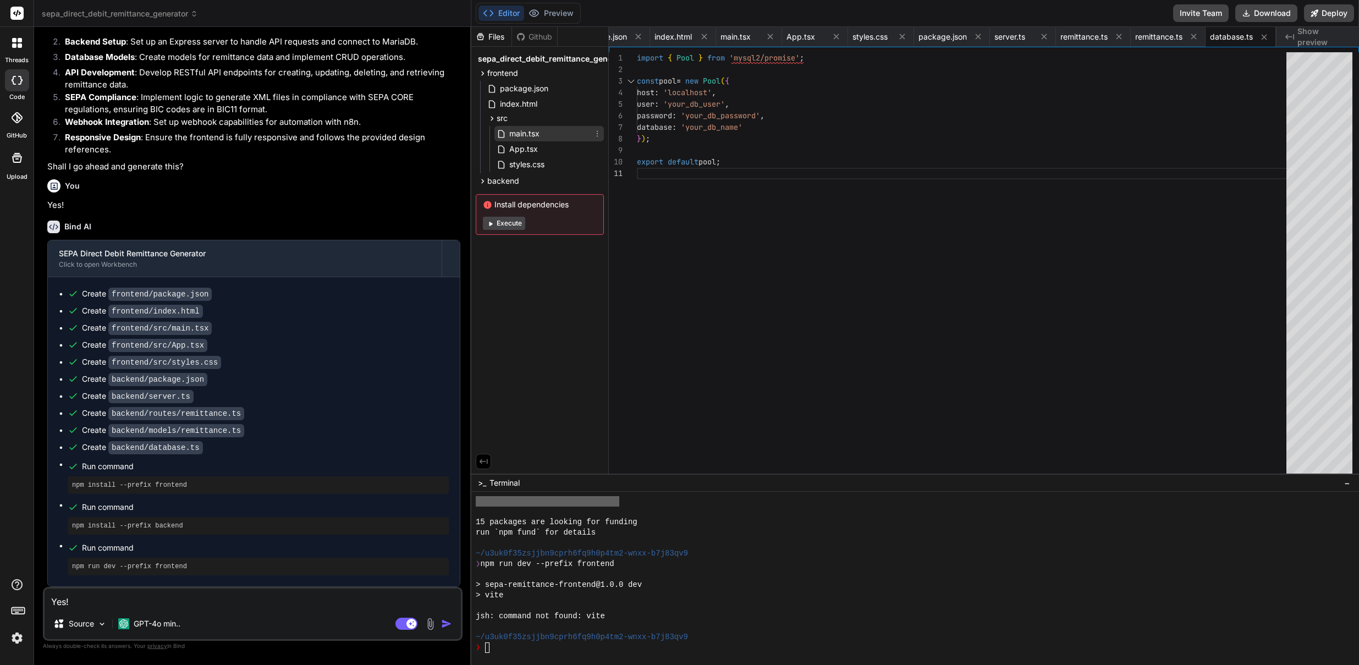
click at [516, 133] on span "main.tsx" at bounding box center [524, 133] width 32 height 13
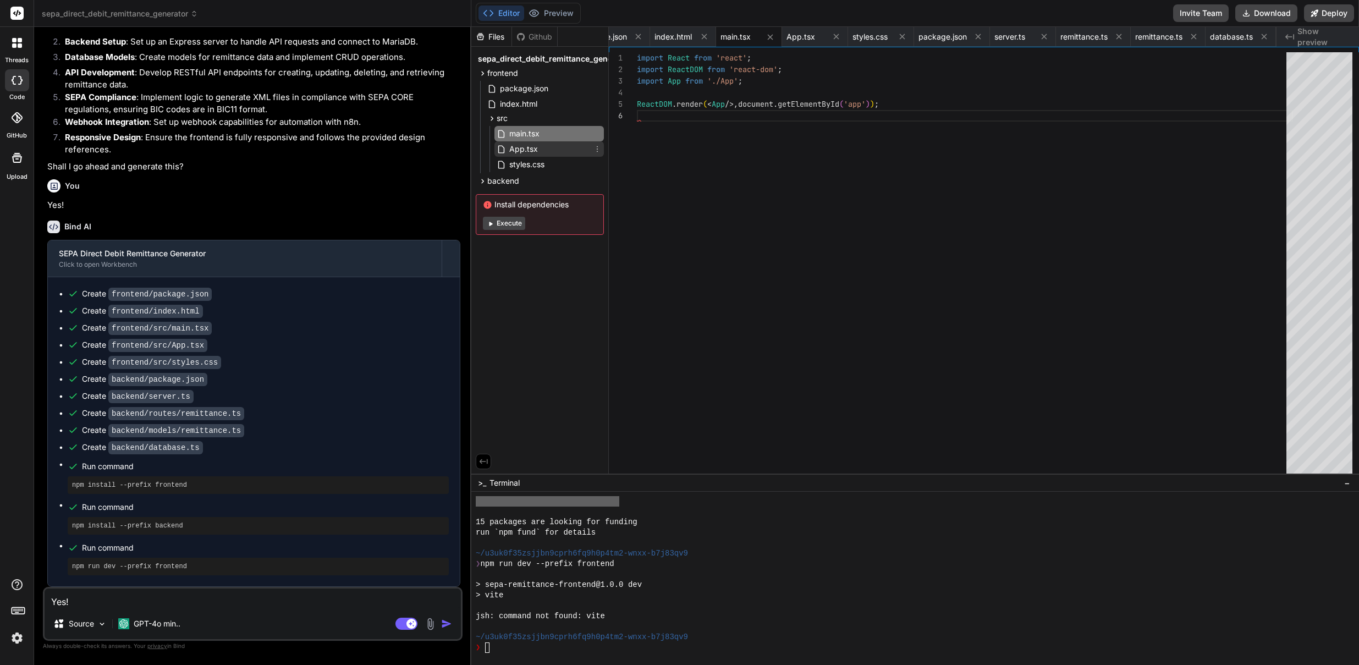
click at [520, 150] on span "App.tsx" at bounding box center [523, 148] width 31 height 13
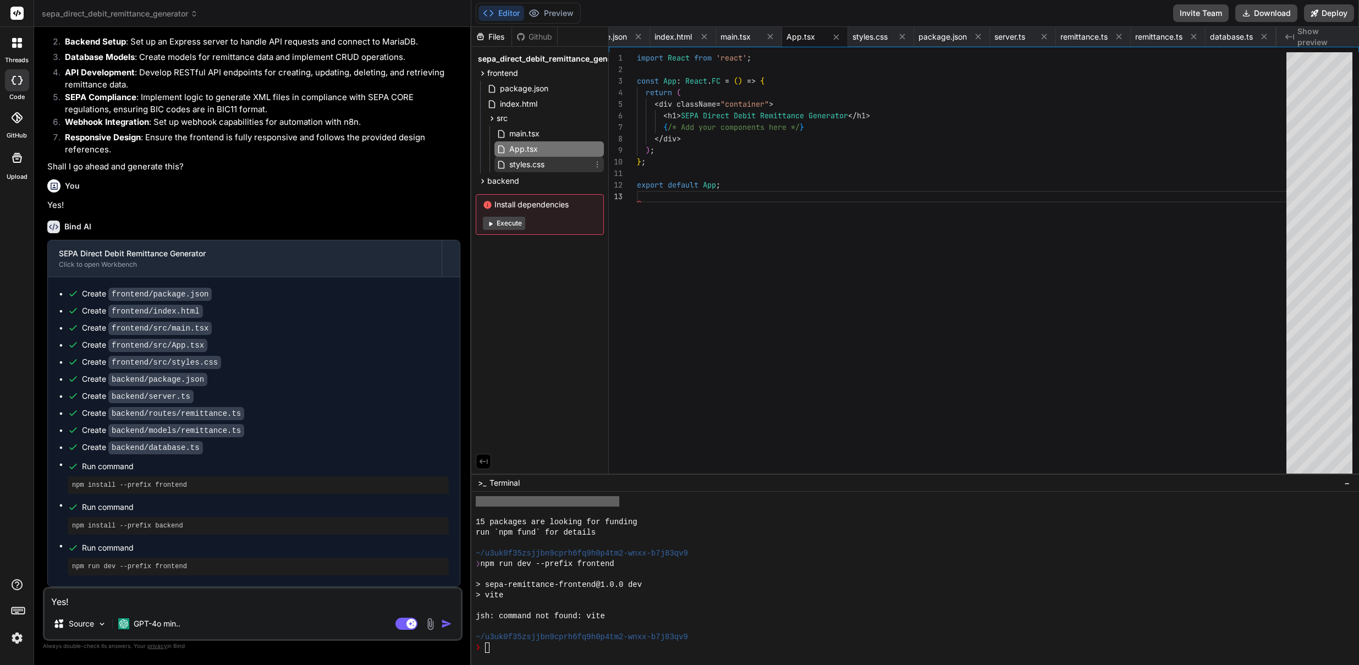
click at [520, 162] on span "styles.css" at bounding box center [526, 164] width 37 height 13
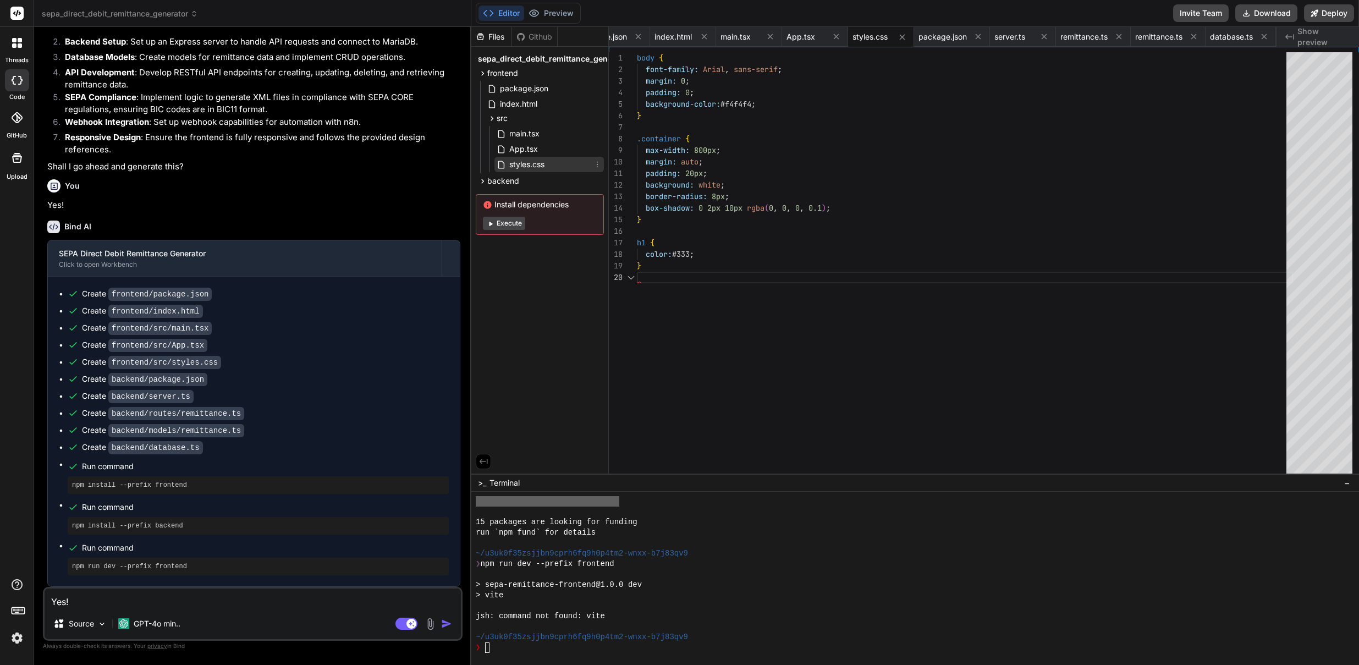
scroll to position [104, 0]
click at [508, 184] on span "backend" at bounding box center [503, 180] width 32 height 11
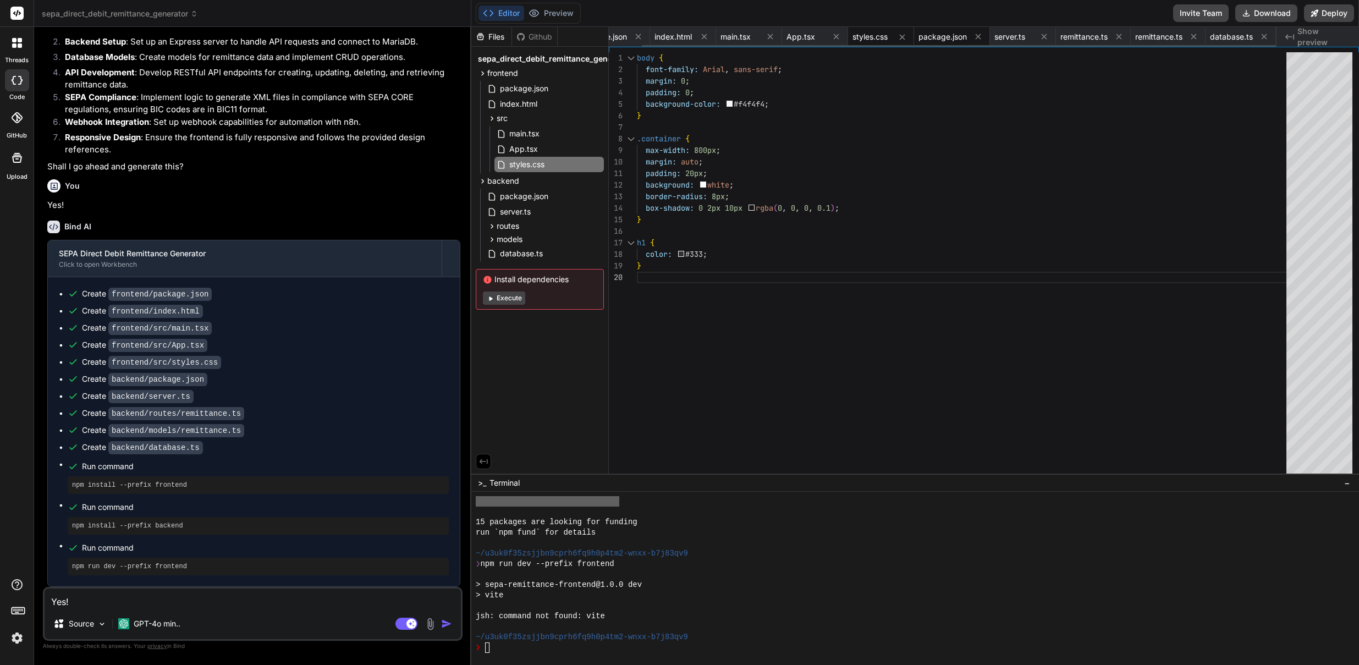
click at [934, 40] on span "package.json" at bounding box center [942, 36] width 48 height 11
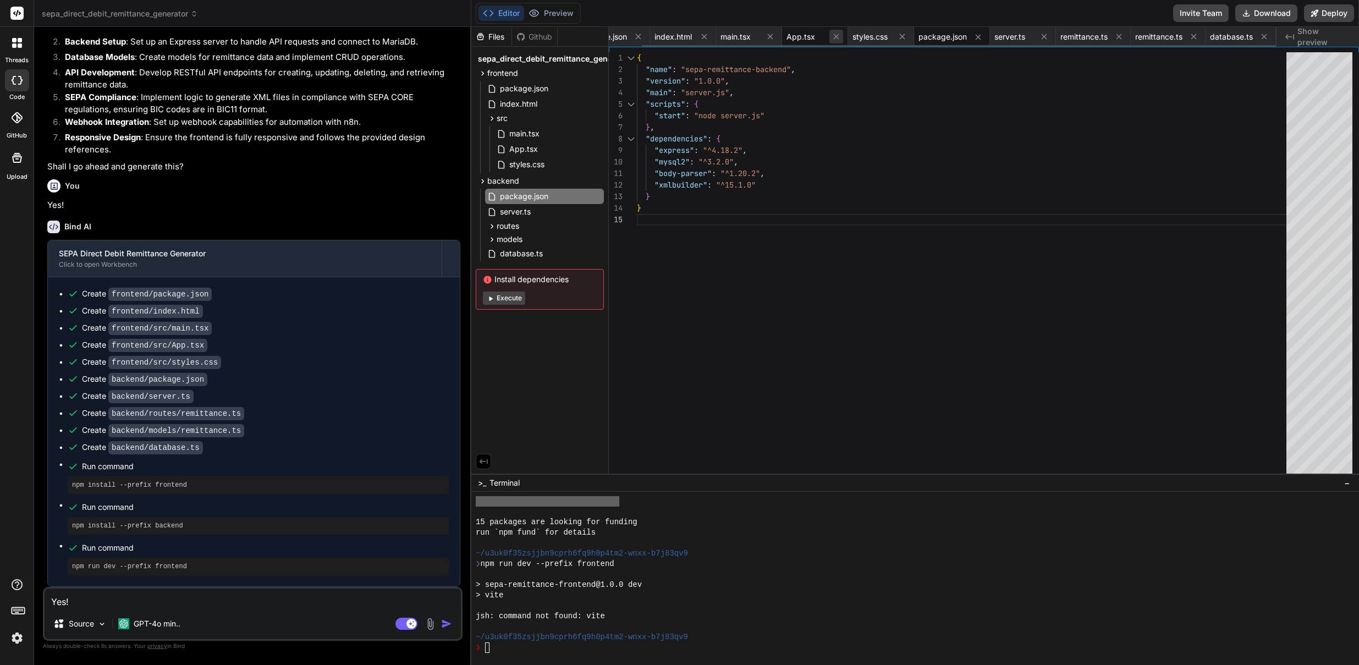
click at [829, 37] on button at bounding box center [836, 37] width 14 height 14
click at [779, 37] on span "main.tsx" at bounding box center [770, 36] width 30 height 11
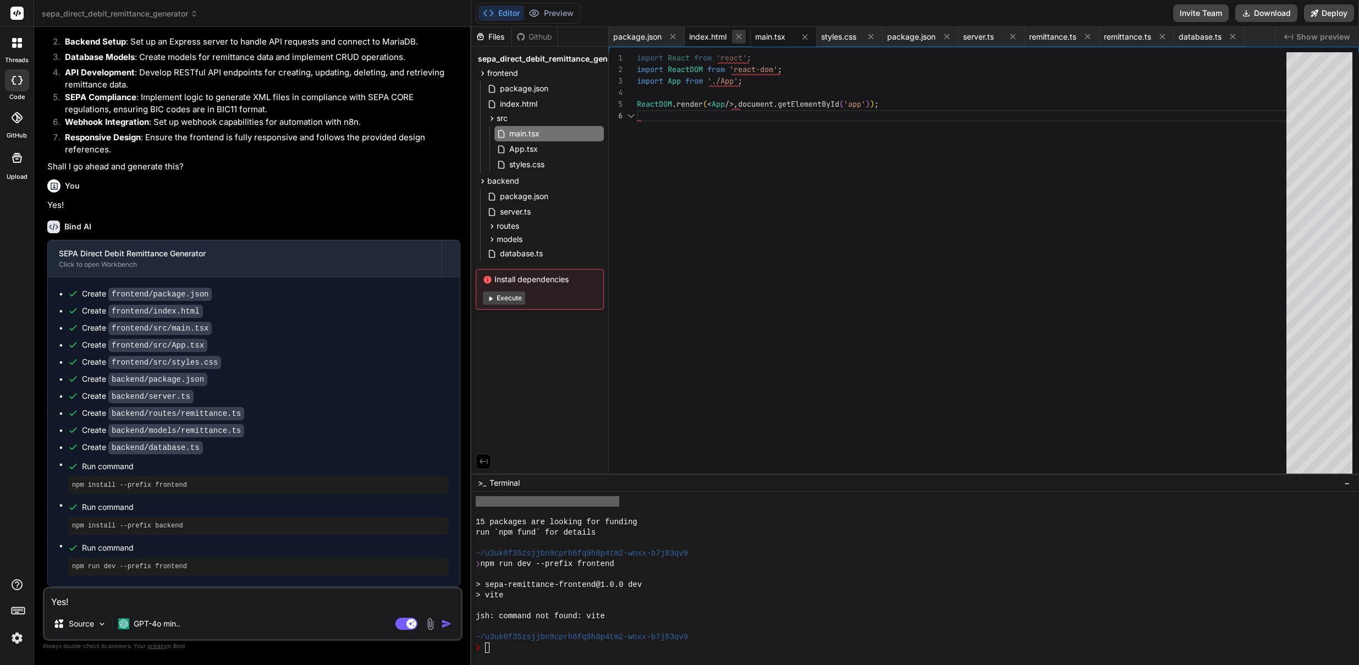
scroll to position [58, 0]
click at [734, 36] on button at bounding box center [739, 37] width 14 height 14
click at [660, 36] on span "package.json" at bounding box center [637, 36] width 48 height 11
type textarea ""react-dom": "^18.2.0", "typescript": "^4.9.5" }, "devDependencies": { "vite": …"
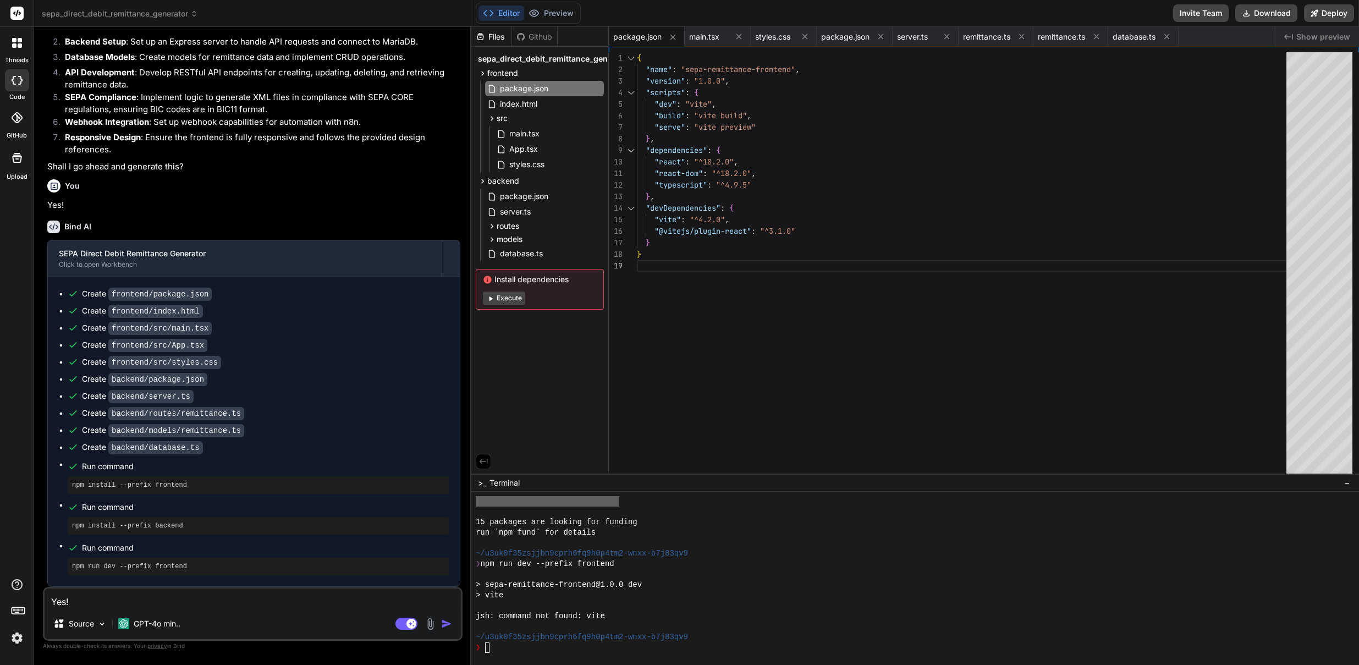
click at [489, 13] on icon at bounding box center [488, 13] width 11 height 11
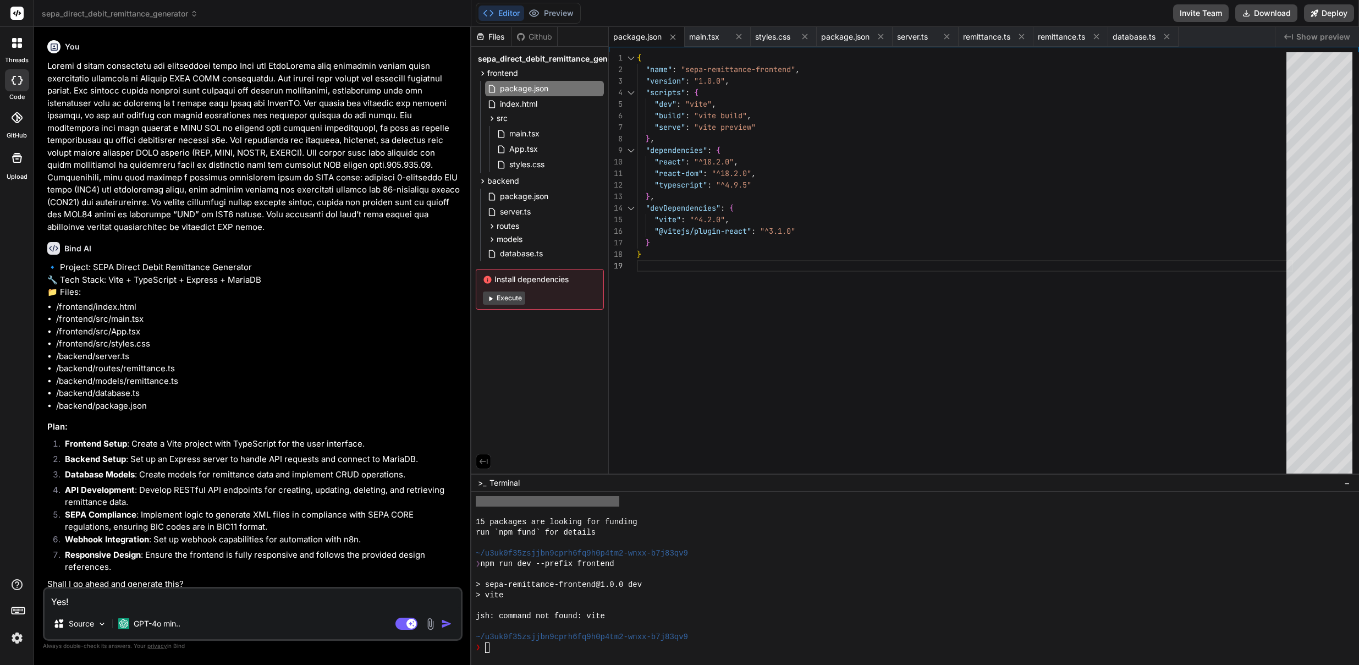
scroll to position [439, 0]
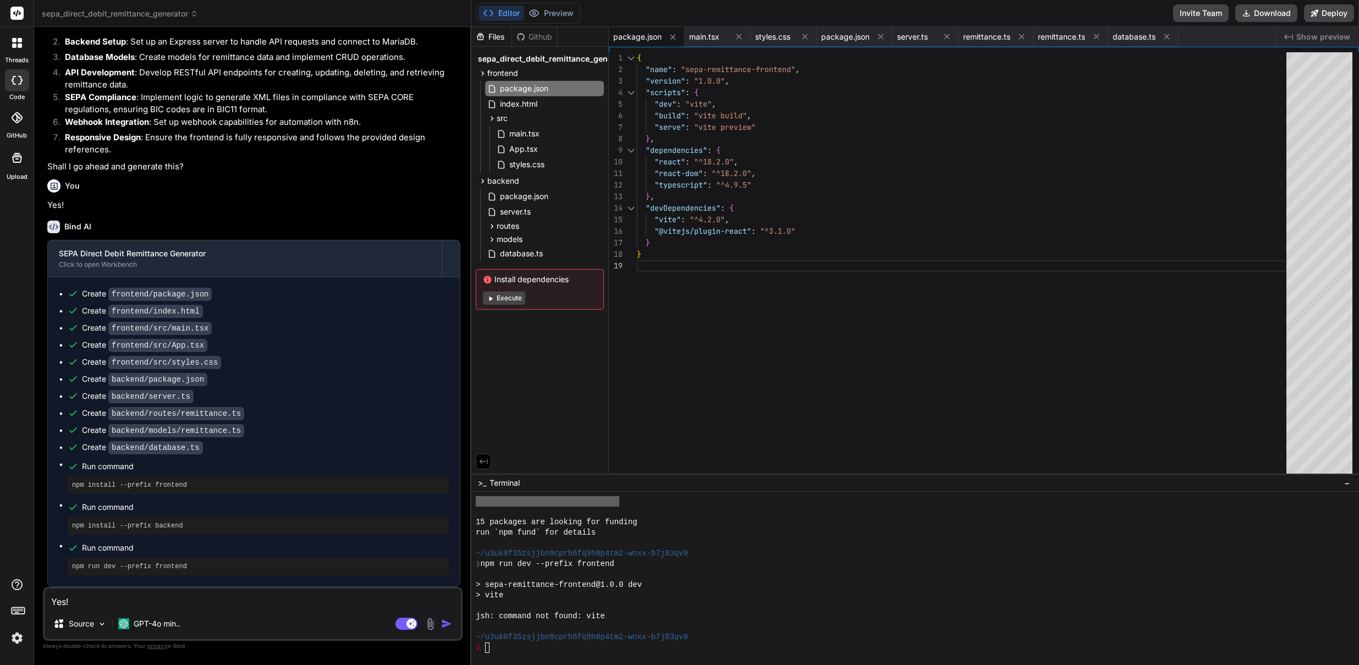
click at [1288, 36] on icon "Created with Pixso." at bounding box center [1288, 36] width 9 height 9
click at [19, 48] on div at bounding box center [16, 42] width 23 height 23
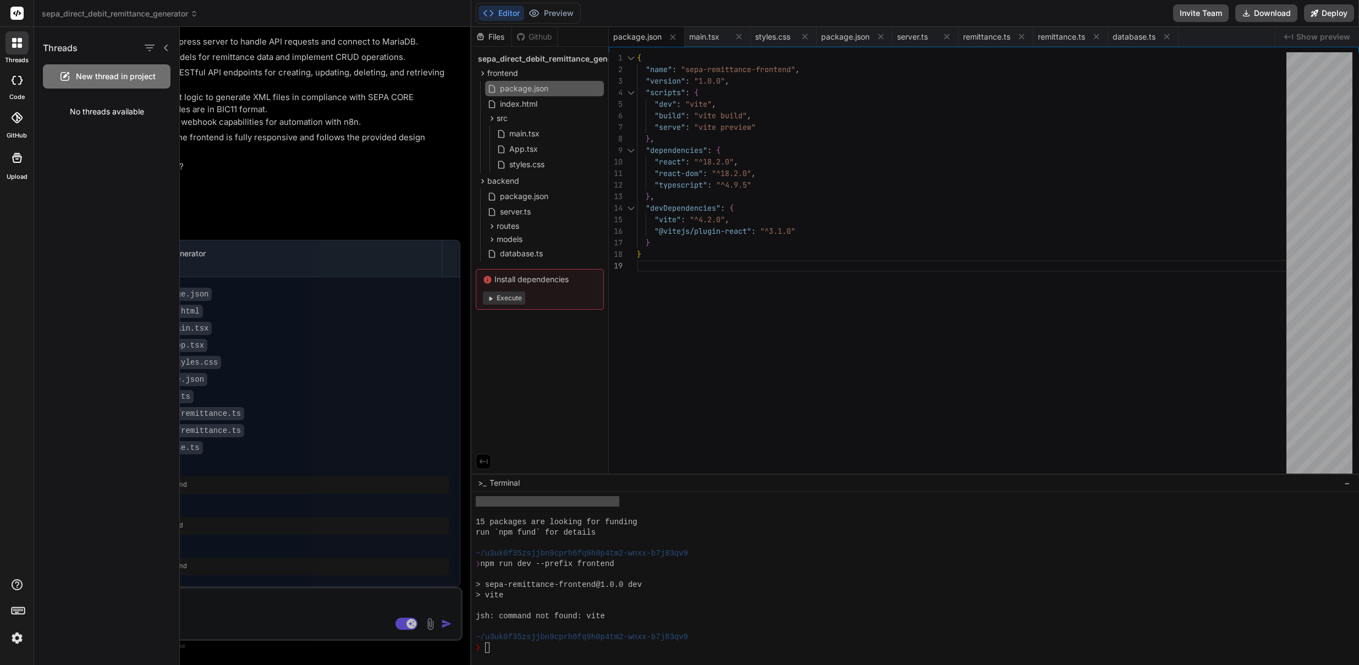
click at [166, 49] on icon at bounding box center [166, 48] width 4 height 7
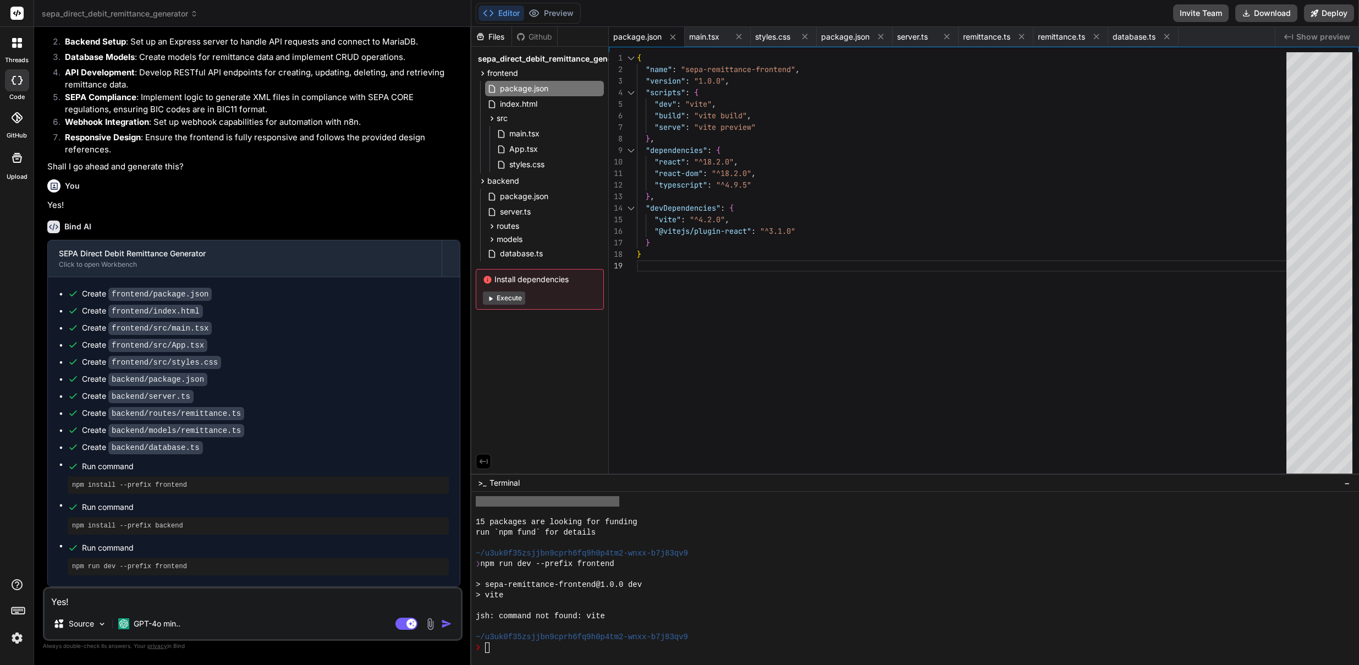
click at [14, 124] on div at bounding box center [17, 118] width 24 height 24
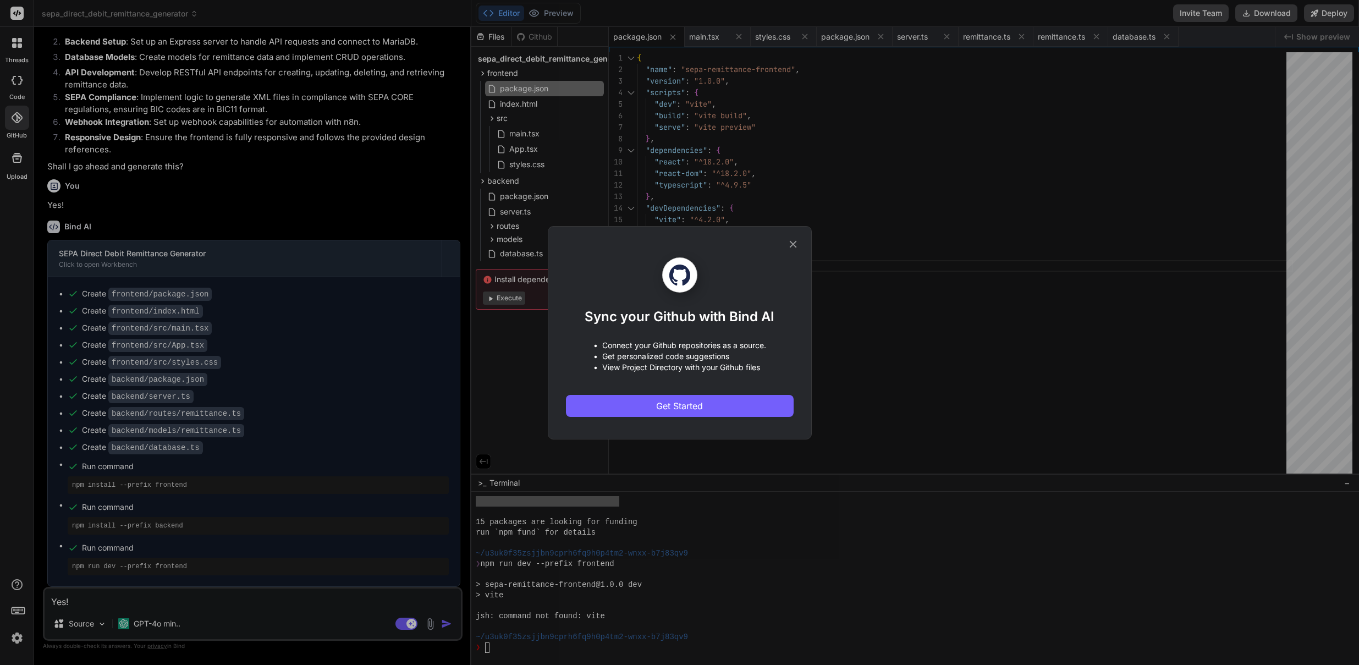
click at [16, 85] on div "Sync your Github with Bind AI • Connect your Github repositories as a source. •…" at bounding box center [679, 332] width 1359 height 665
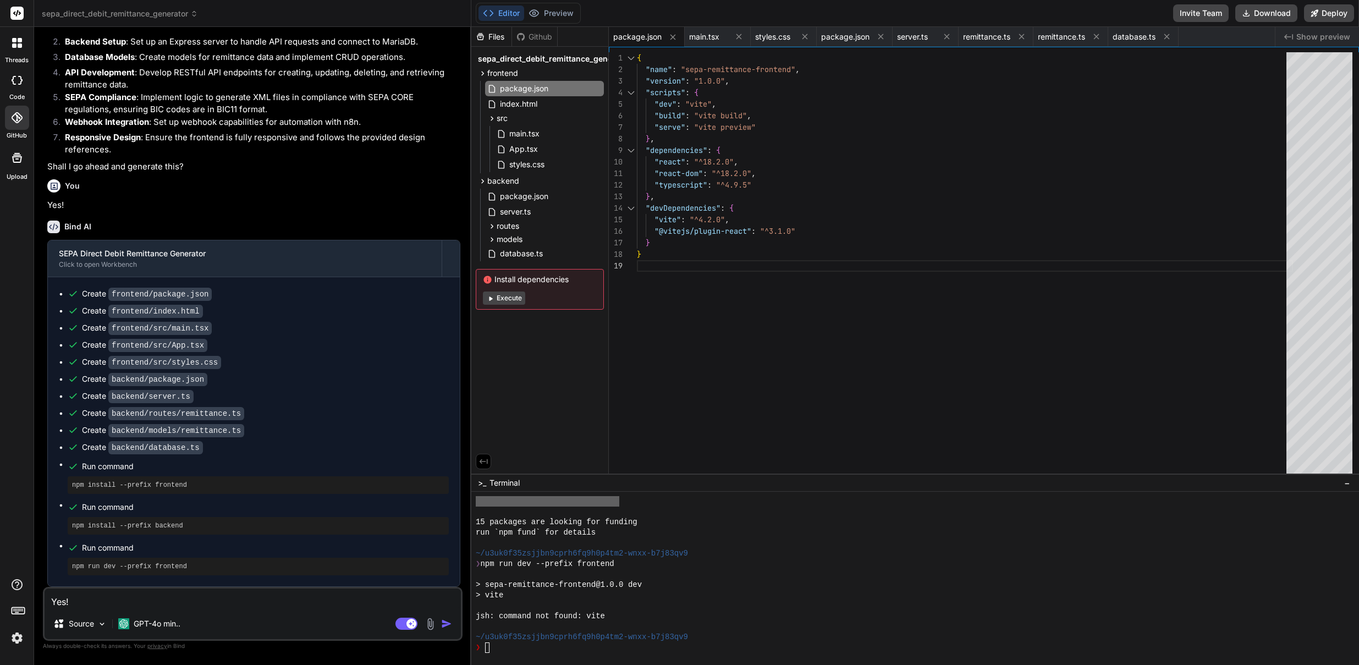
click at [13, 77] on icon at bounding box center [17, 80] width 11 height 9
type textarea "x"
click at [12, 41] on icon at bounding box center [14, 40] width 4 height 4
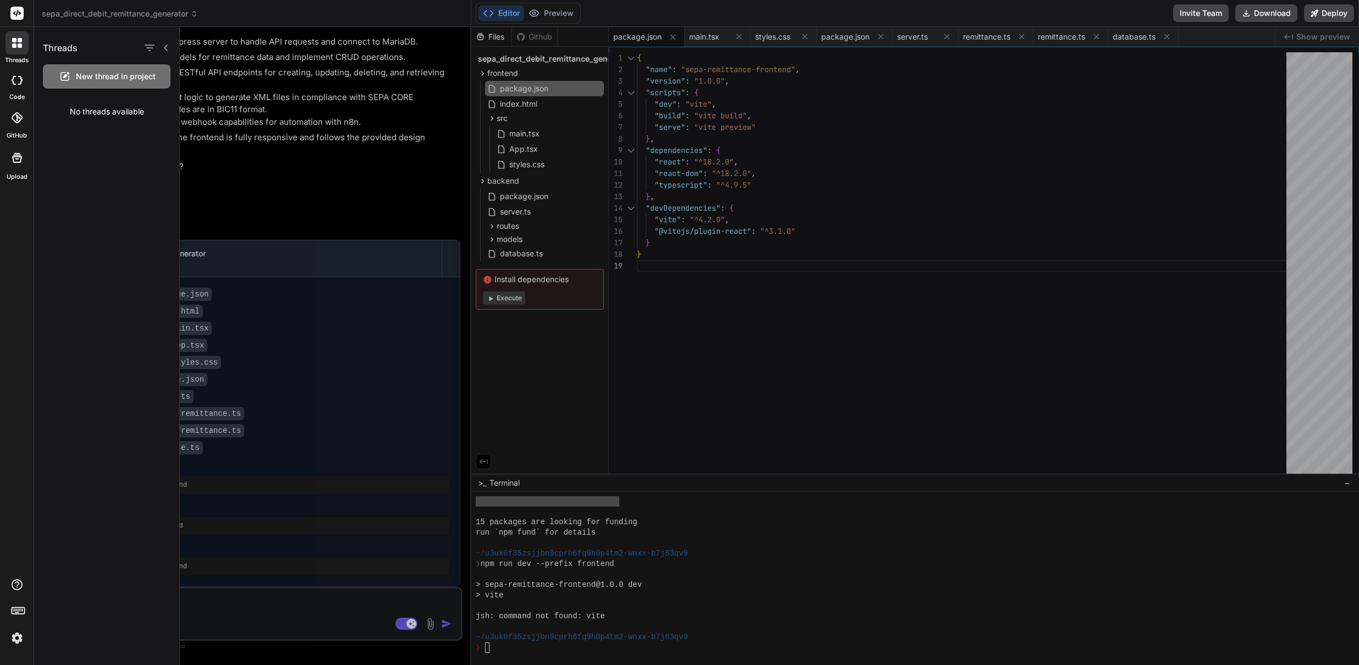
click at [325, 293] on div at bounding box center [769, 346] width 1179 height 638
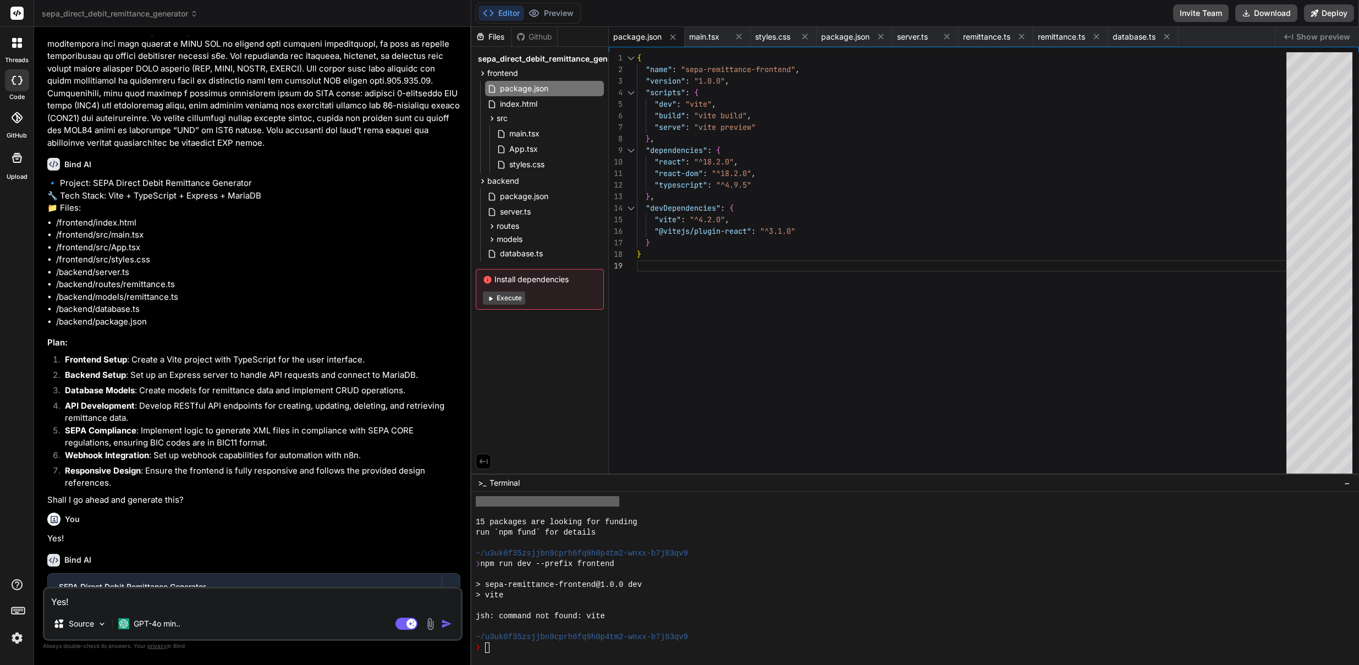
scroll to position [0, 0]
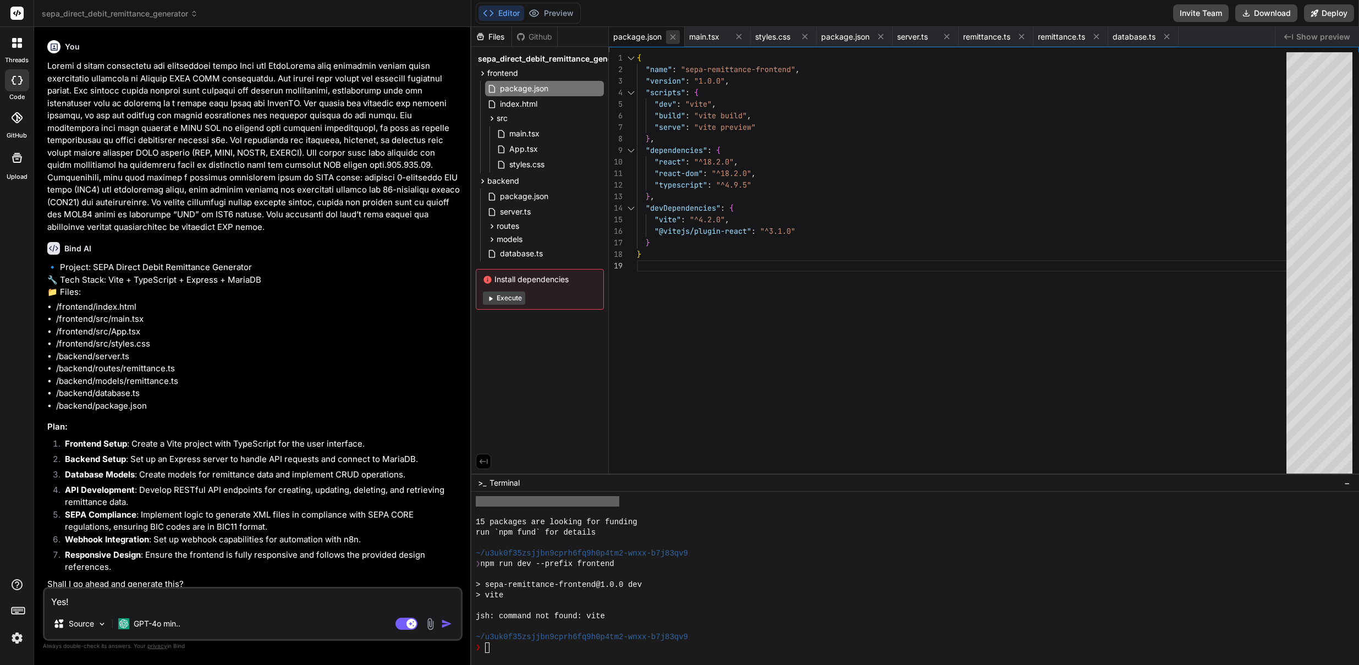
click at [671, 35] on icon at bounding box center [672, 36] width 5 height 5
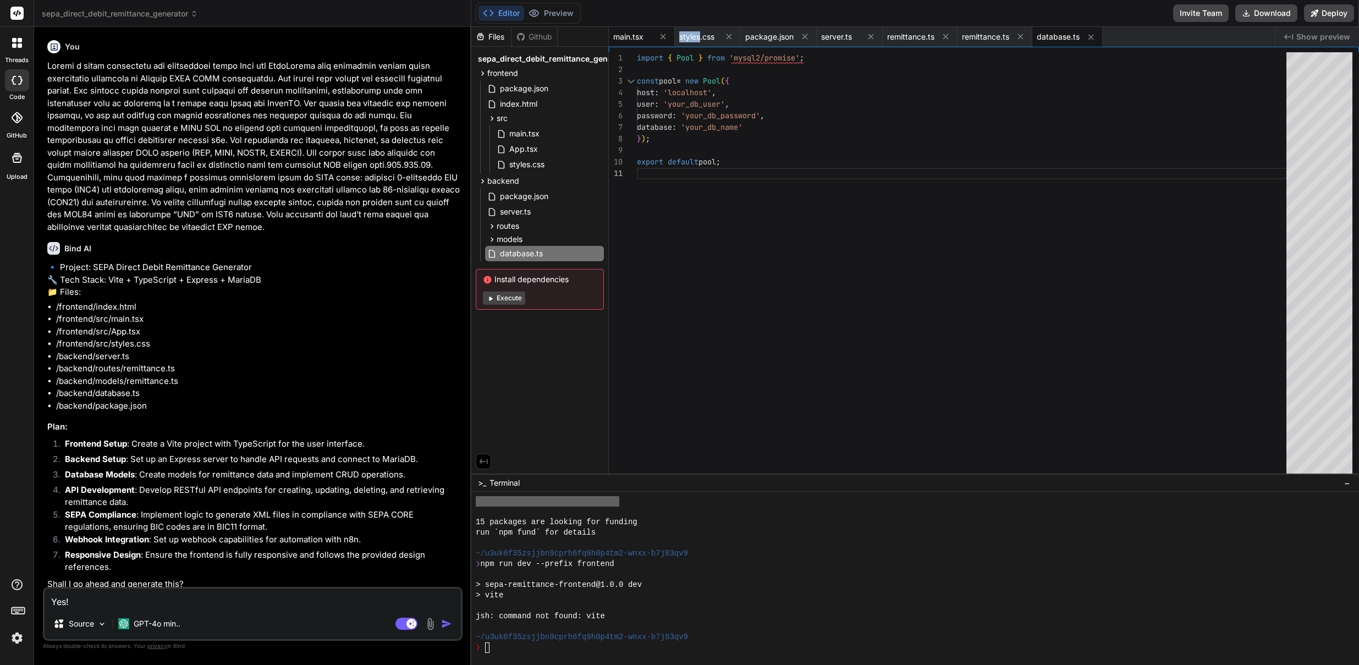
click at [671, 35] on div "main.tsx" at bounding box center [642, 37] width 66 height 20
type textarea "import React from 'react'; import ReactDOM from 'react-dom'; import App from '.…"
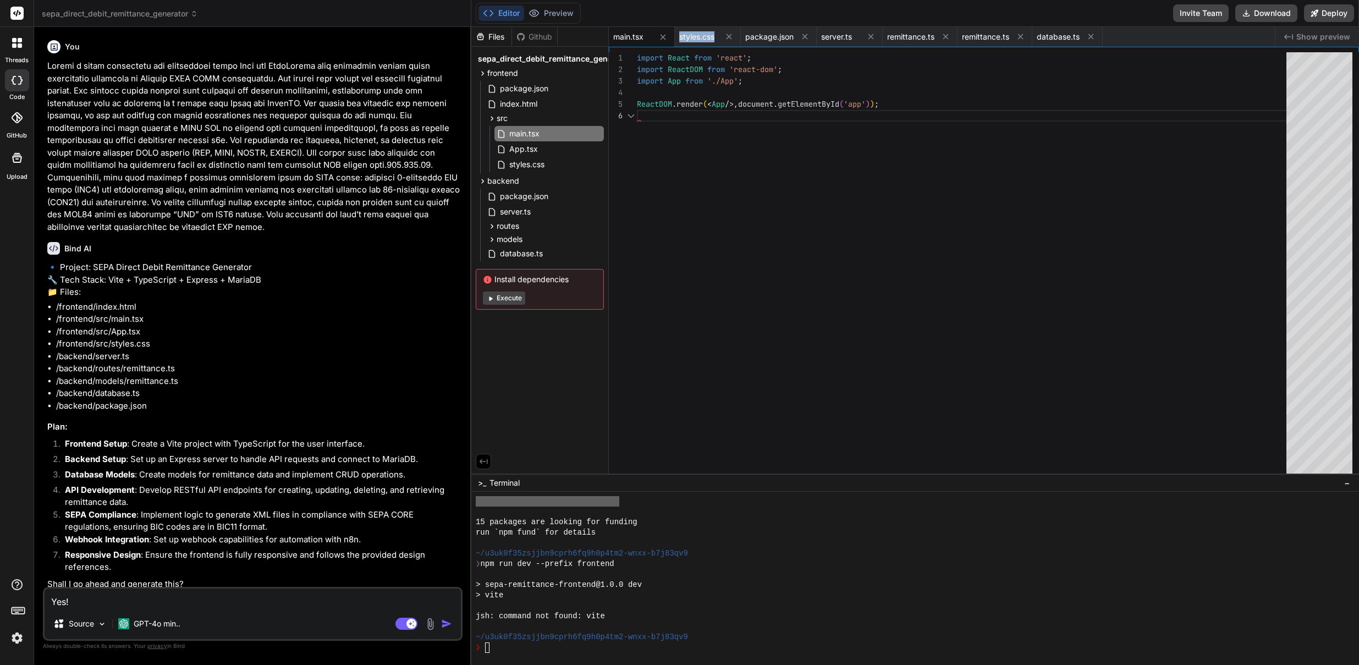
click at [671, 35] on div "main.tsx" at bounding box center [642, 37] width 66 height 20
click at [660, 37] on icon at bounding box center [662, 36] width 9 height 9
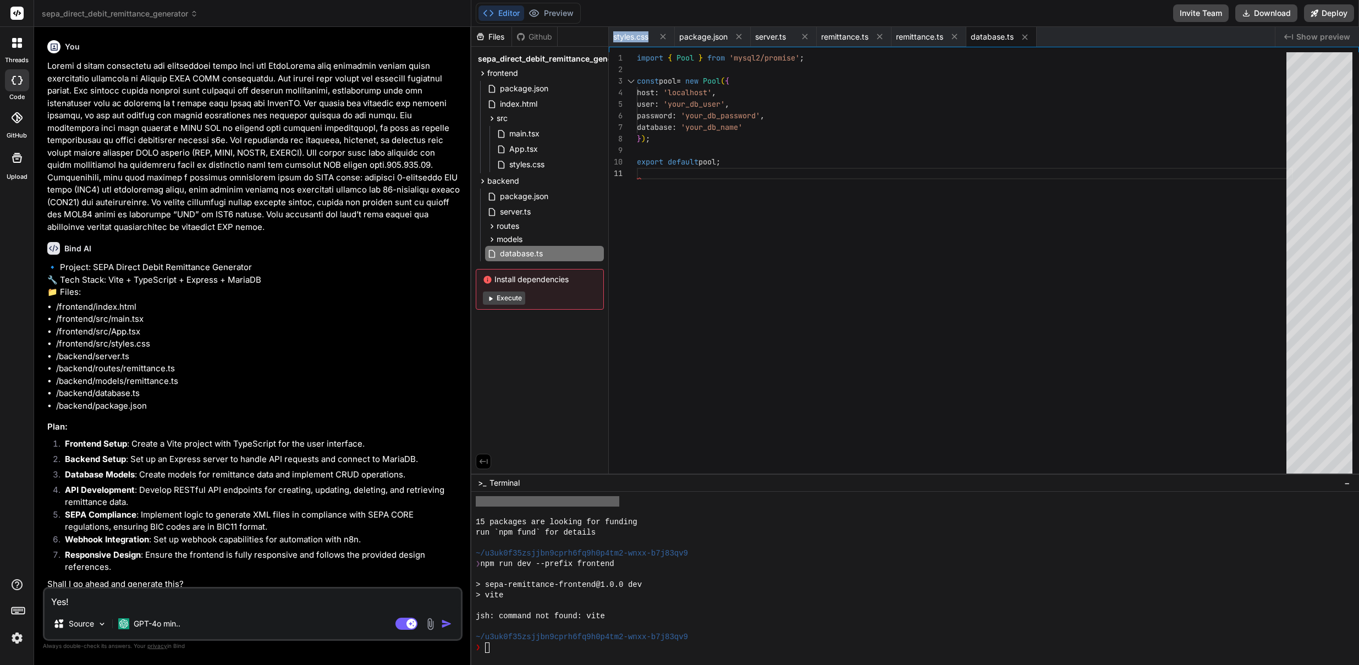
click at [660, 37] on icon at bounding box center [662, 36] width 9 height 9
click at [679, 37] on span "package.json" at bounding box center [703, 36] width 48 height 11
type textarea ""body-parser": "^1.20.2", "xmlbuilder": "^15.1.0" } }"
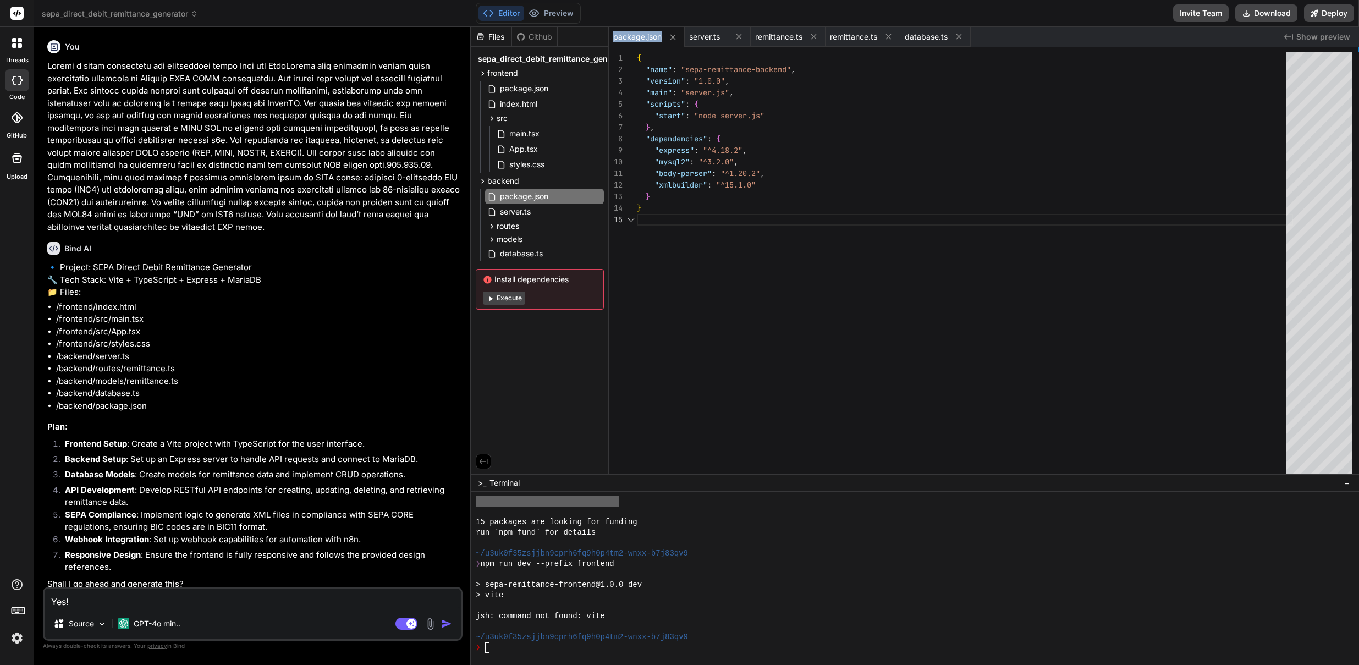
scroll to position [46, 0]
click at [660, 37] on span "package.json" at bounding box center [637, 36] width 48 height 11
click at [671, 35] on icon at bounding box center [672, 36] width 5 height 5
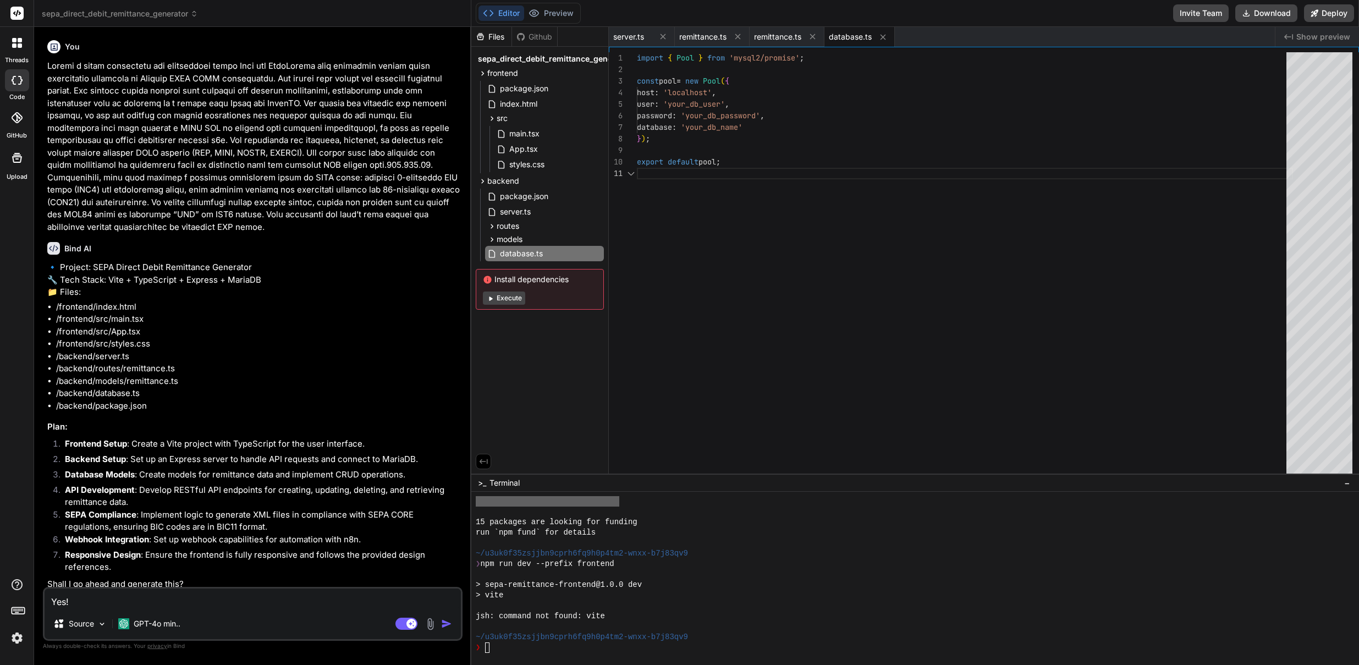
scroll to position [0, 0]
click at [671, 35] on div "server.ts" at bounding box center [642, 37] width 66 height 20
type textarea "app.listen(PORT, () => { console.log(`Server is running on http://localhost:${P…"
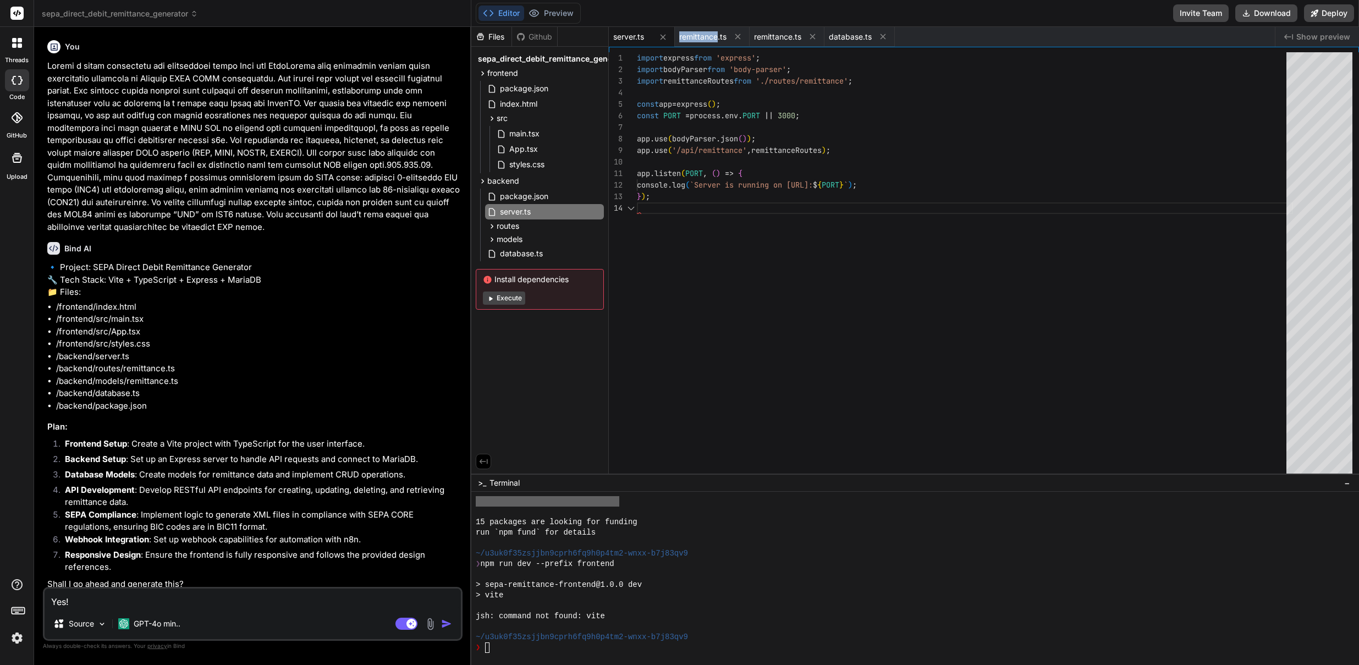
scroll to position [35, 0]
click at [664, 36] on icon at bounding box center [662, 36] width 9 height 9
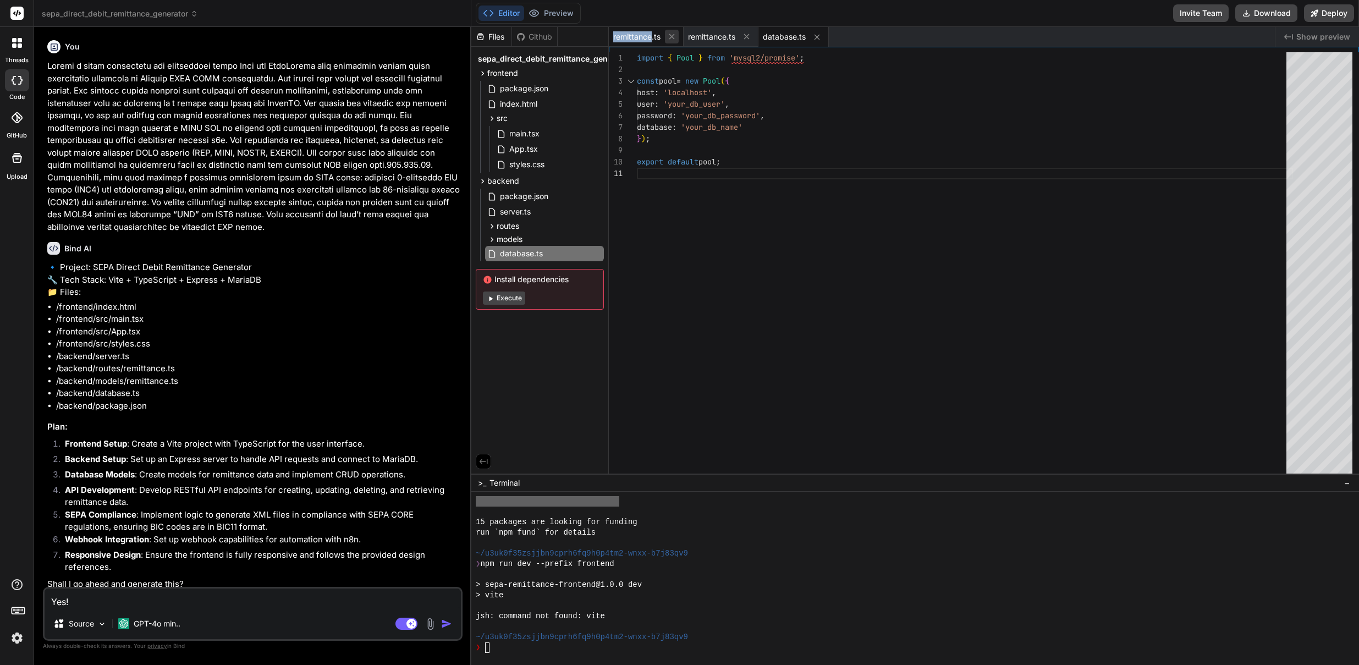
click at [668, 36] on icon at bounding box center [671, 36] width 9 height 9
click at [674, 35] on icon at bounding box center [671, 36] width 9 height 9
click at [666, 38] on icon at bounding box center [667, 36] width 9 height 9
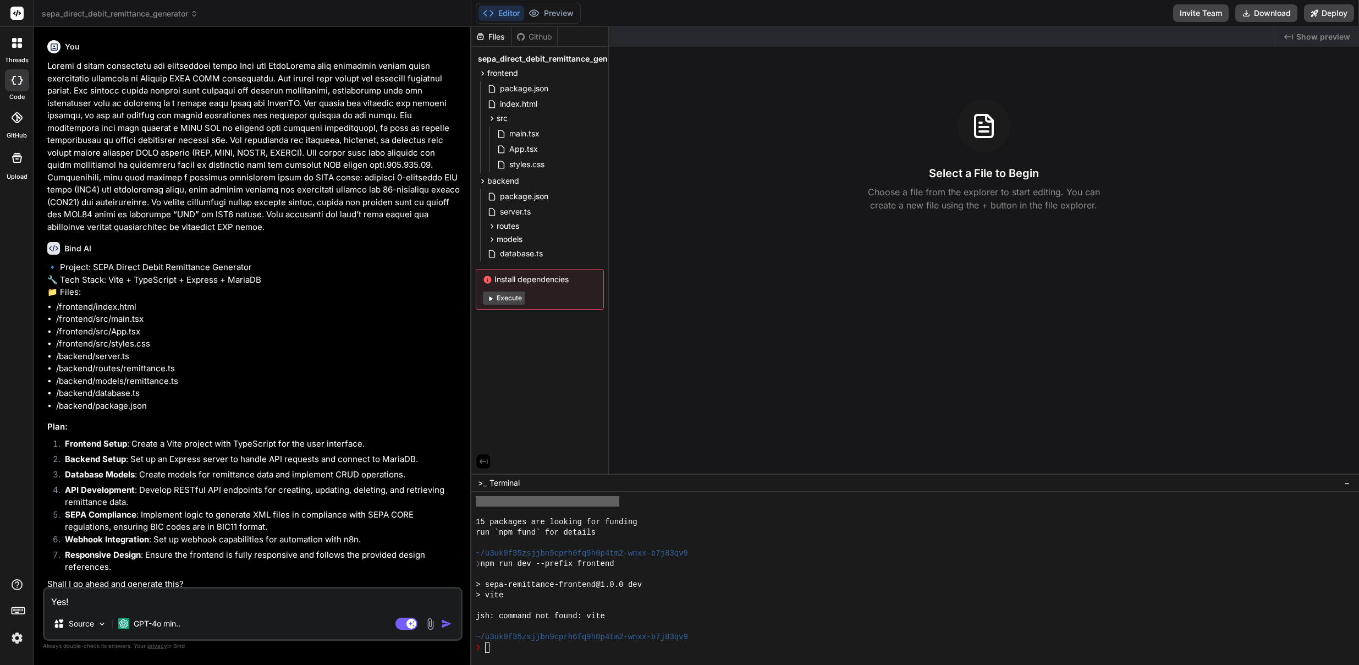
click at [481, 486] on span ">_" at bounding box center [482, 482] width 8 height 11
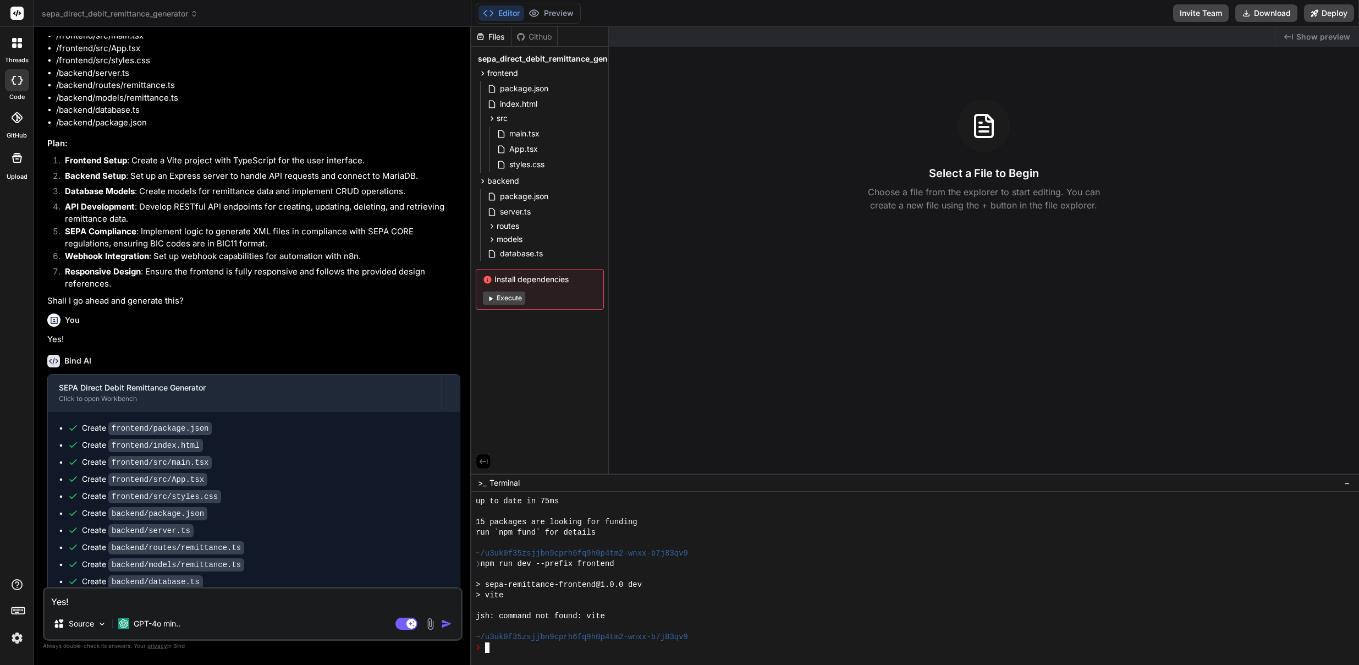
scroll to position [439, 0]
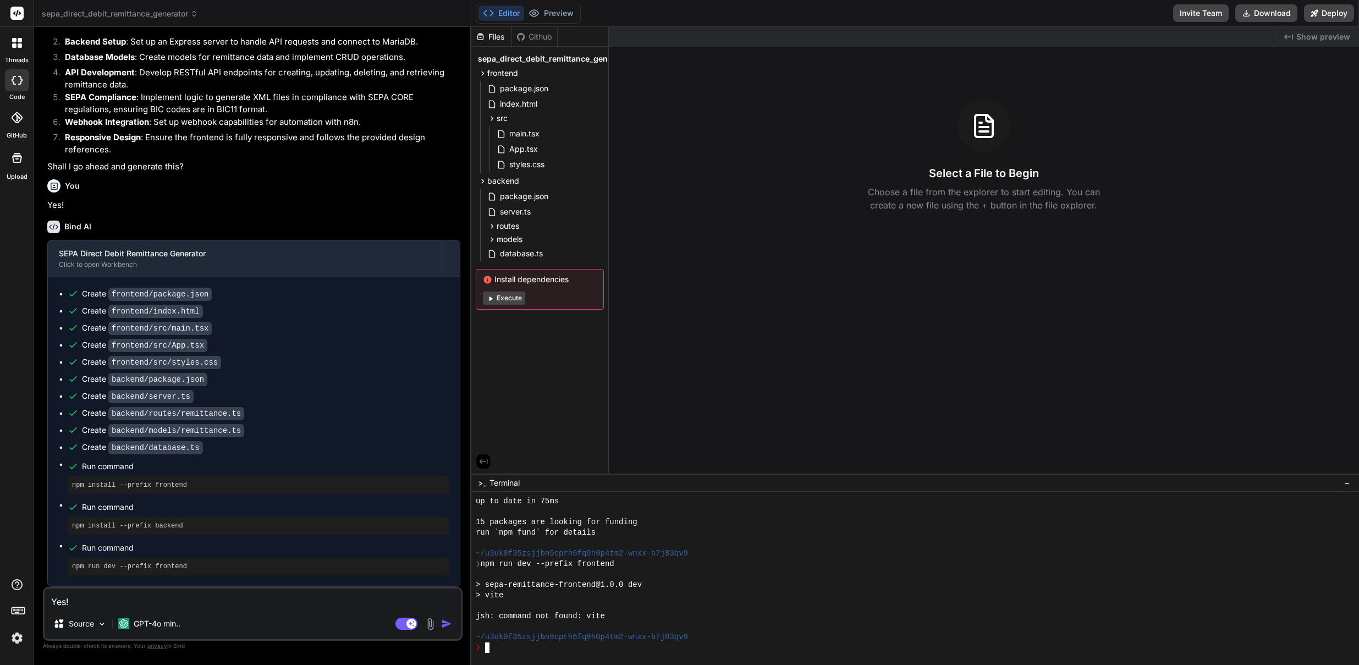
click at [130, 604] on textarea "Yes!" at bounding box center [253, 598] width 416 height 20
type textarea "i"
type textarea "x"
type textarea "in"
type textarea "x"
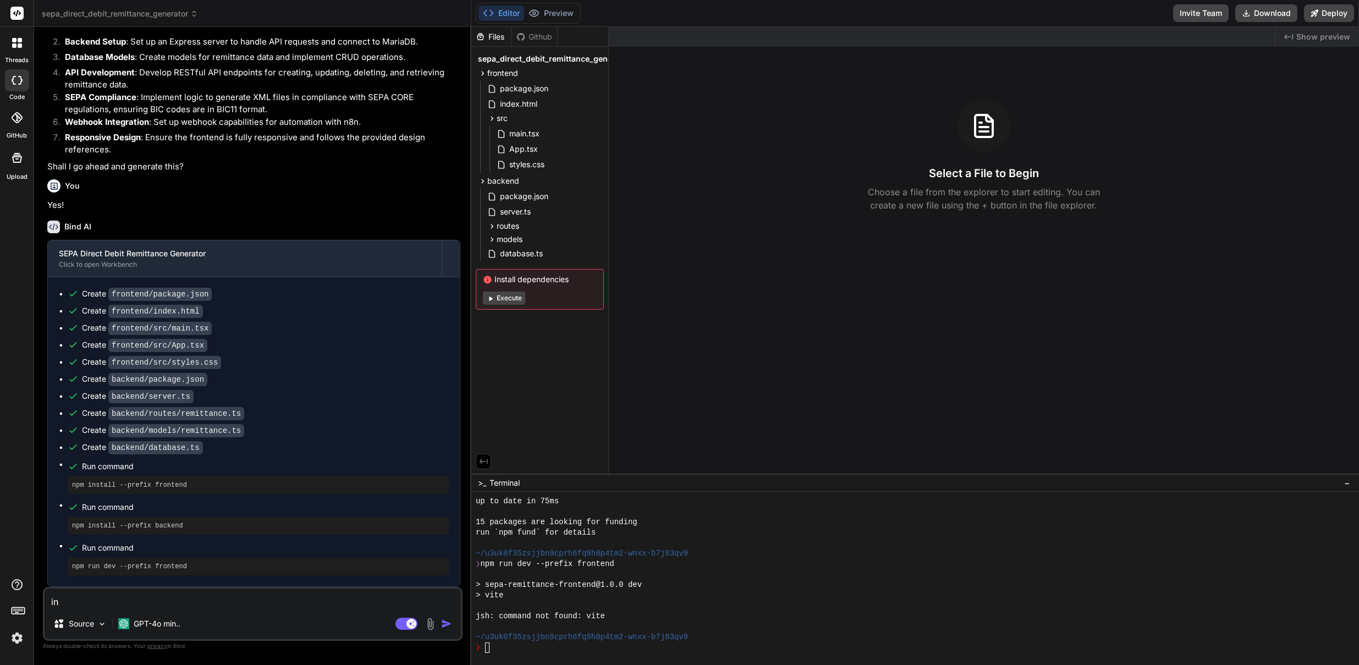
type textarea "ins"
type textarea "x"
type textarea "inst"
type textarea "x"
type textarea "insta"
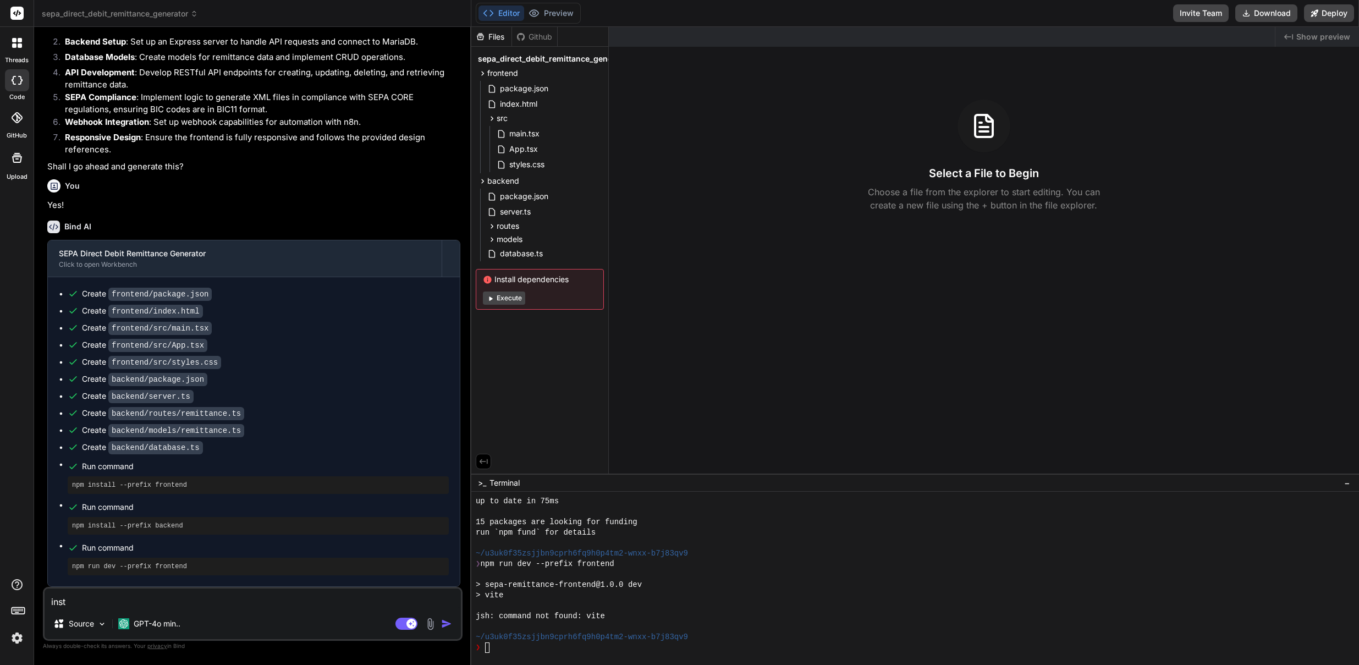
type textarea "x"
type textarea "instal"
type textarea "x"
type textarea "install"
type textarea "x"
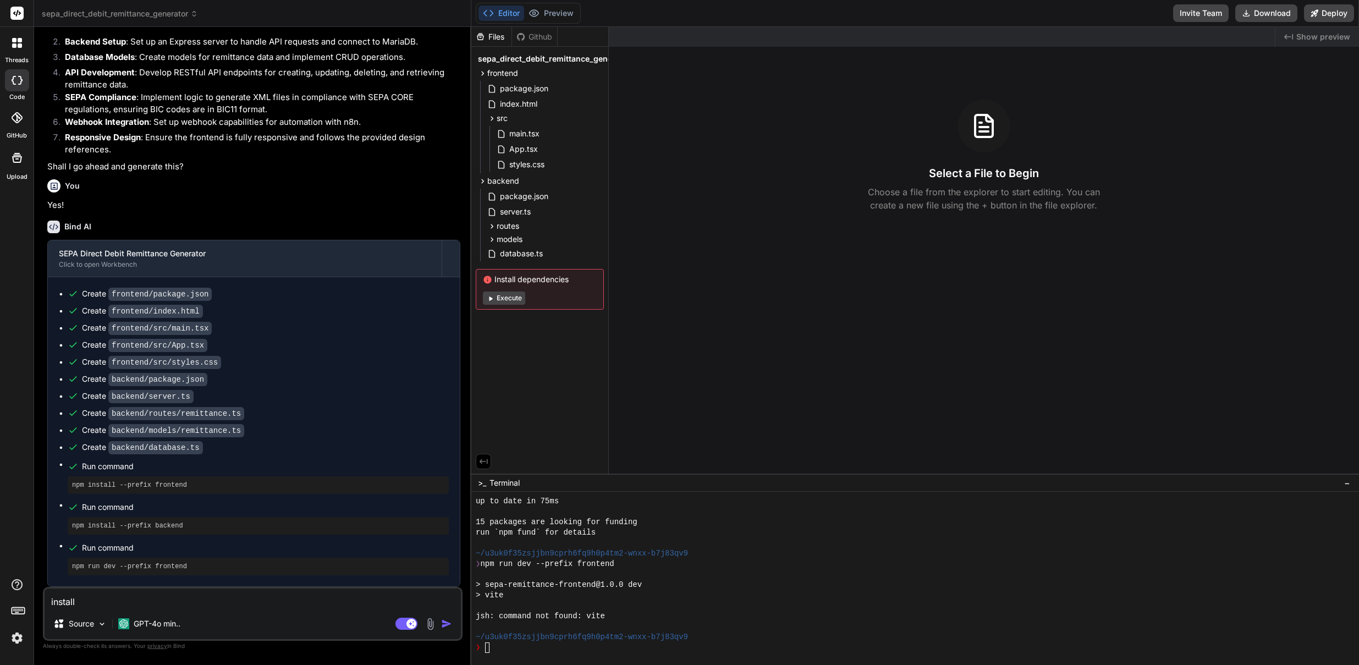
type textarea "install"
type textarea "x"
type textarea "install v"
type textarea "x"
type textarea "install vi"
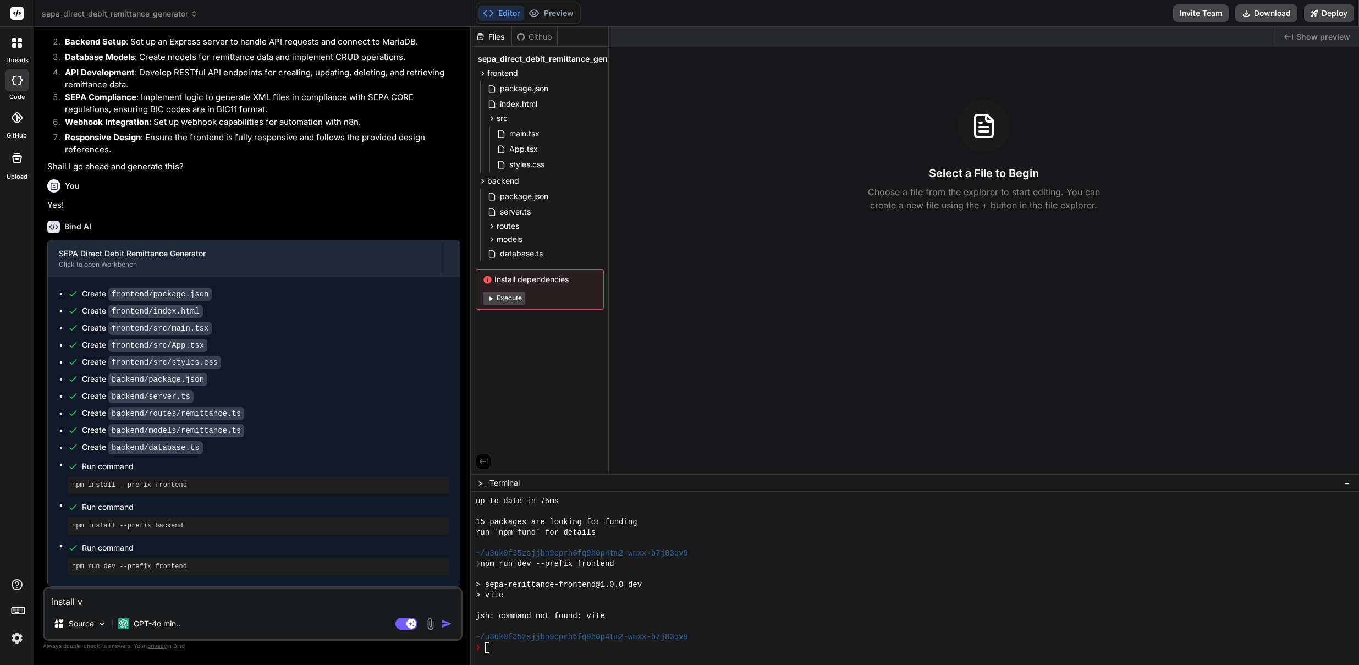
type textarea "x"
type textarea "install vit"
type textarea "x"
type textarea "install vite"
type textarea "x"
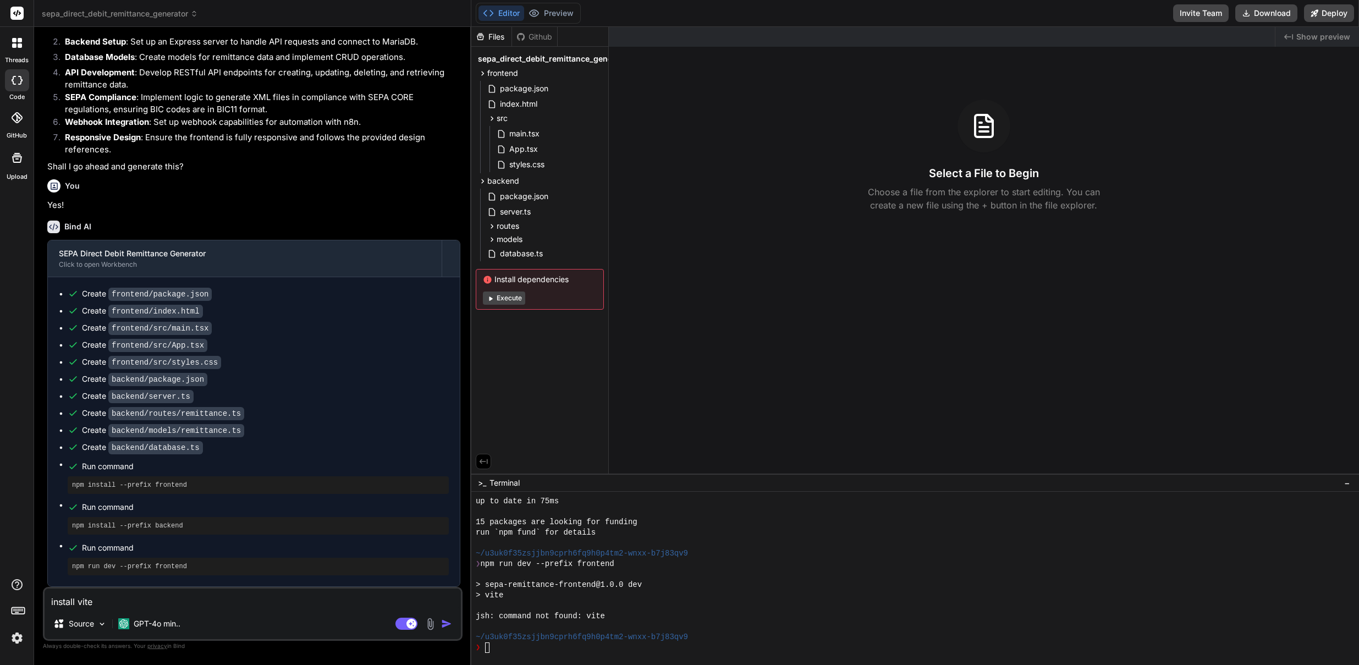
type textarea "install vite"
type textarea "x"
type textarea "install vite d"
type textarea "x"
type textarea "install vite de"
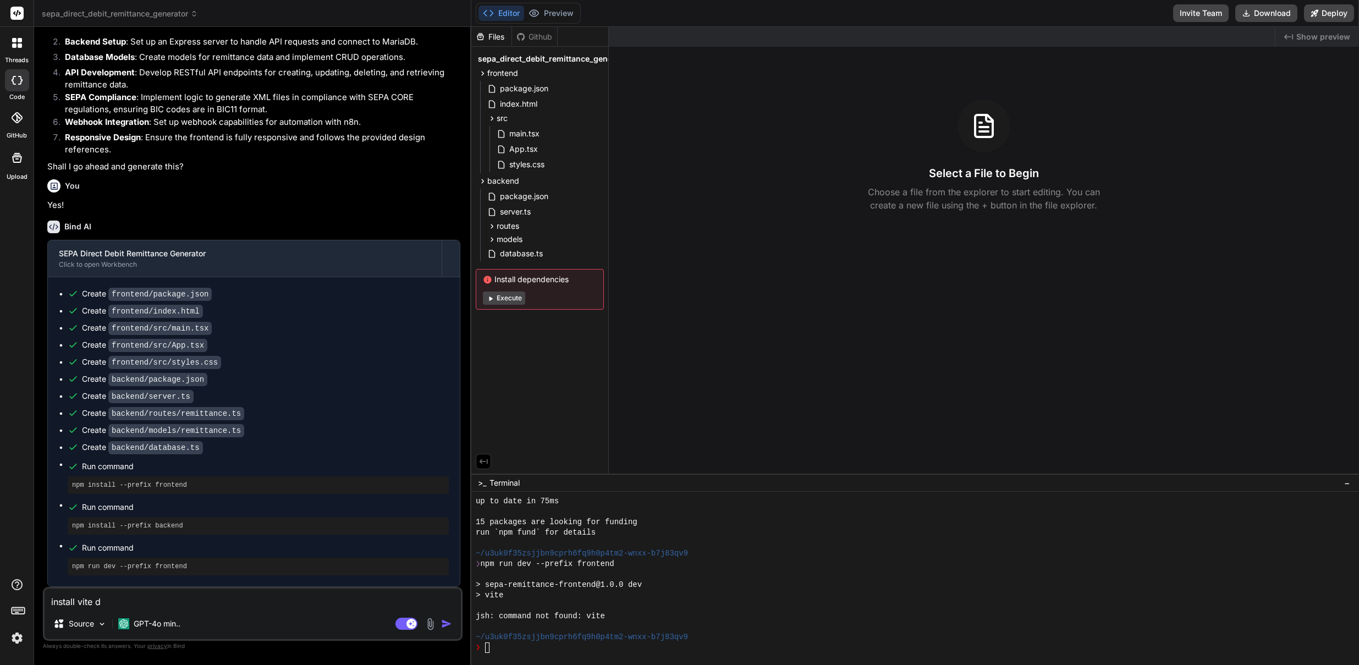
type textarea "x"
type textarea "install vite dep"
type textarea "x"
type textarea "install vite depe"
type textarea "x"
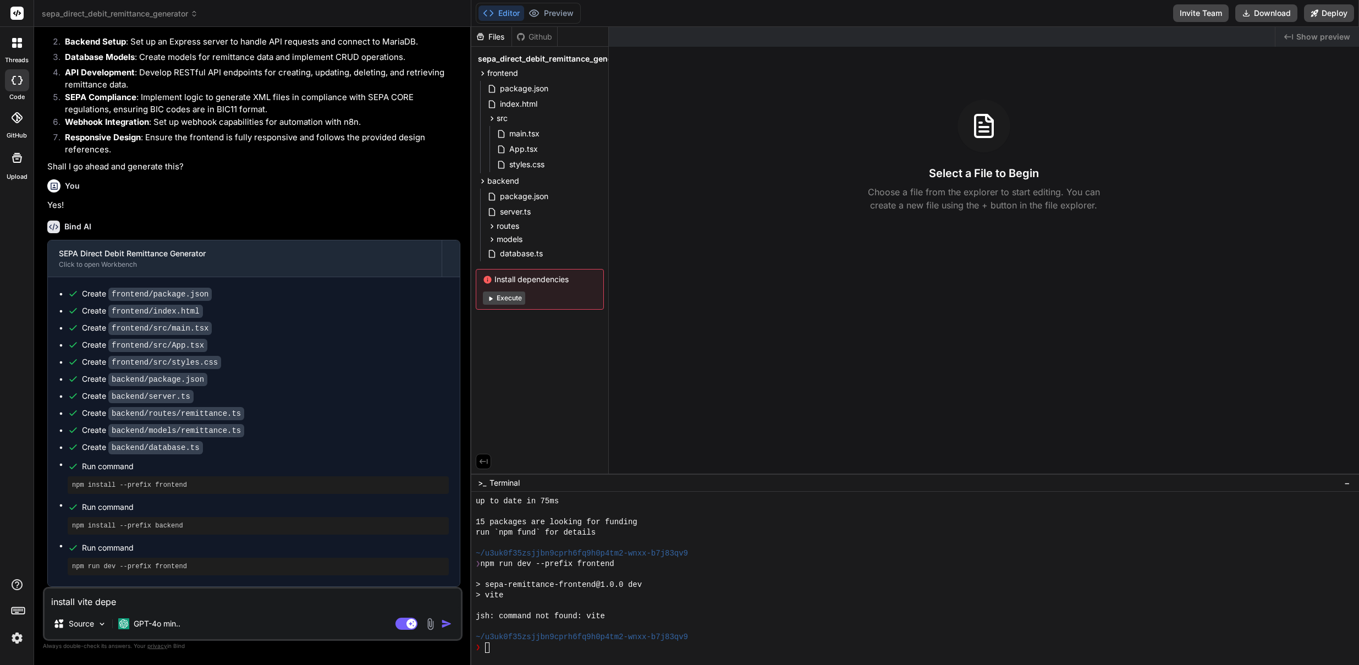
type textarea "install vite [MEDICAL_DATA]"
type textarea "x"
type textarea "install vite depend"
type textarea "x"
type textarea "install vite depende"
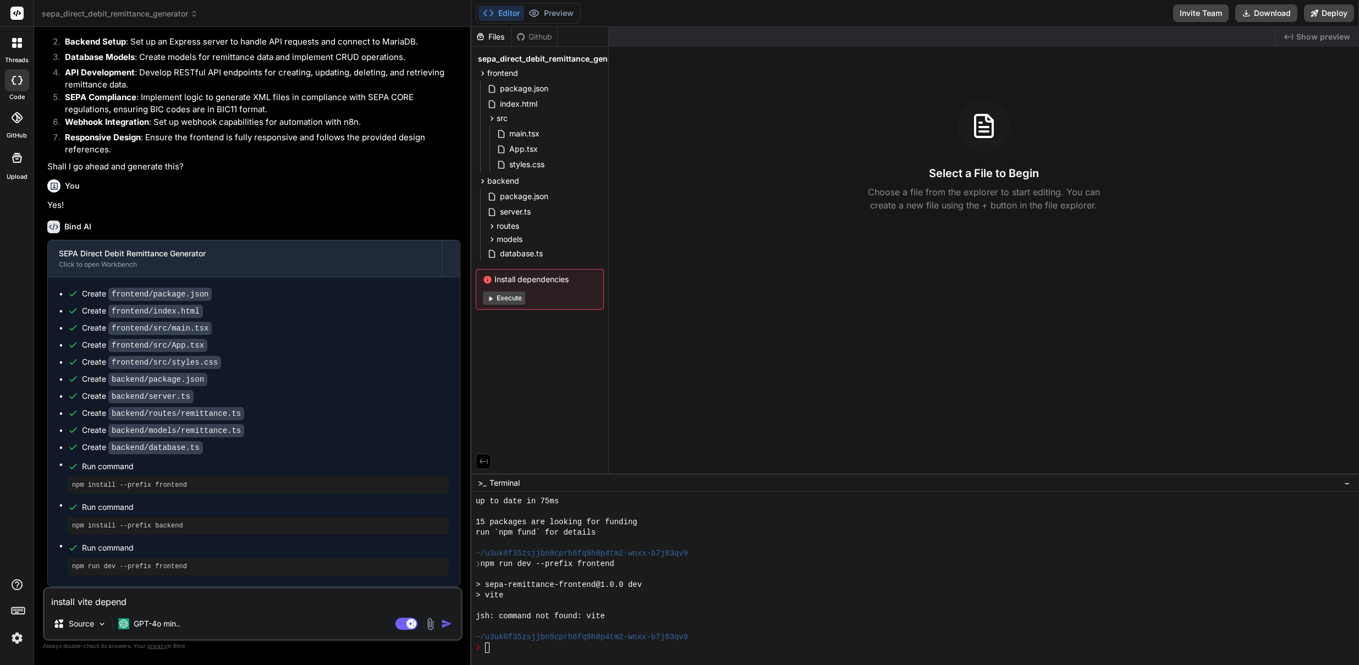
type textarea "x"
type textarea "install vite dependen"
type textarea "x"
type textarea "install vite dependenc"
type textarea "x"
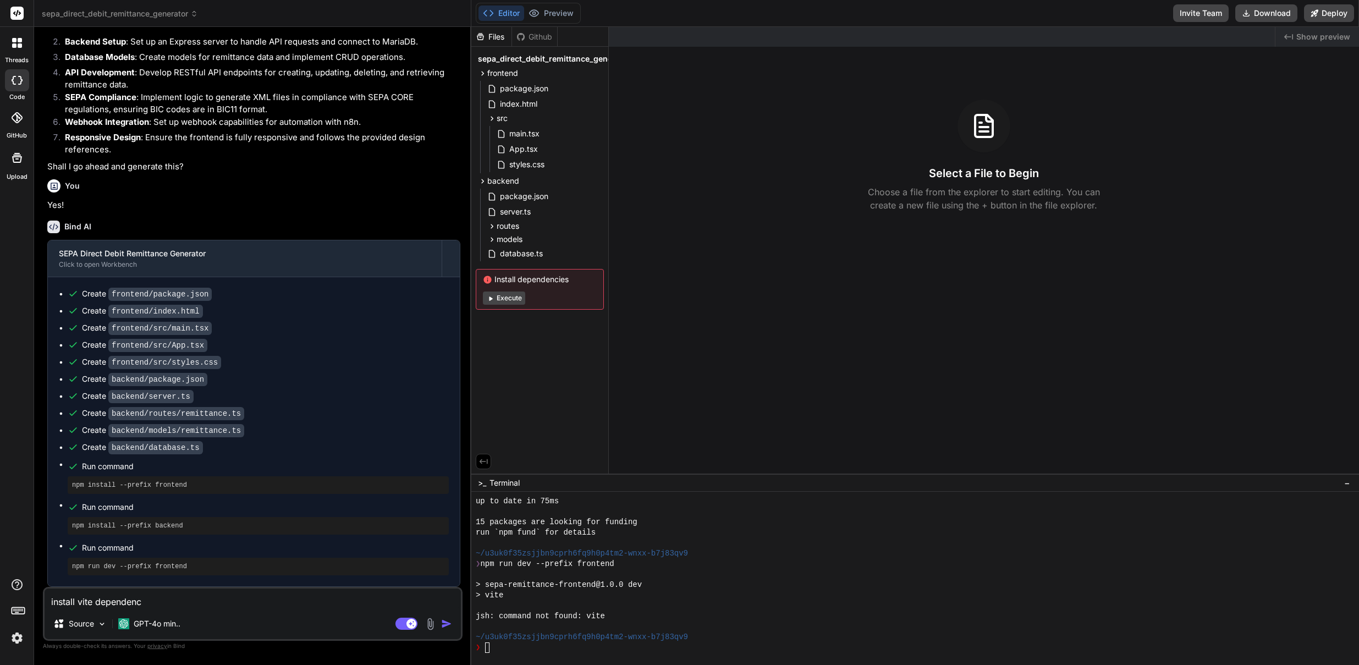
type textarea "install vite dependenci"
type textarea "x"
type textarea "install vite dependencie"
type textarea "x"
type textarea "install vite dependencies"
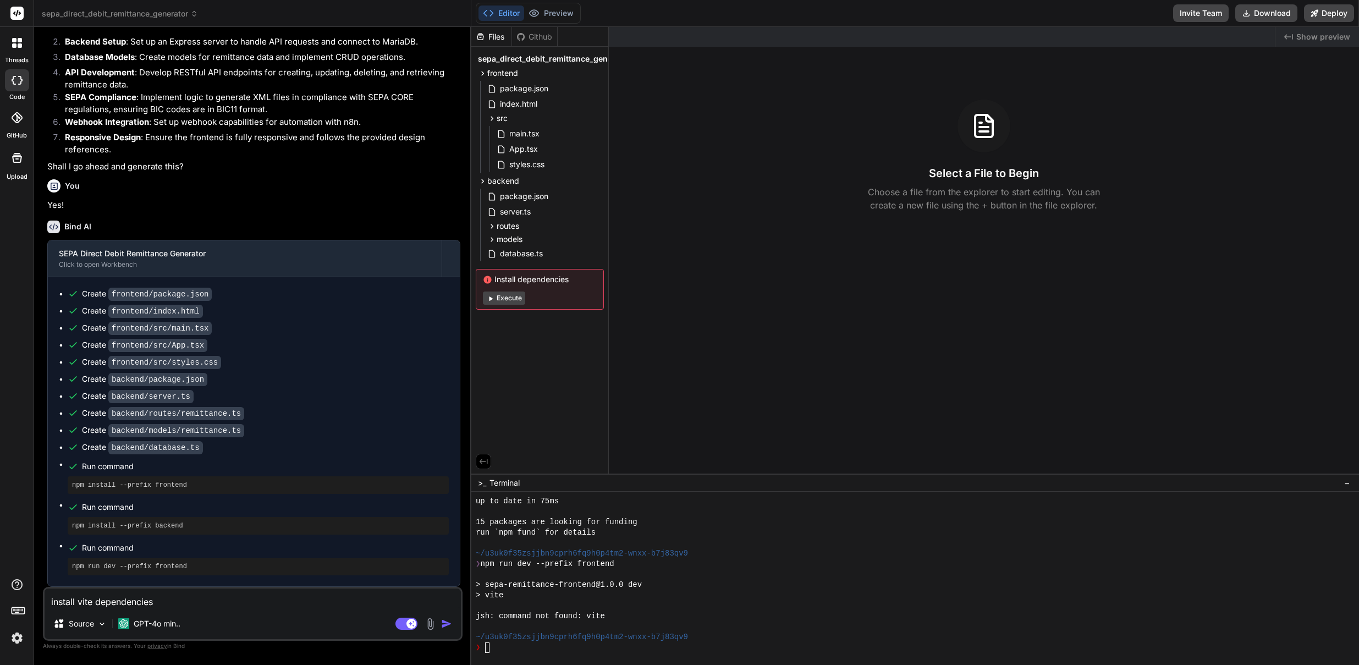
type textarea "x"
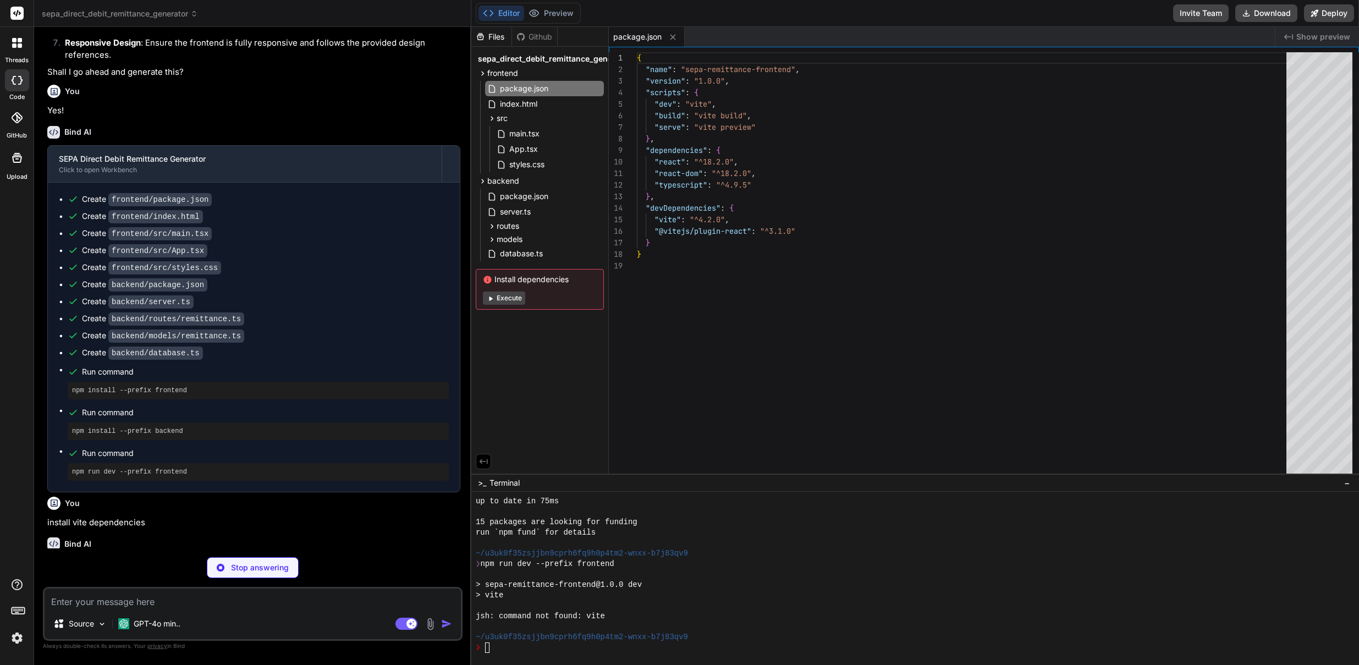
scroll to position [483, 0]
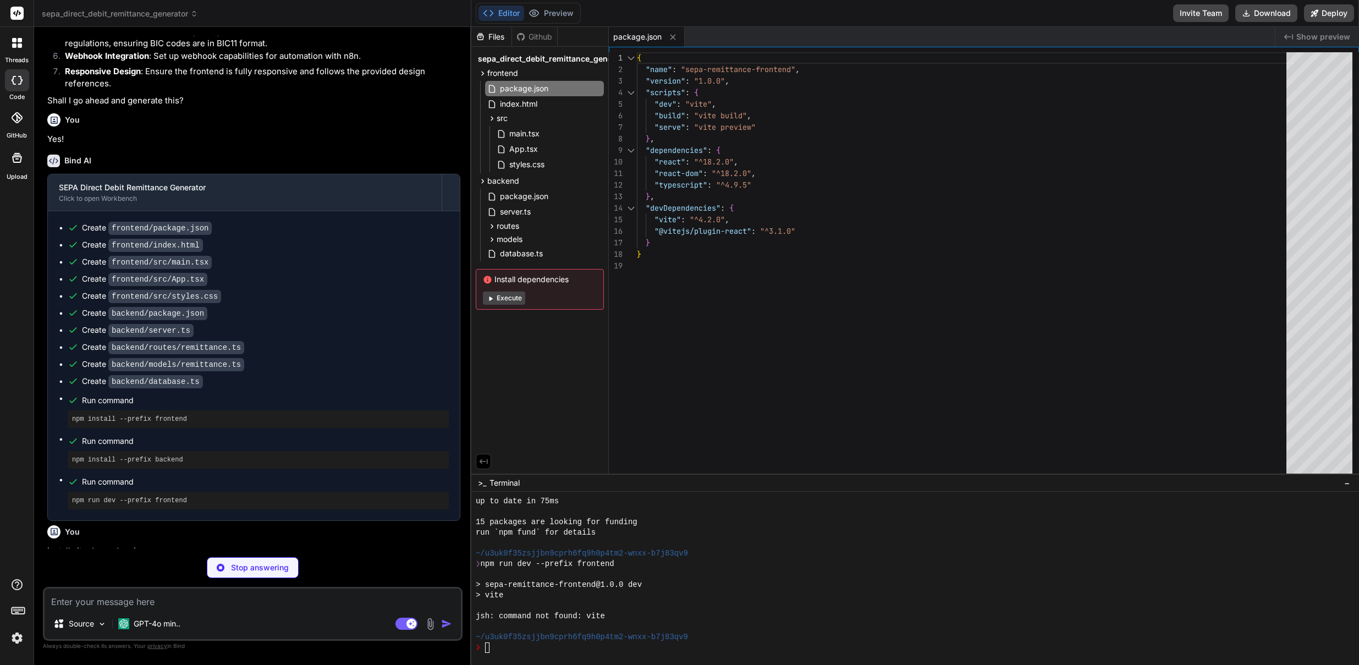
type textarea "x"
type textarea "<script type="module" src="/src/main.tsx"></script> </body> </html>"
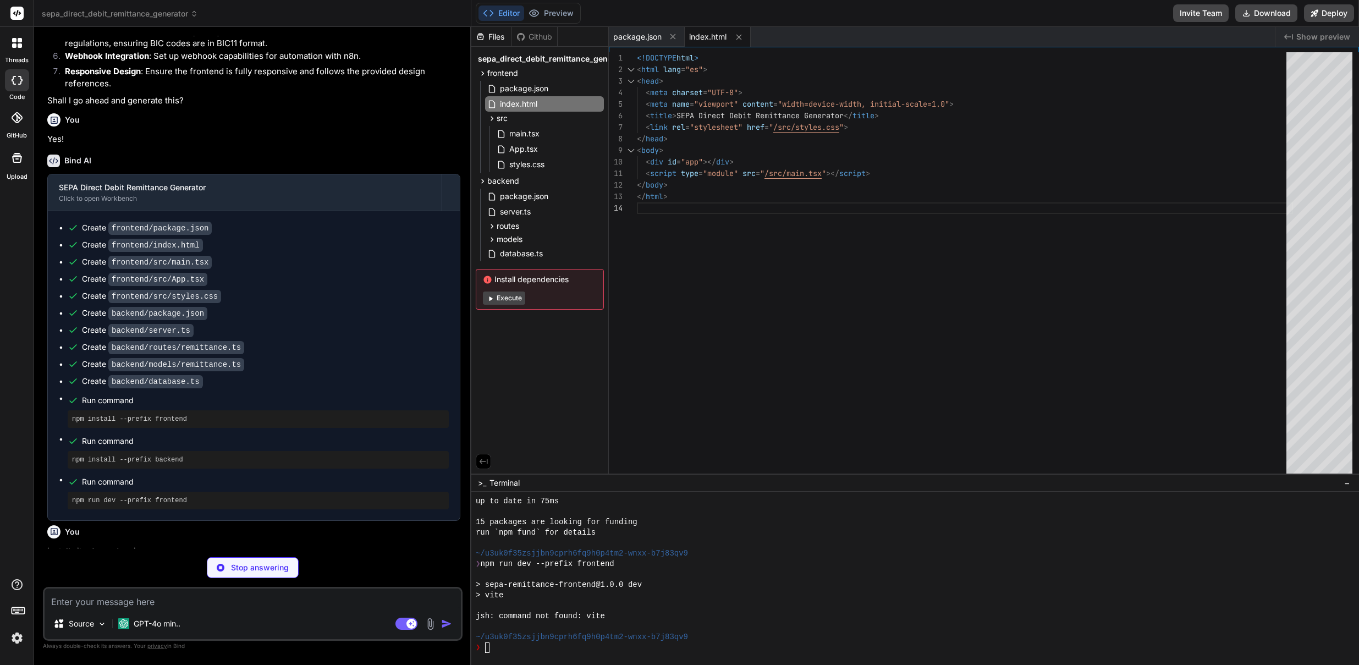
type textarea "x"
type textarea "import React from 'react'; import ReactDOM from 'react-dom'; import App from '.…"
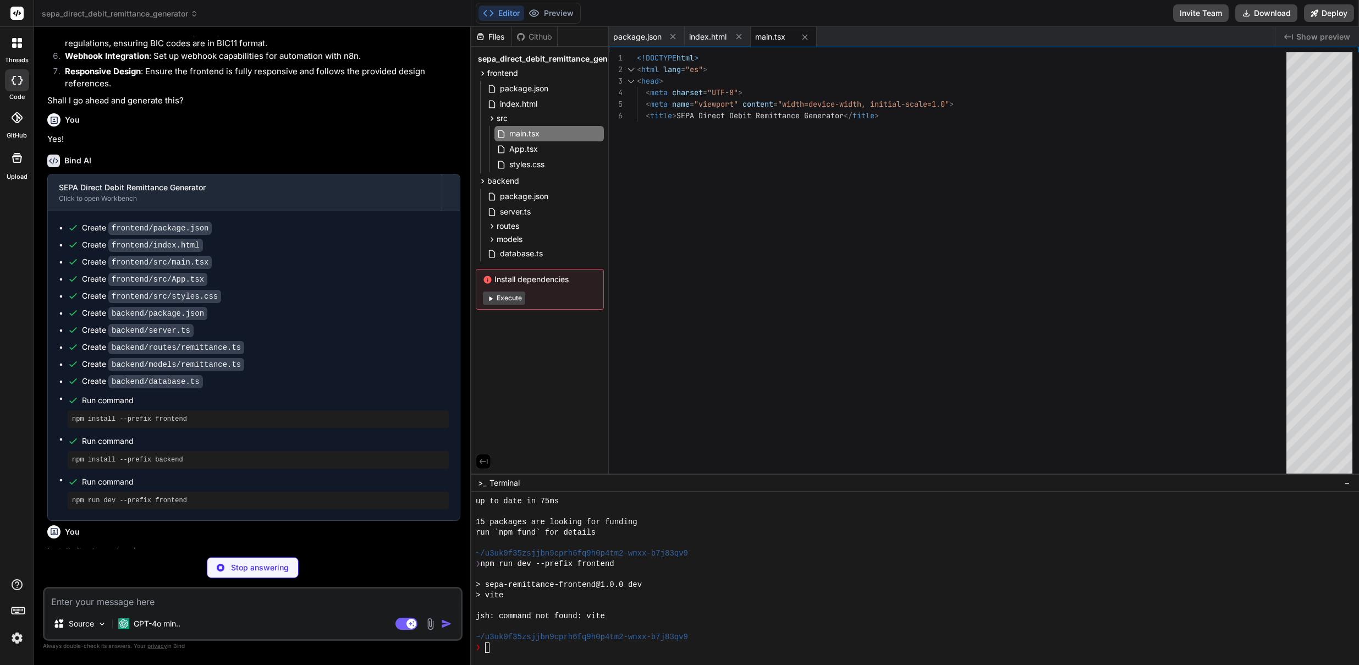
scroll to position [58, 0]
type textarea "x"
type textarea "export default App;"
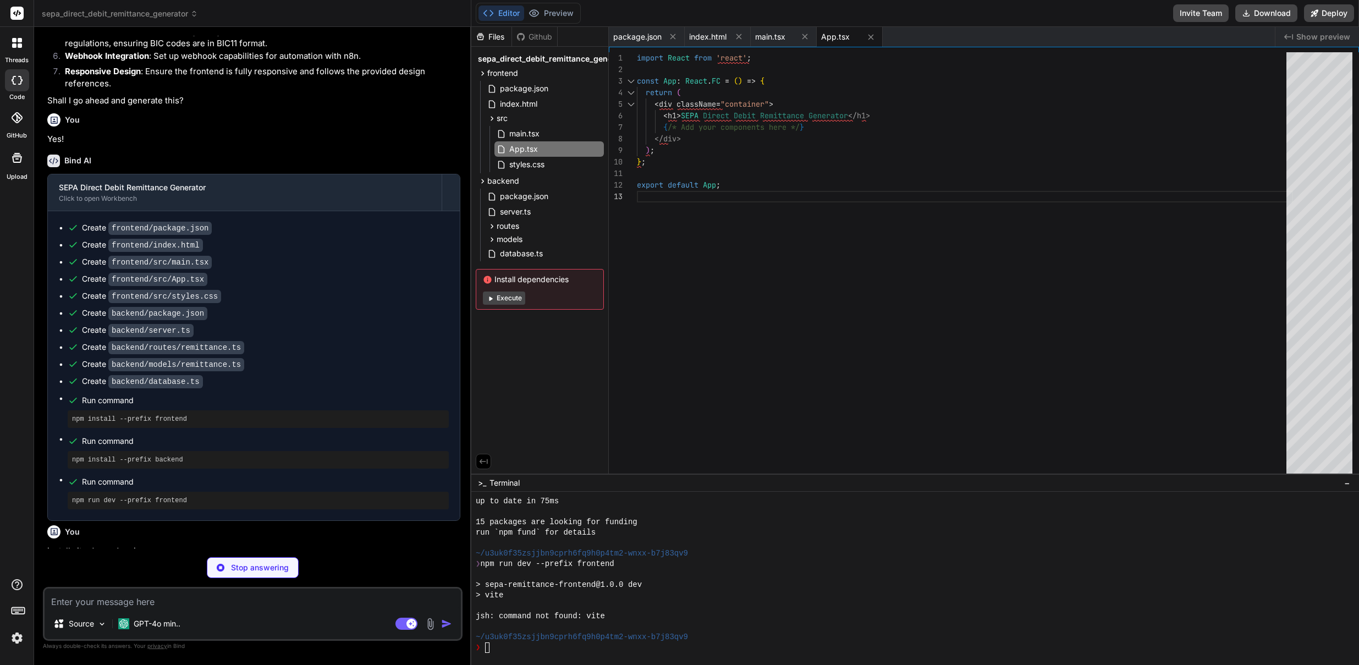
type textarea "x"
type textarea "padding: 20px; background: white; border-radius: 8px; box-shadow: 0 2px 10px rg…"
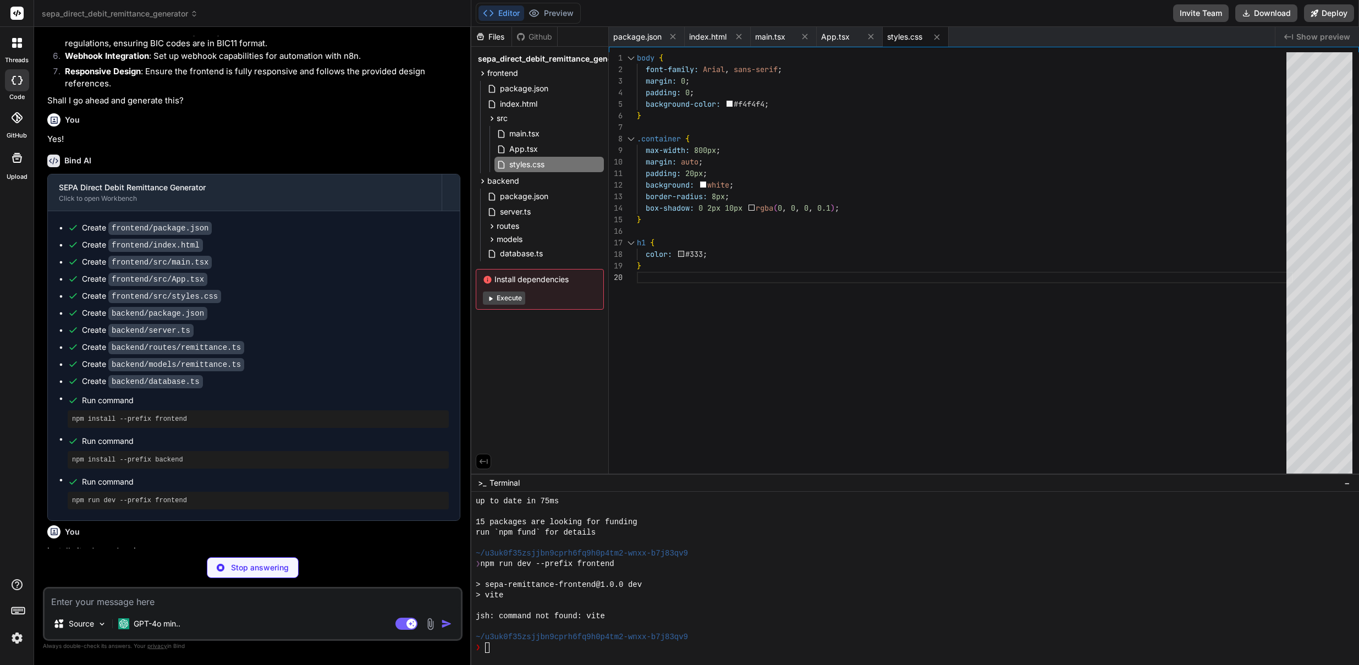
type textarea "x"
type textarea ""body-parser": "^1.20.2", "xmlbuilder": "^15.1.0" } }"
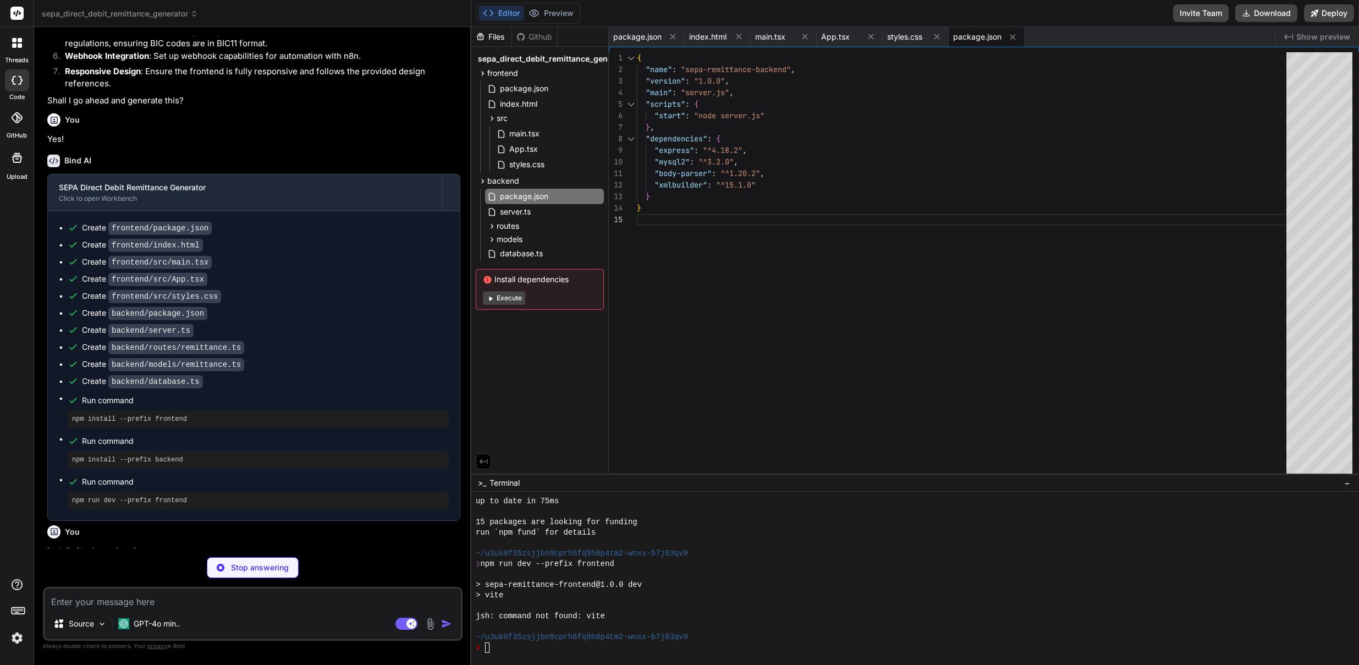
type textarea "x"
type textarea "app.listen(PORT, () => { console.log(`Server is running on http://localhost:${P…"
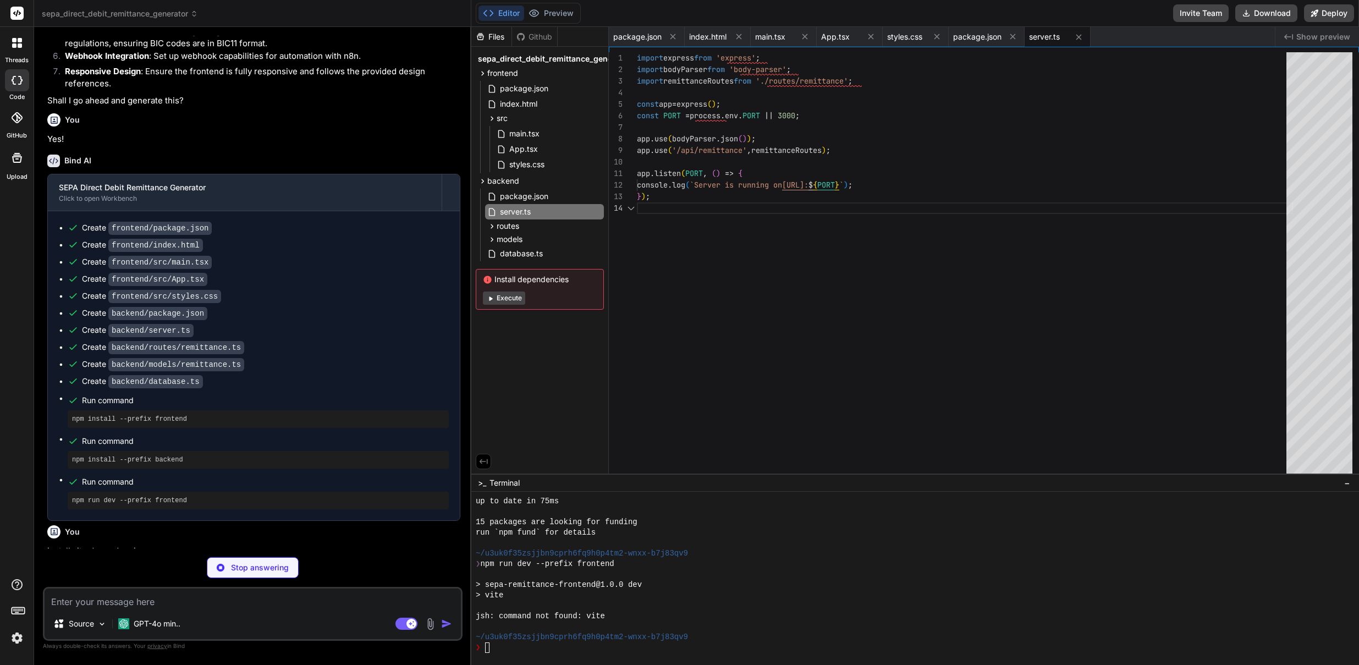
scroll to position [35, 0]
type textarea "x"
type textarea "export default router;"
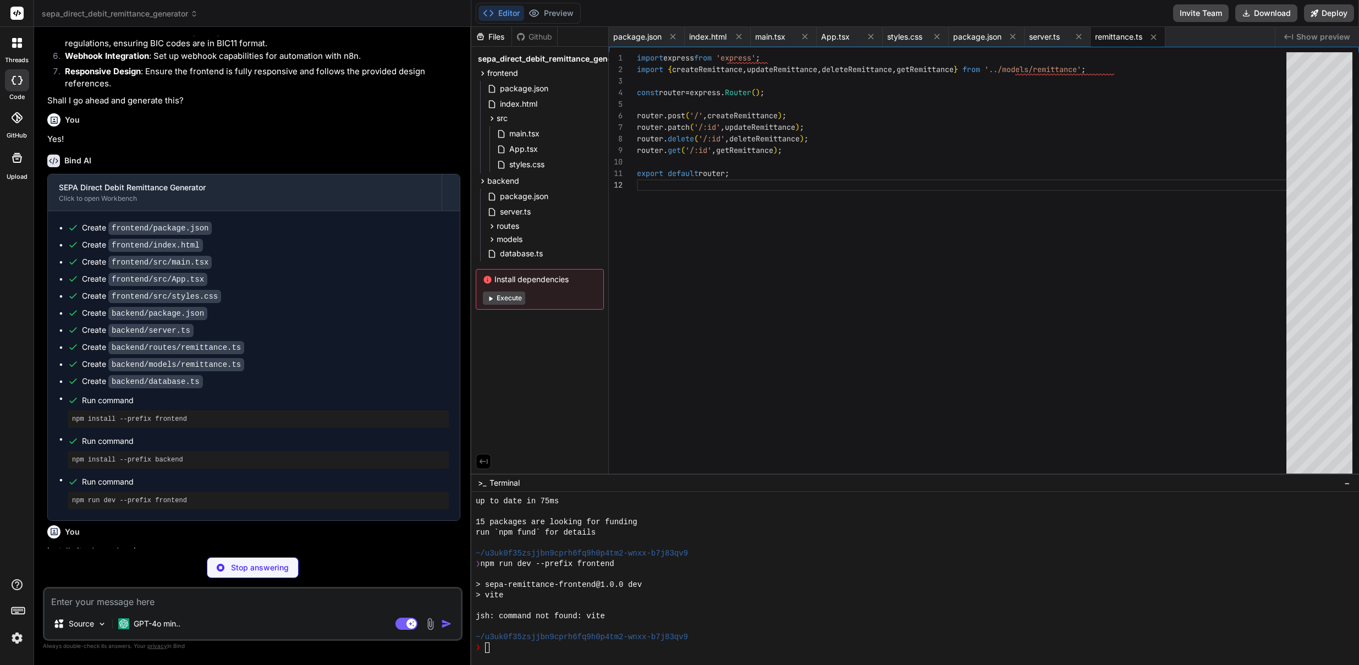
type textarea "x"
type textarea "}; export const getRemittance = async (req, res) => { // Logic to get remittanc…"
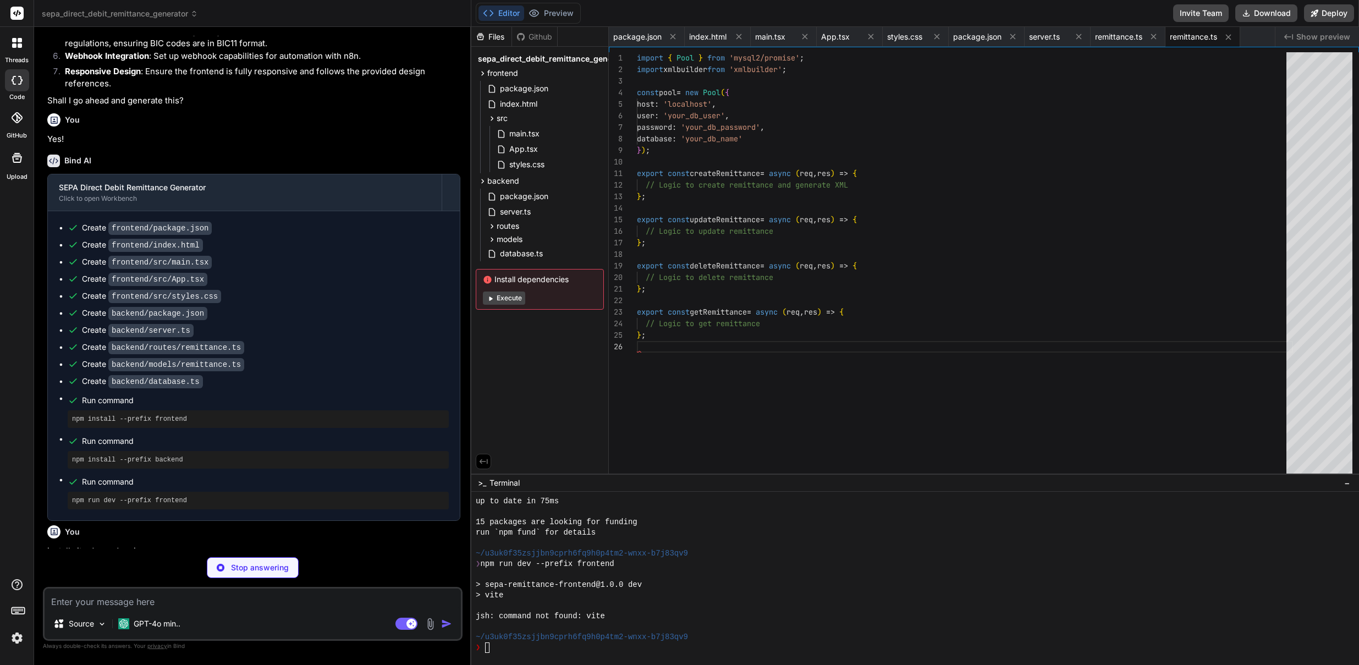
scroll to position [58, 0]
type textarea "x"
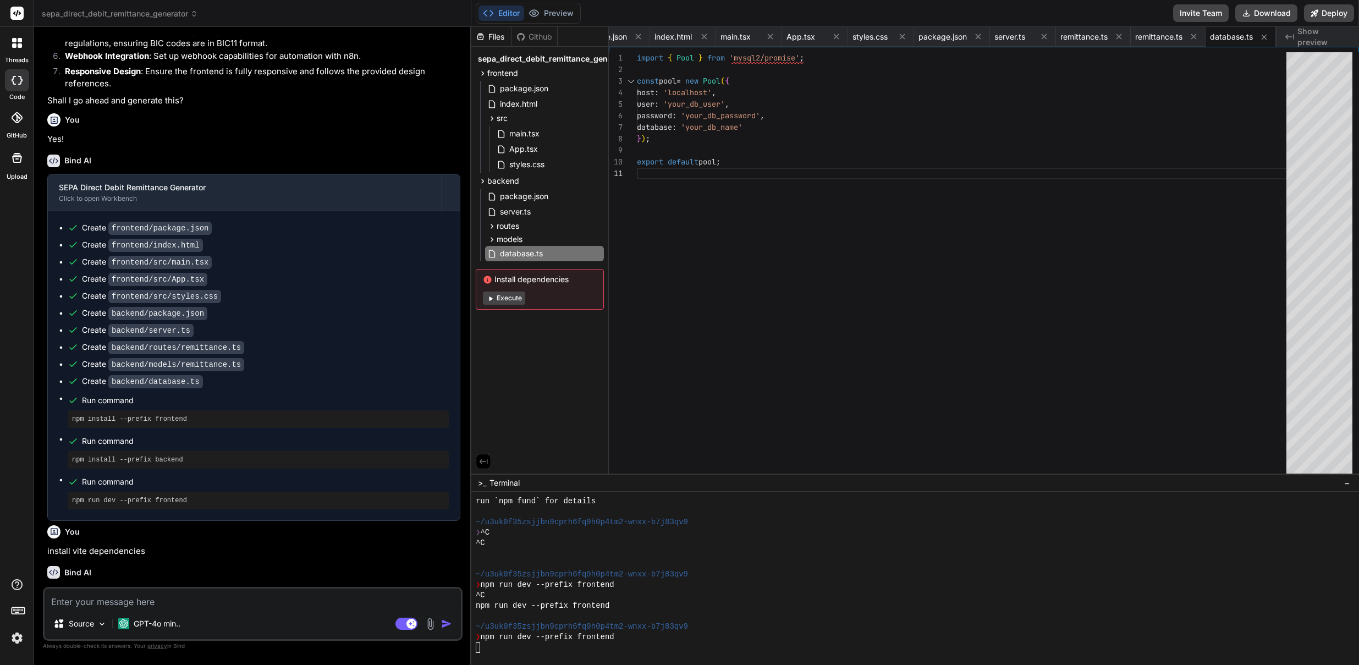
scroll to position [1515, 0]
click at [513, 284] on span "Install dependencies" at bounding box center [540, 279] width 114 height 11
click at [509, 297] on button "Execute" at bounding box center [504, 297] width 42 height 13
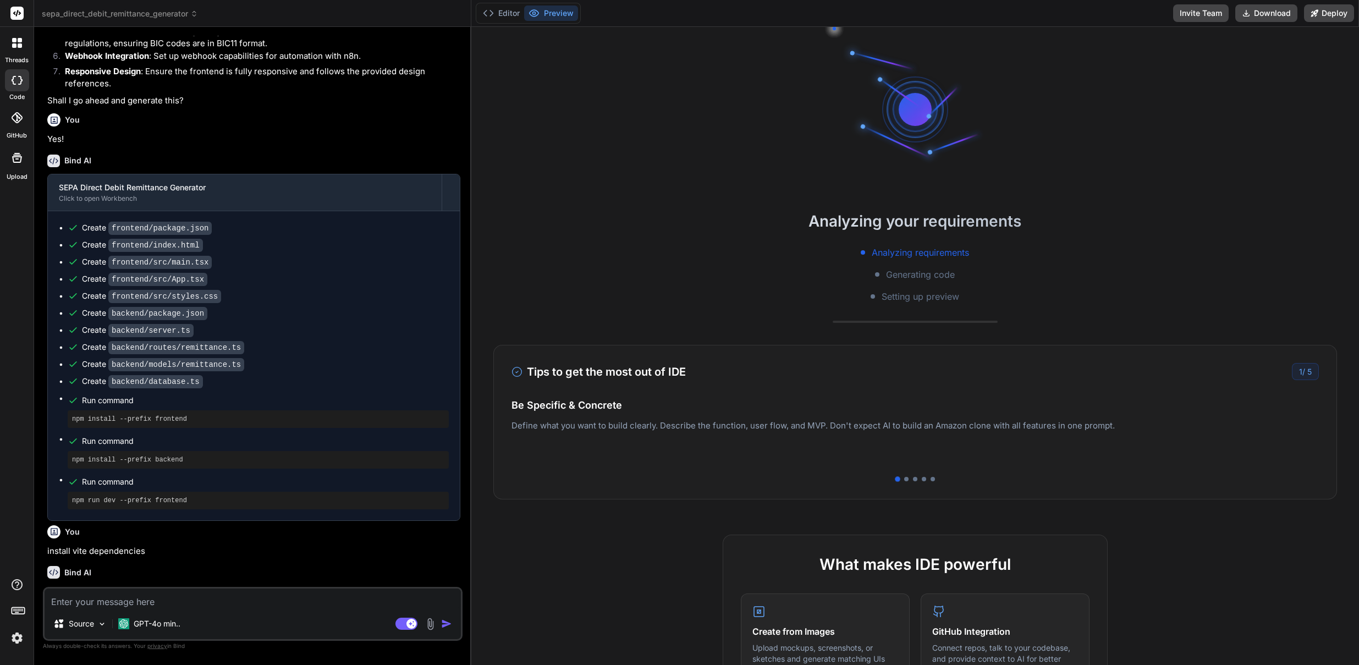
scroll to position [1640, 0]
type textarea "x"
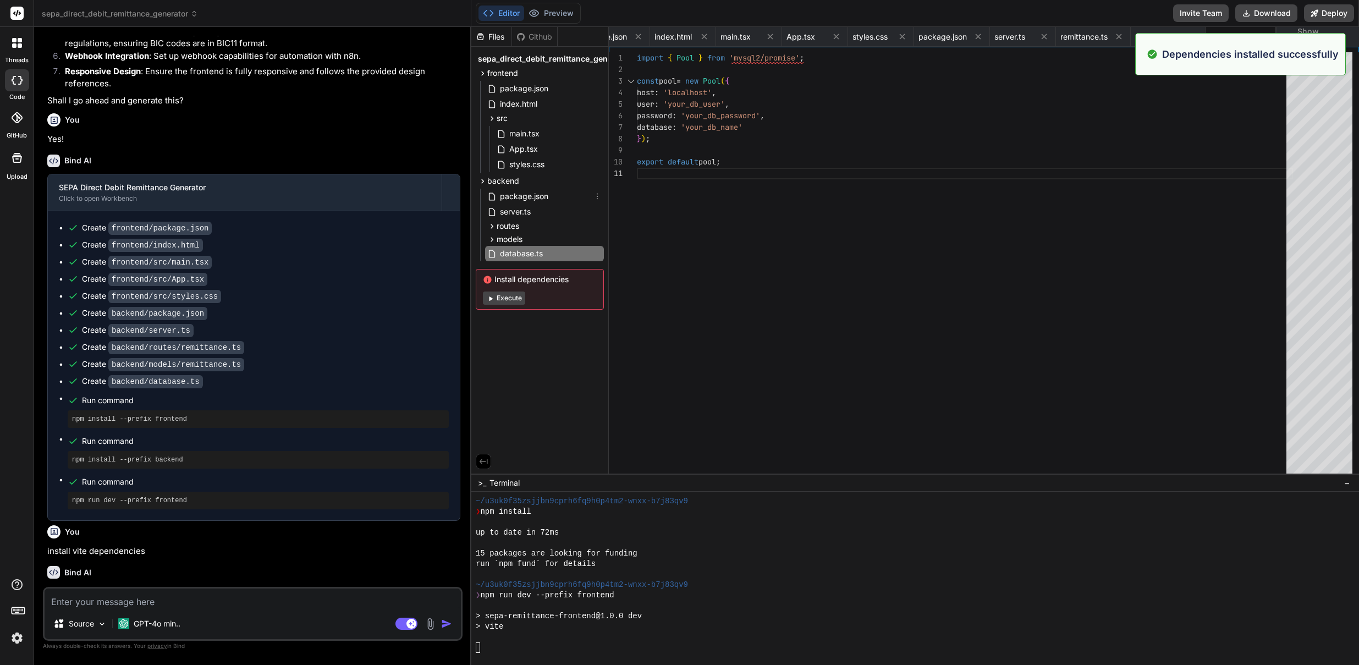
scroll to position [1724, 0]
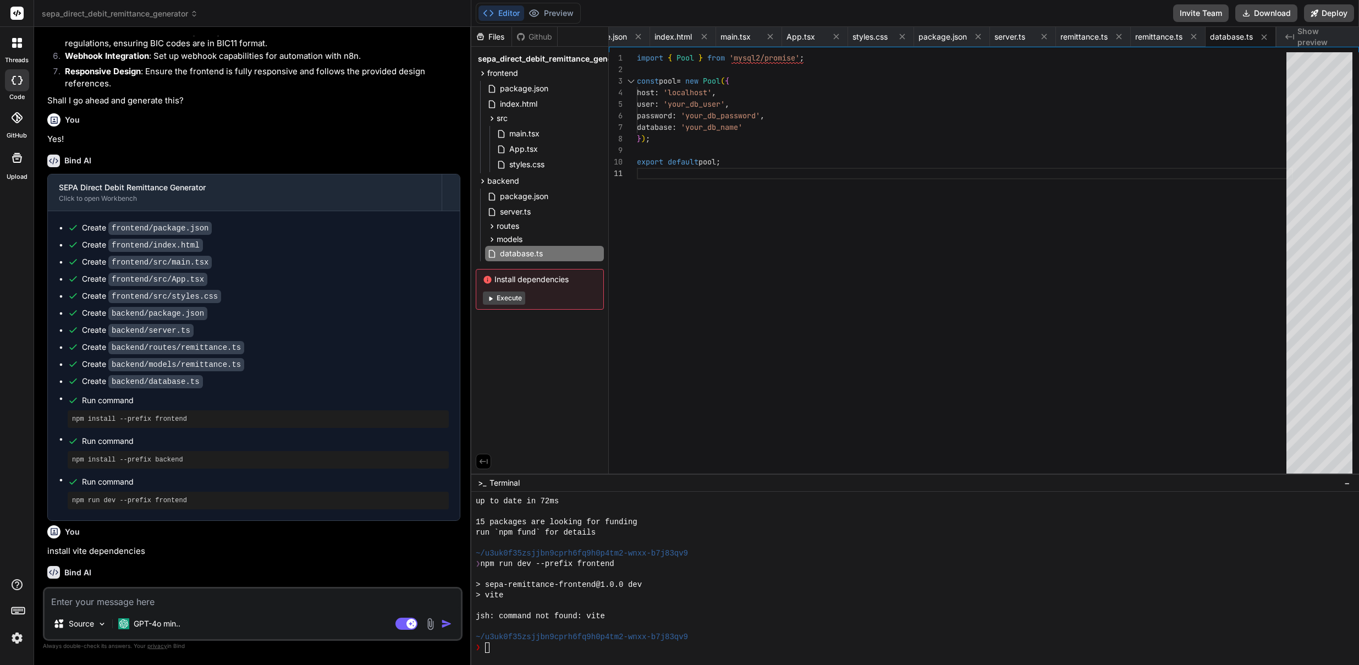
click at [490, 37] on div "Files" at bounding box center [491, 36] width 40 height 11
click at [532, 38] on div "Github" at bounding box center [534, 36] width 45 height 11
click at [497, 36] on div "Files" at bounding box center [491, 36] width 40 height 11
click at [597, 252] on icon at bounding box center [597, 253] width 9 height 9
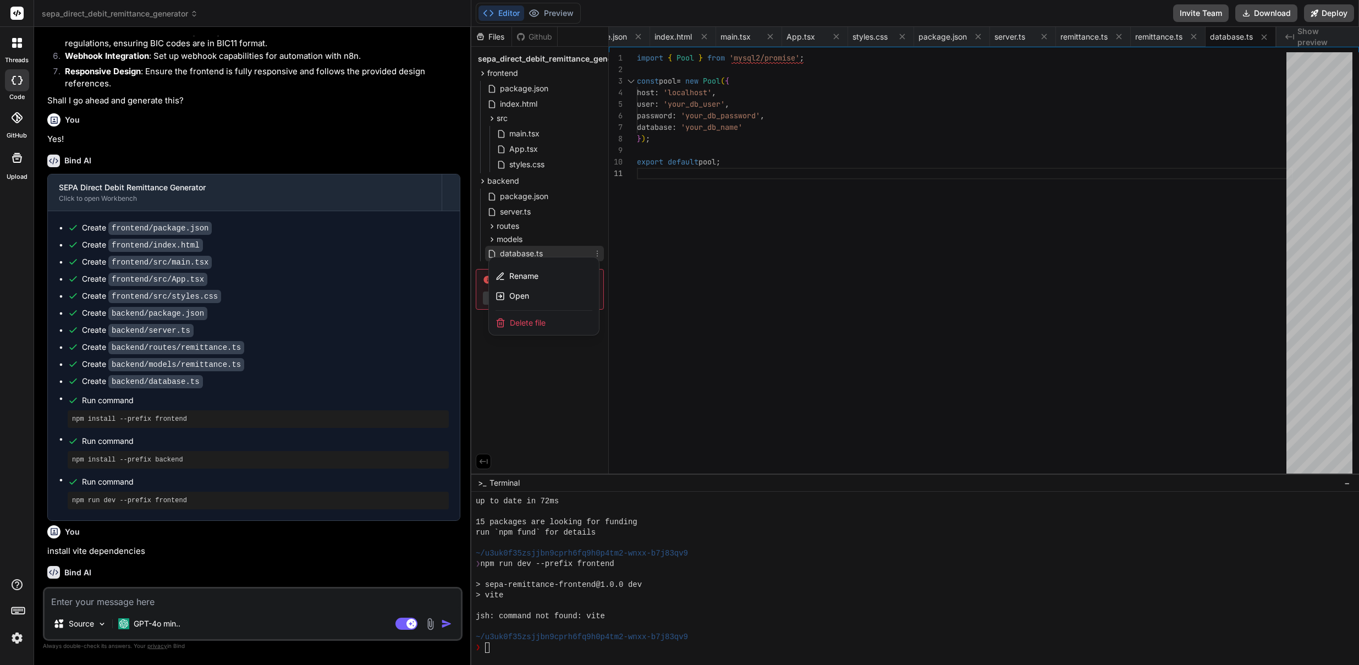
click at [786, 280] on div at bounding box center [915, 346] width 888 height 638
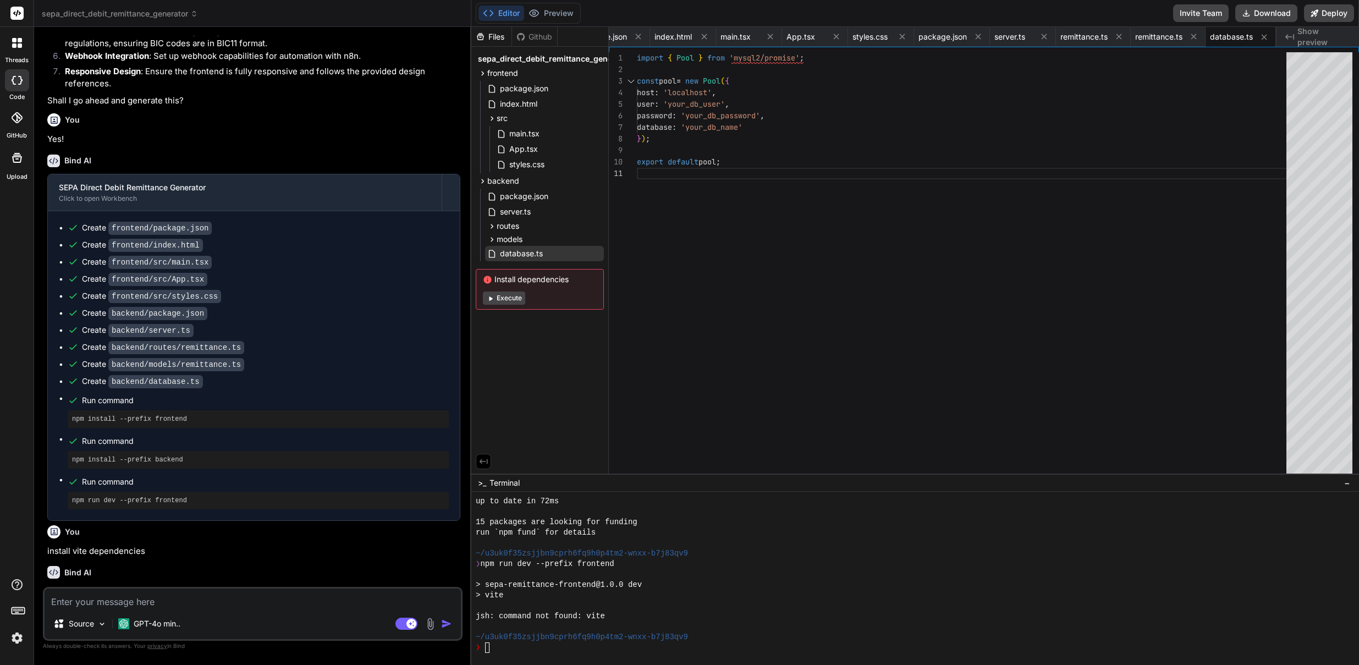
click at [19, 13] on icon at bounding box center [16, 13] width 13 height 13
click at [190, 11] on span "sepa_direct_debit_remittance_generator" at bounding box center [120, 13] width 156 height 11
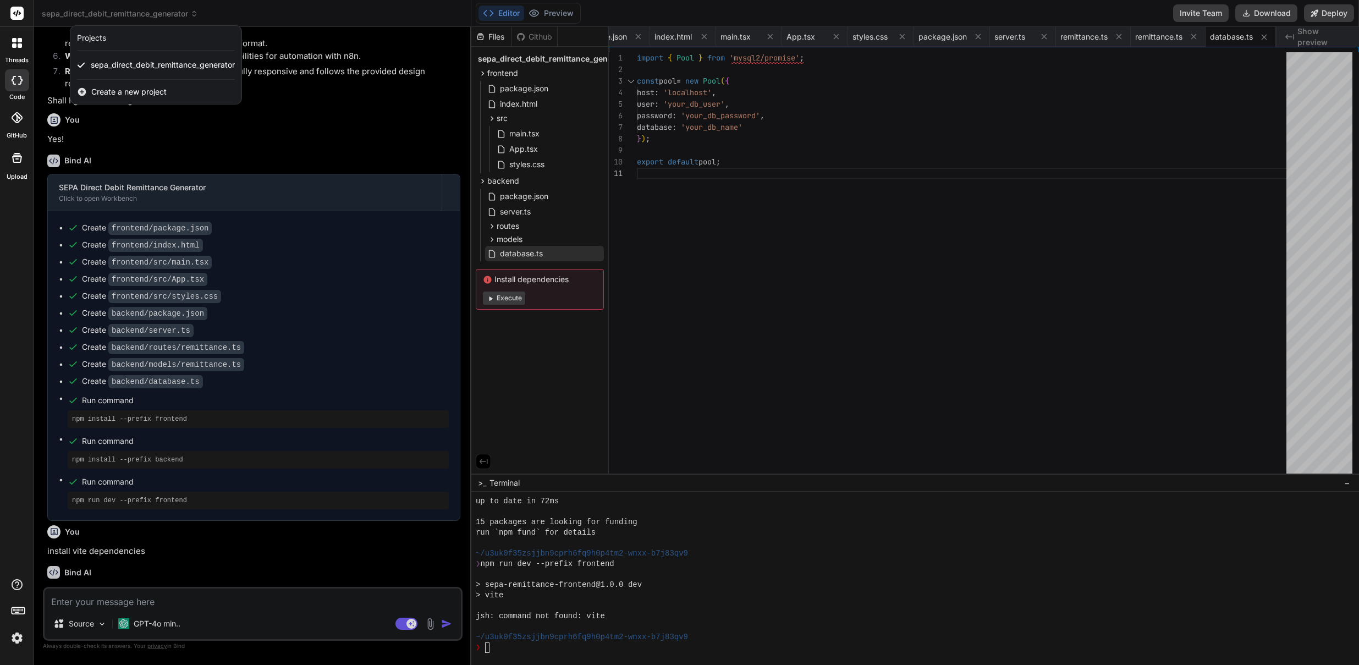
click at [121, 91] on span "Create a new project" at bounding box center [128, 91] width 75 height 11
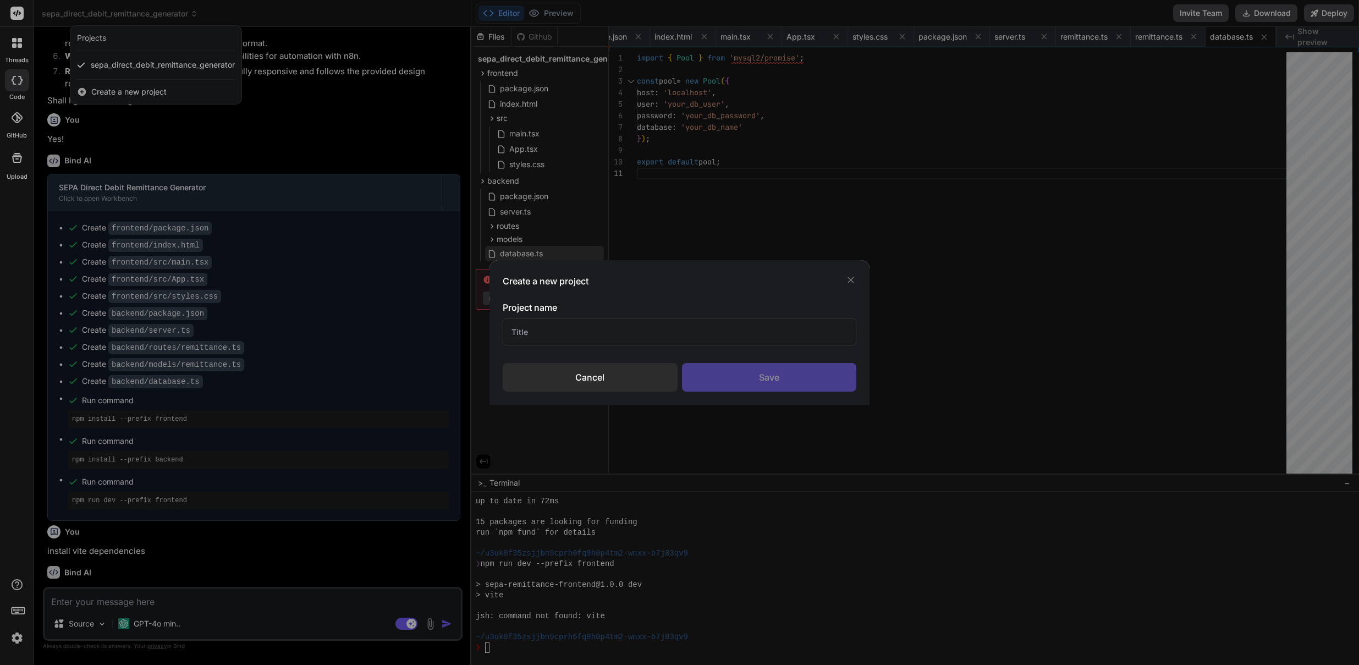
click at [589, 330] on input "text" at bounding box center [680, 331] width 354 height 27
type input "a"
click at [765, 382] on div "Save" at bounding box center [769, 377] width 175 height 29
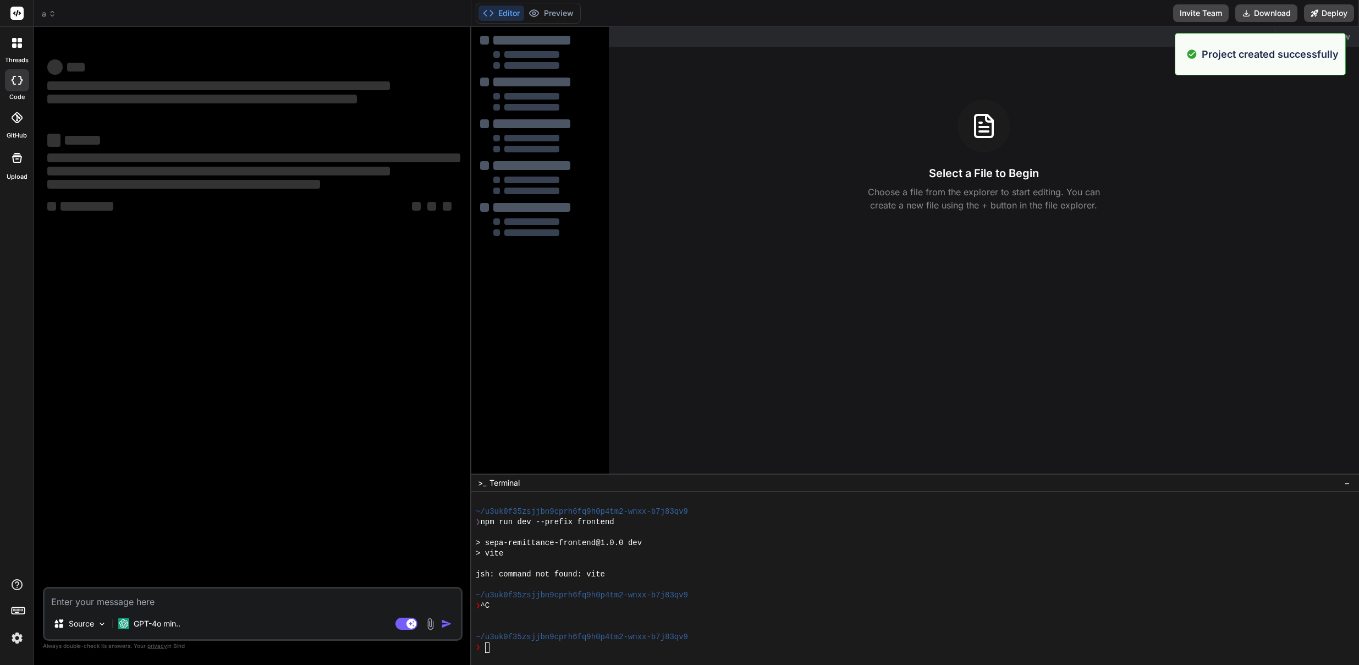
scroll to position [1766, 0]
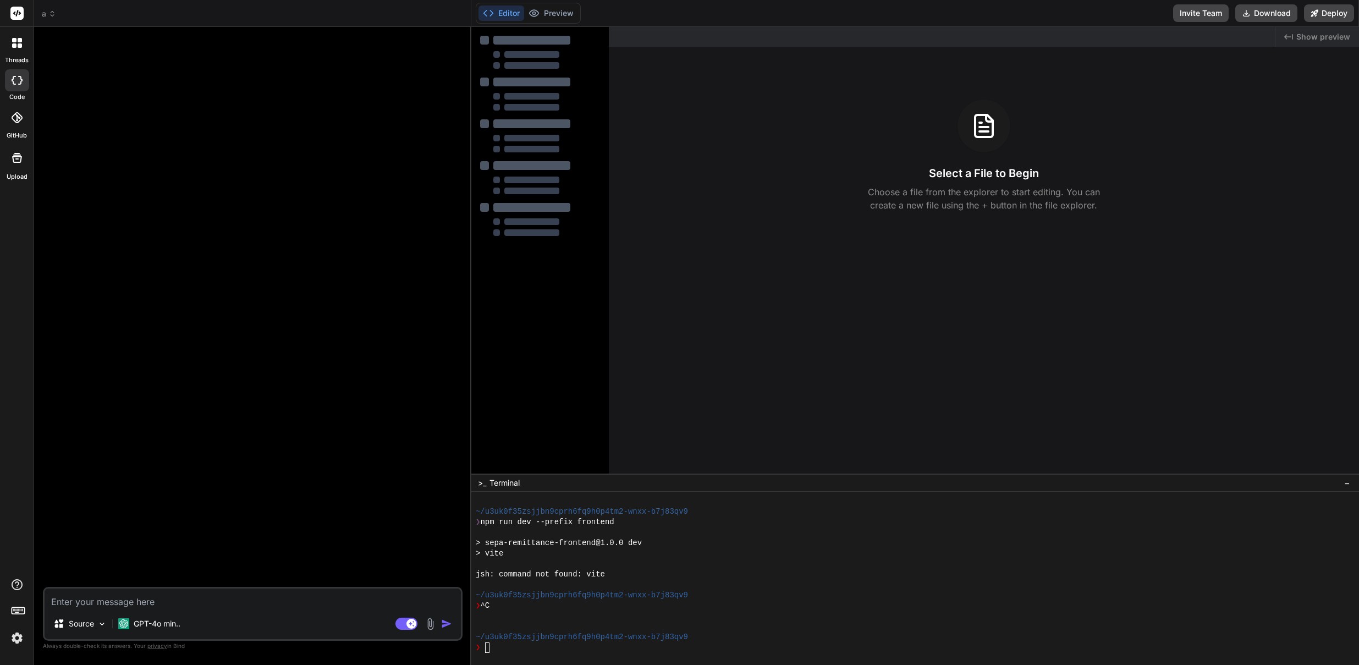
type textarea "x"
